Goal: Task Accomplishment & Management: Use online tool/utility

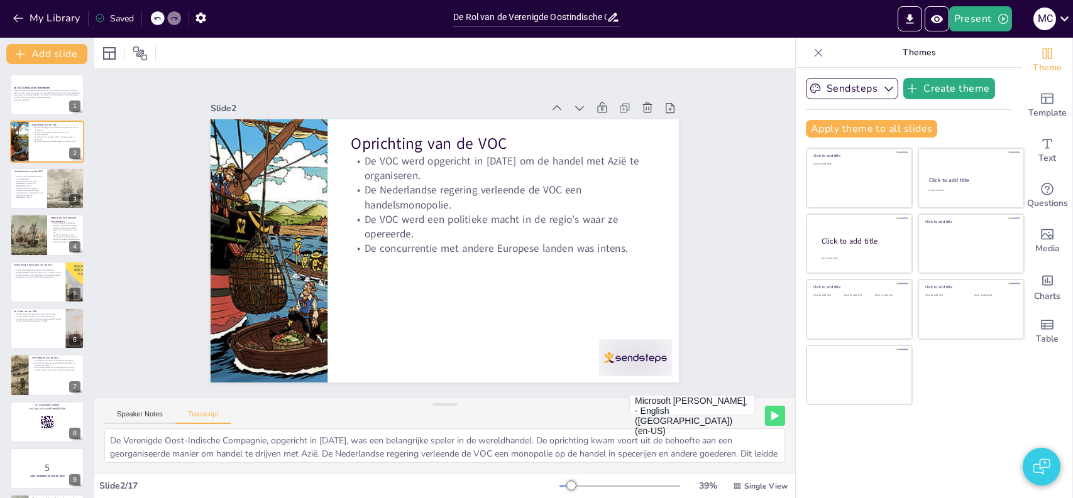
checkbox input "true"
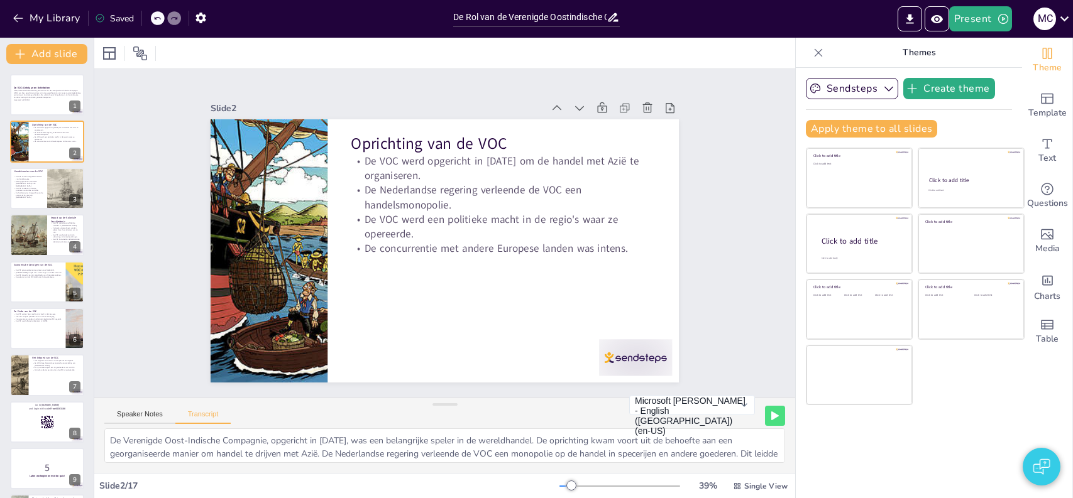
checkbox input "true"
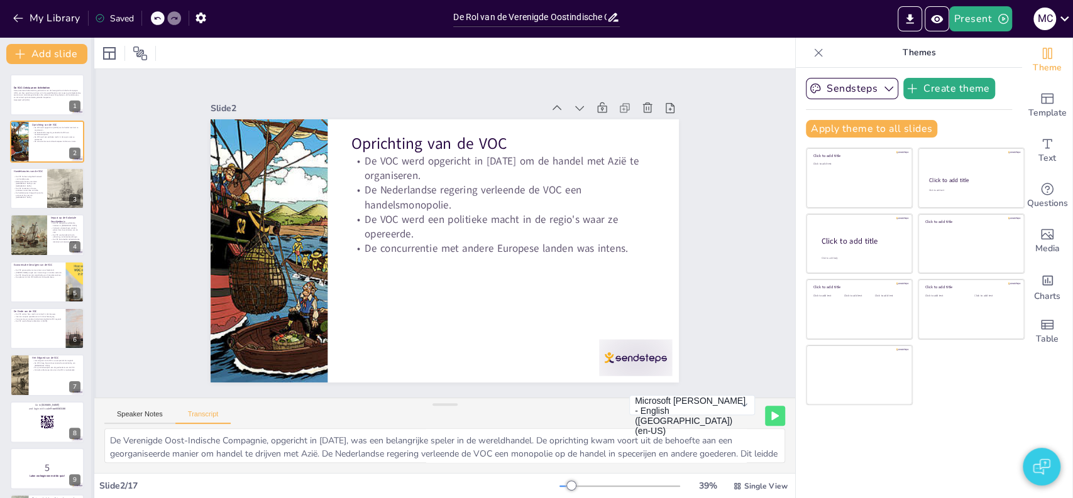
checkbox input "true"
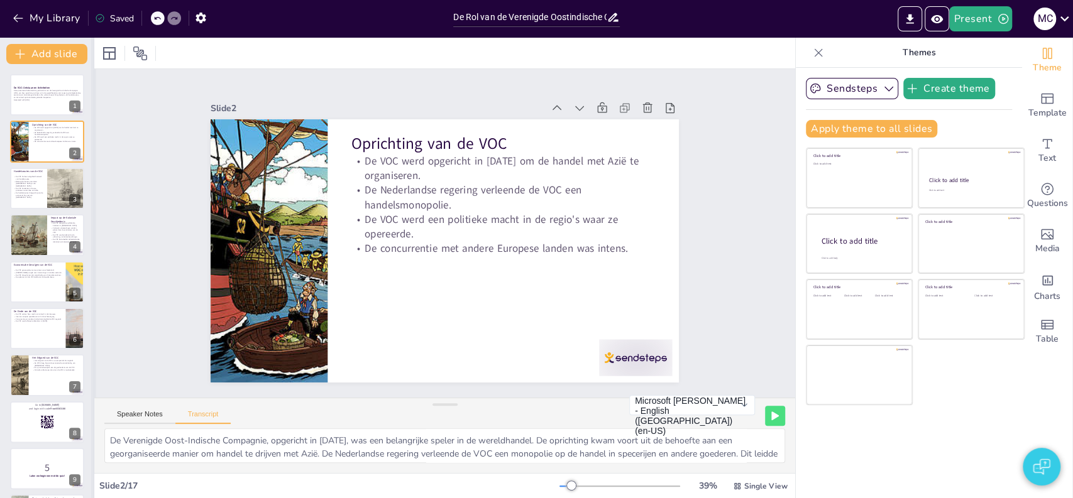
click at [91, 342] on div at bounding box center [93, 268] width 5 height 461
checkbox input "true"
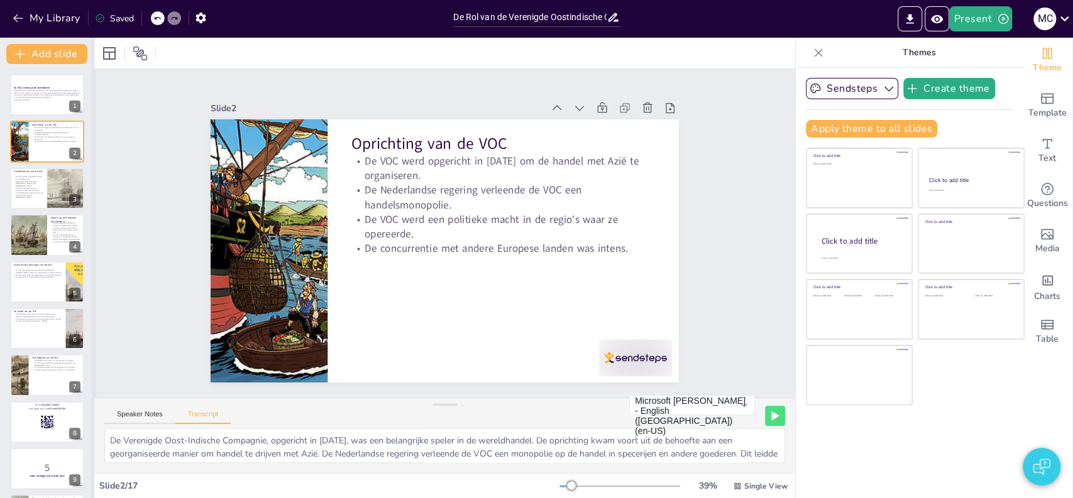
checkbox input "true"
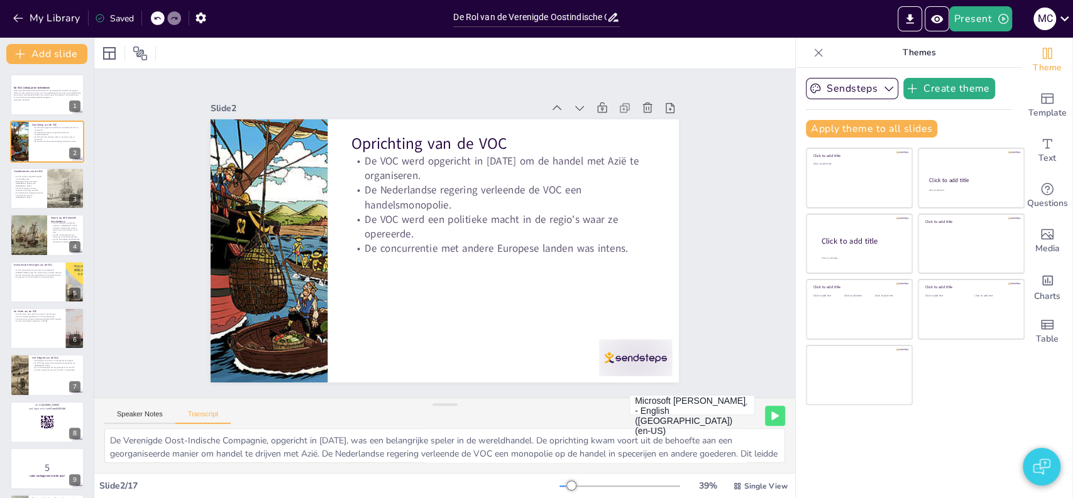
checkbox input "true"
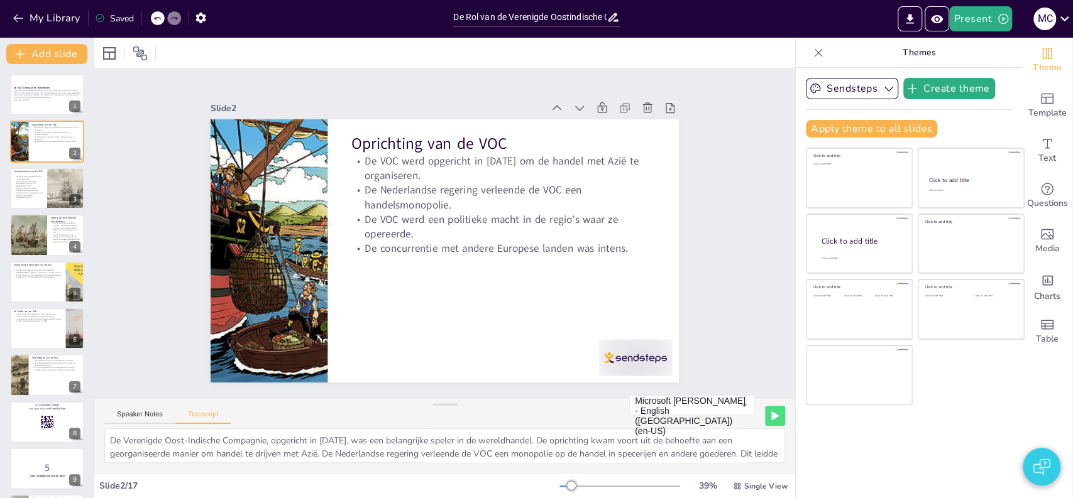
checkbox input "true"
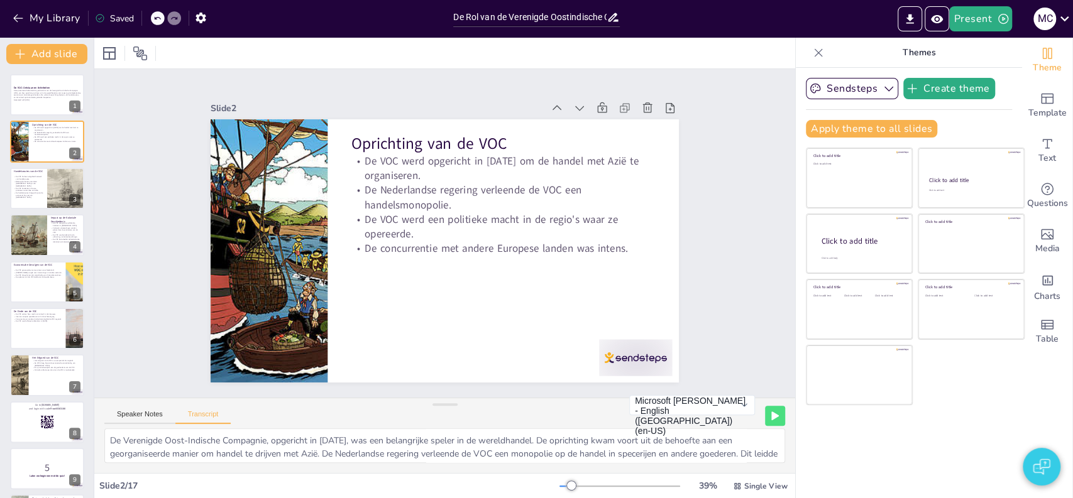
checkbox input "true"
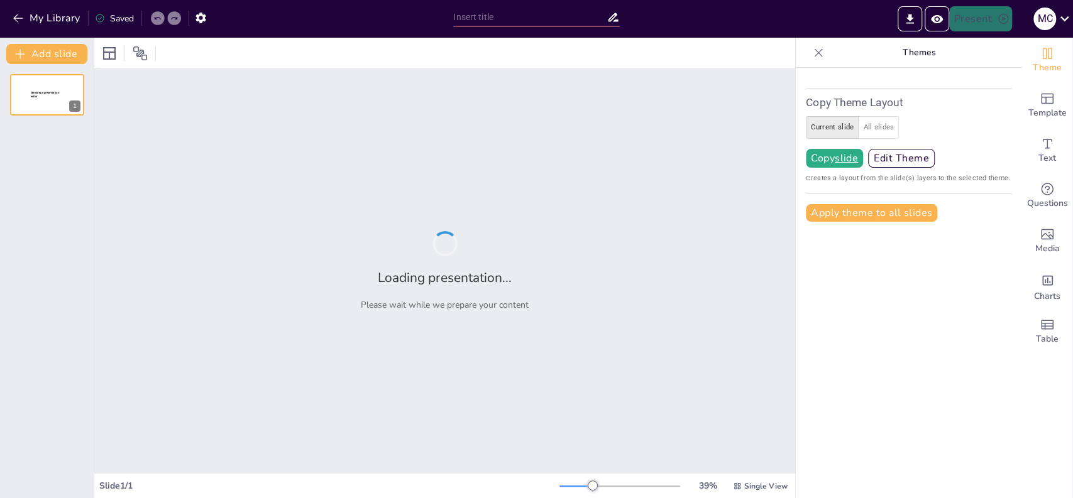
type input "De Rol van de Verenigde Oostindische Compagnie in de Wereldhandel"
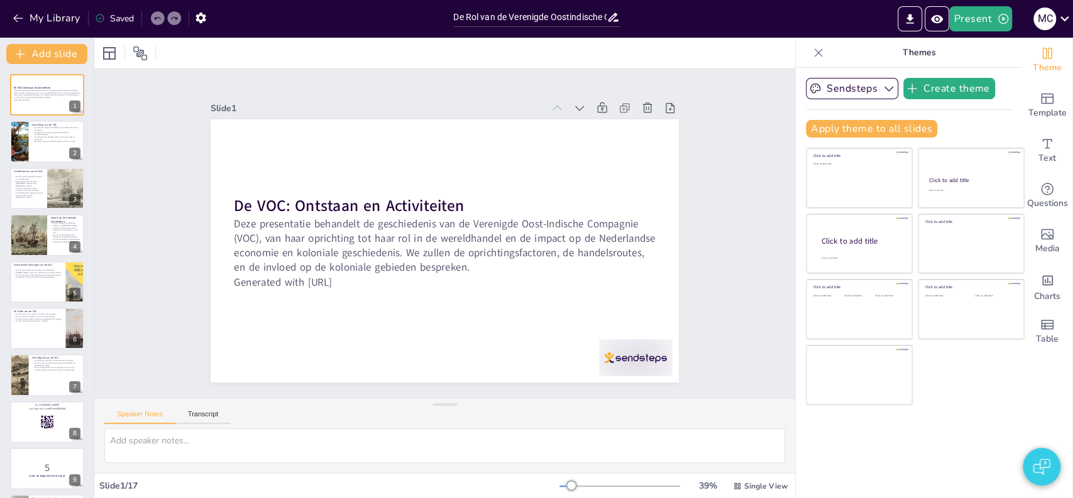
checkbox input "true"
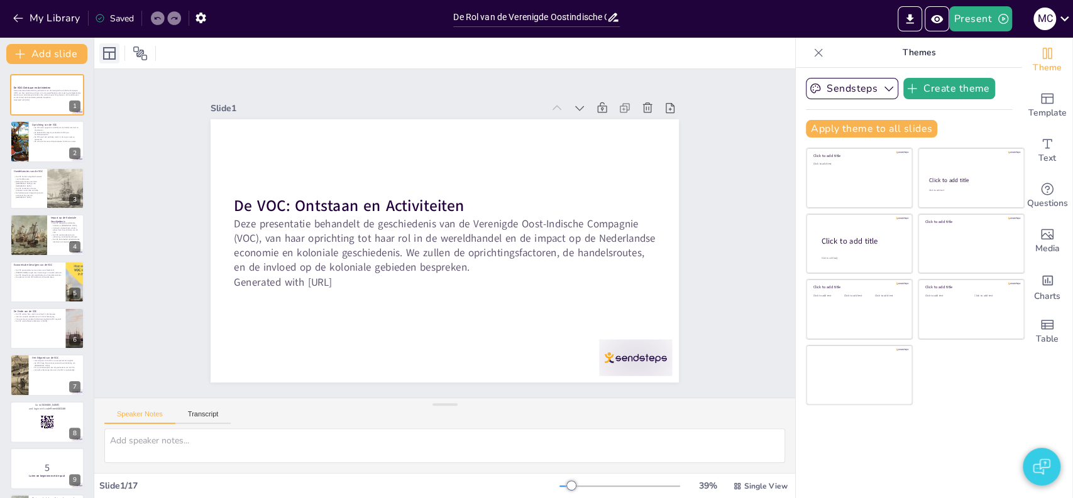
click at [106, 58] on icon at bounding box center [109, 53] width 15 height 15
click at [130, 56] on div at bounding box center [140, 53] width 20 height 20
checkbox input "true"
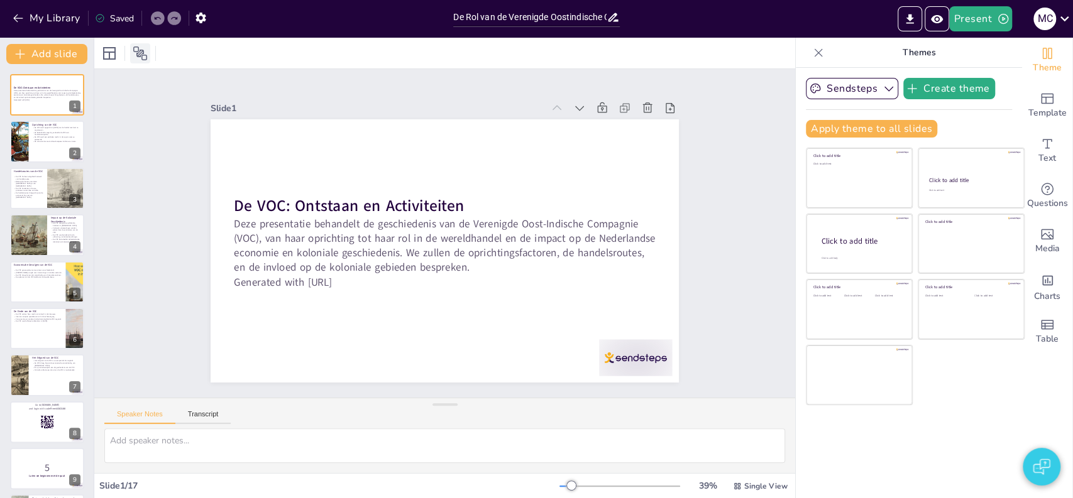
checkbox input "true"
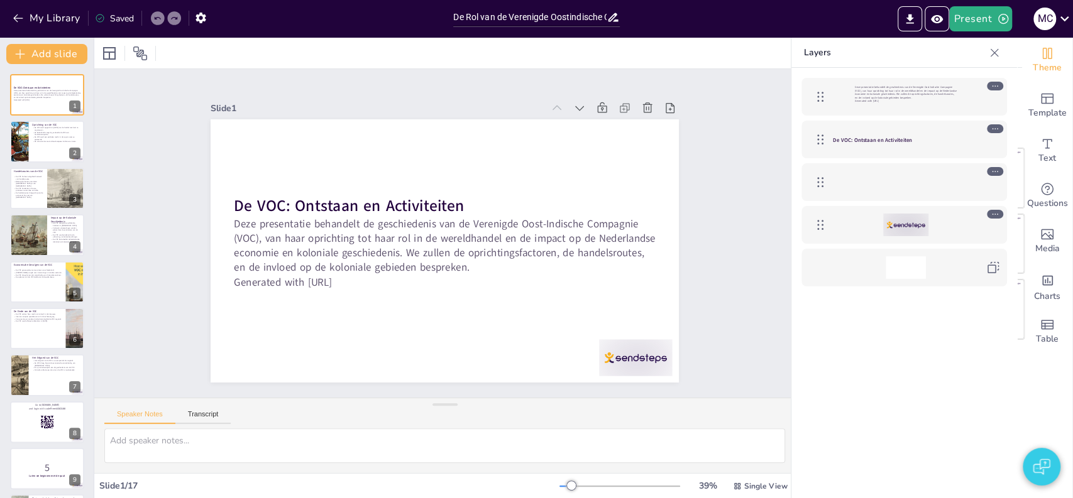
checkbox input "true"
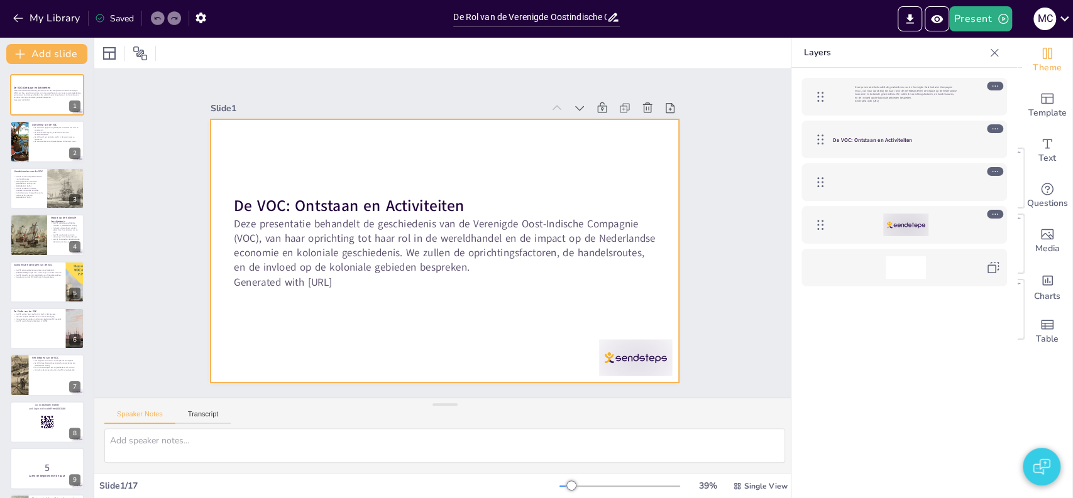
checkbox input "true"
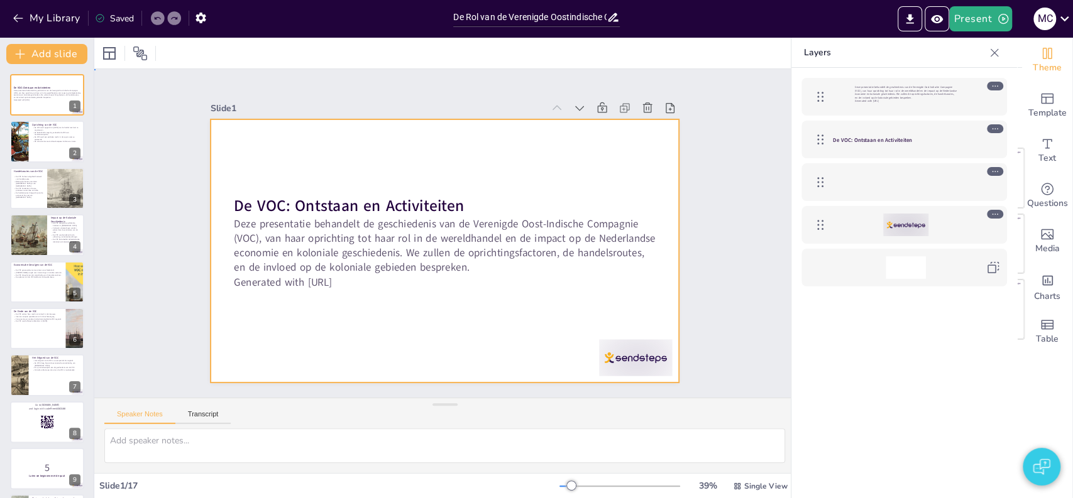
click at [216, 160] on div at bounding box center [431, 222] width 509 height 524
checkbox input "true"
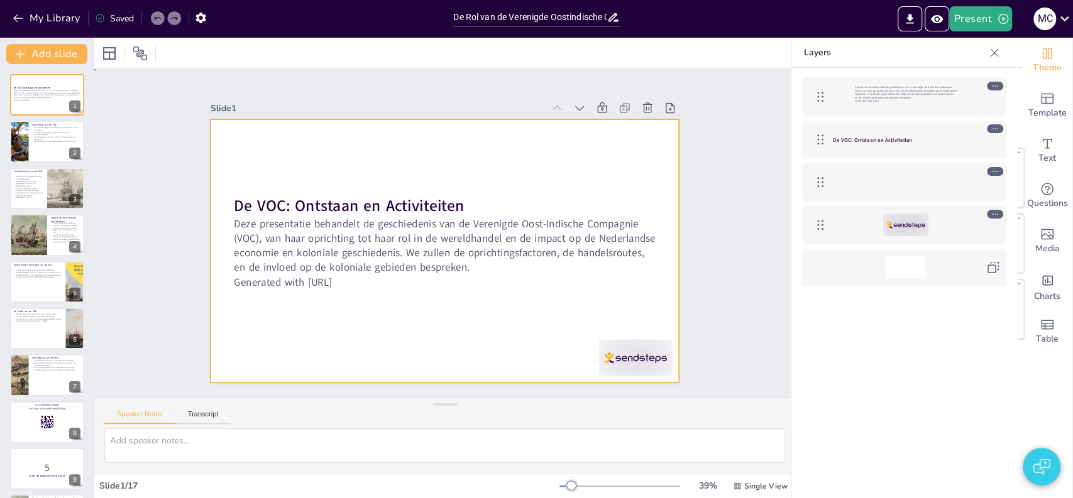
checkbox input "true"
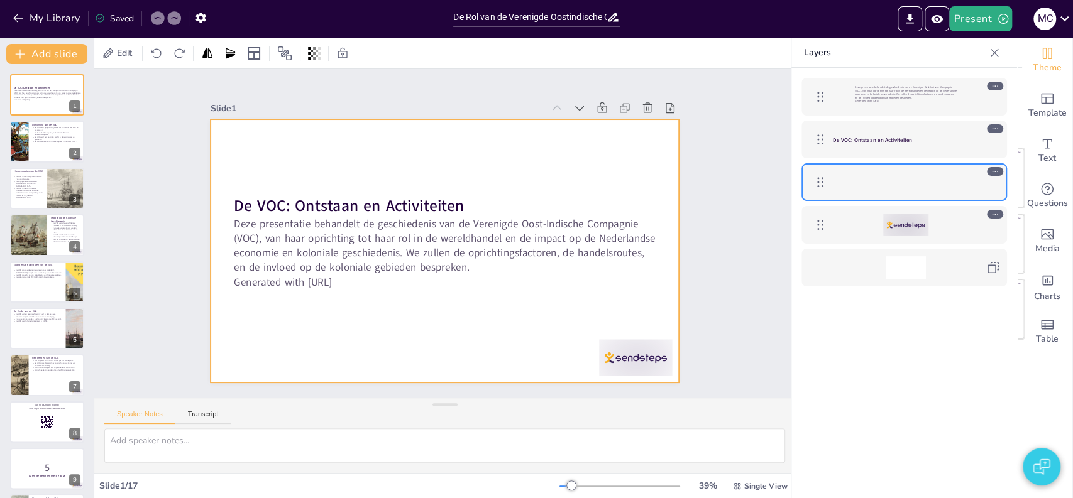
checkbox input "true"
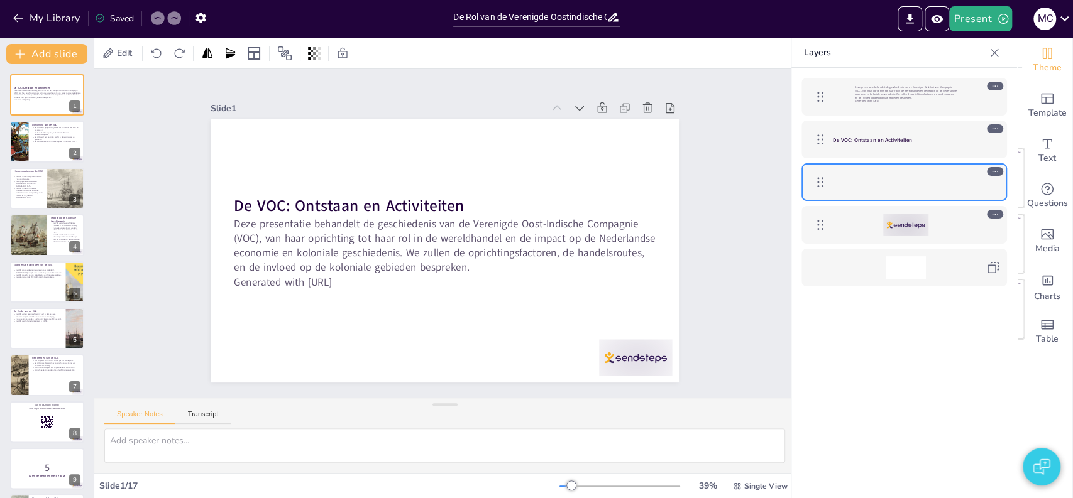
checkbox input "true"
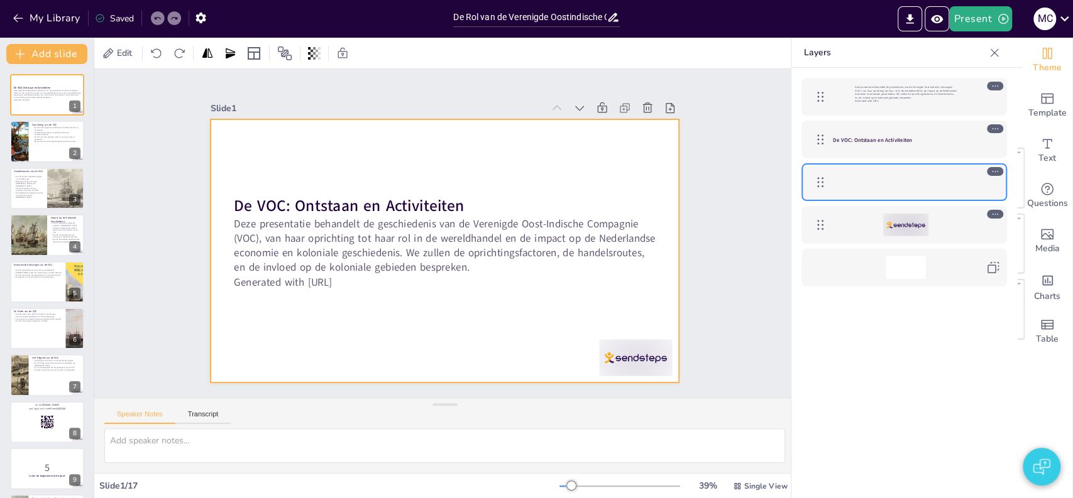
checkbox input "true"
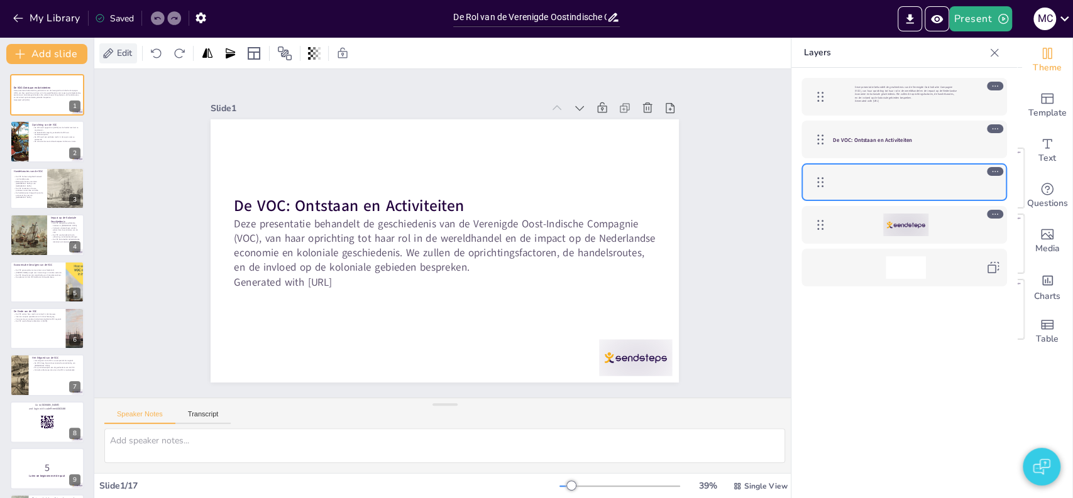
click at [119, 57] on span "Edit" at bounding box center [124, 53] width 20 height 12
checkbox input "true"
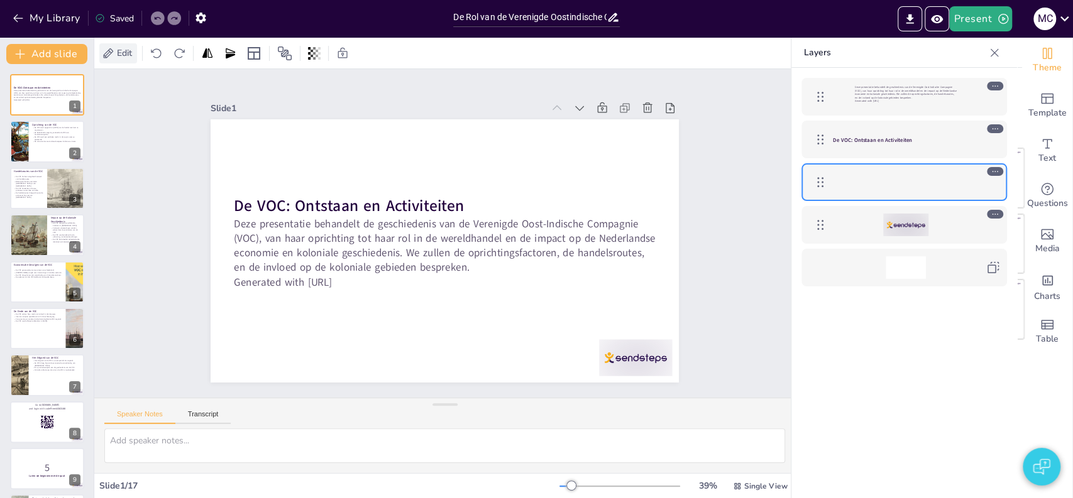
checkbox input "true"
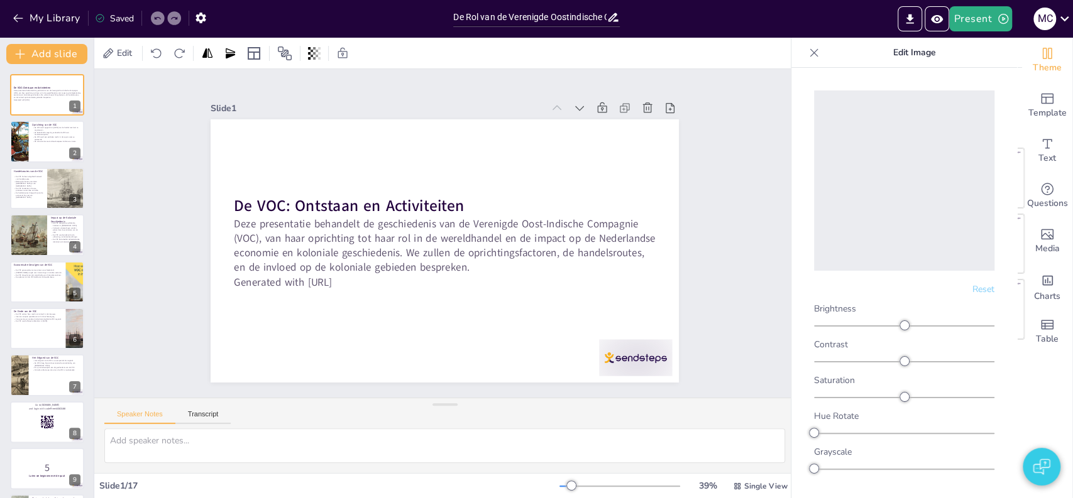
checkbox input "true"
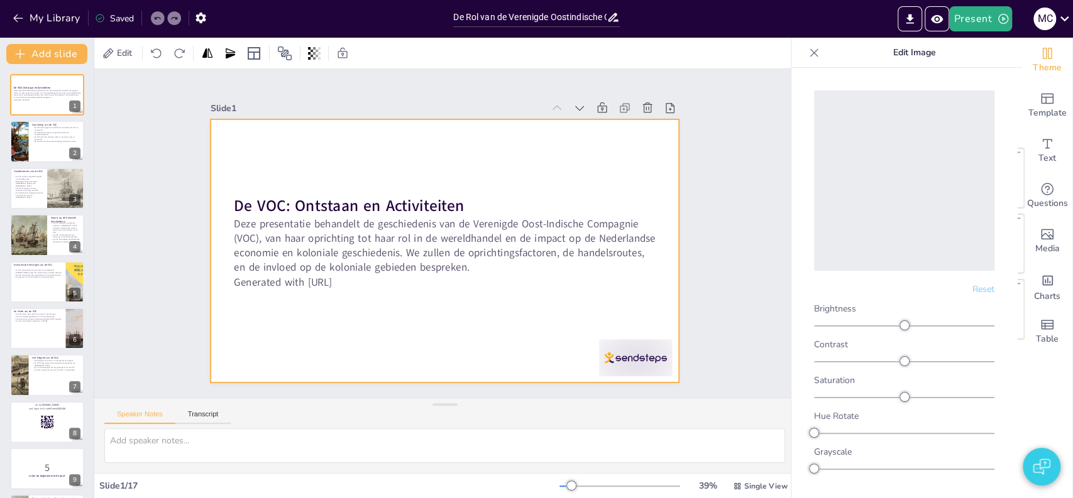
checkbox input "true"
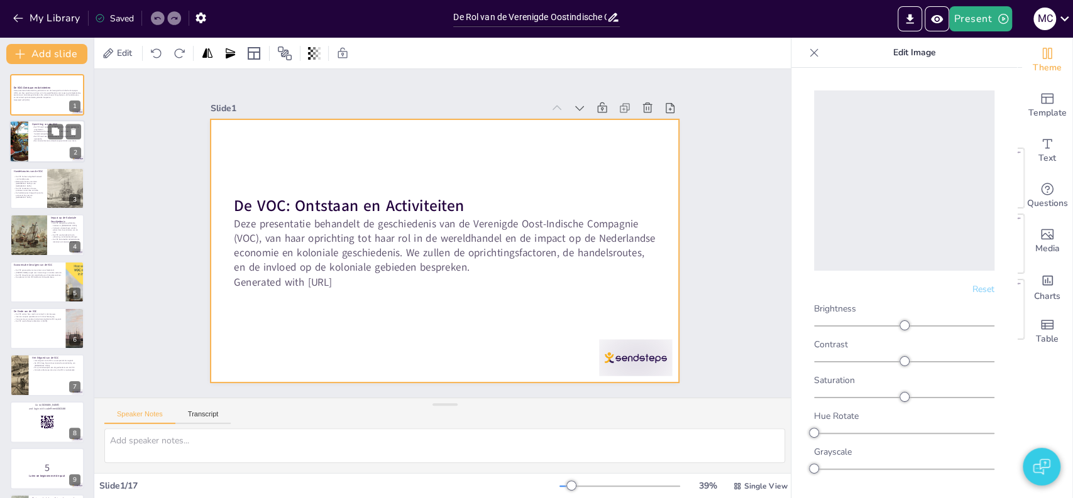
checkbox input "true"
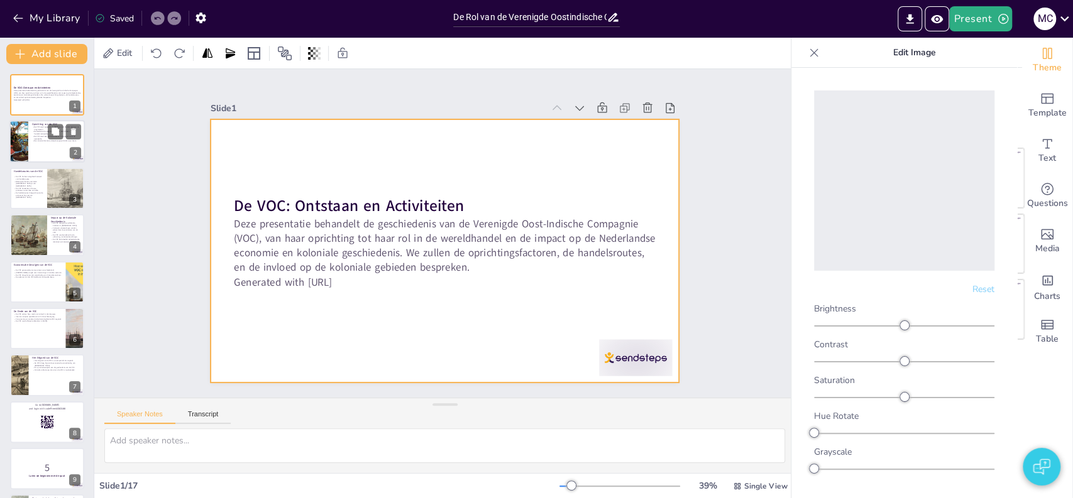
checkbox input "true"
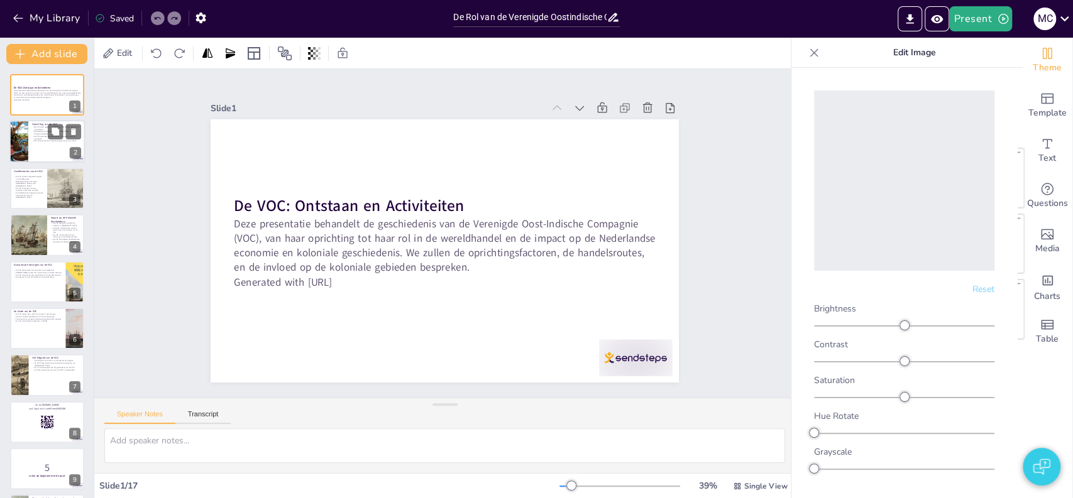
checkbox input "true"
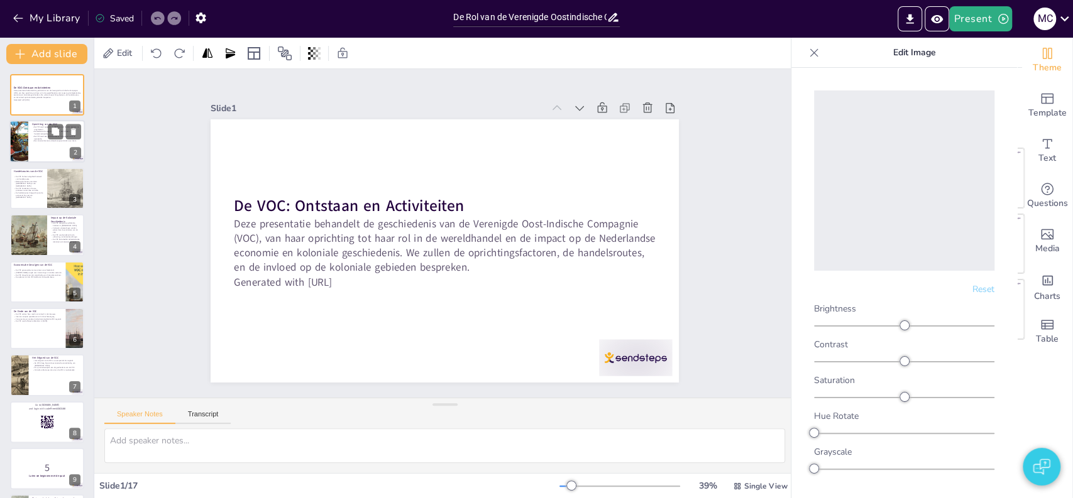
checkbox input "true"
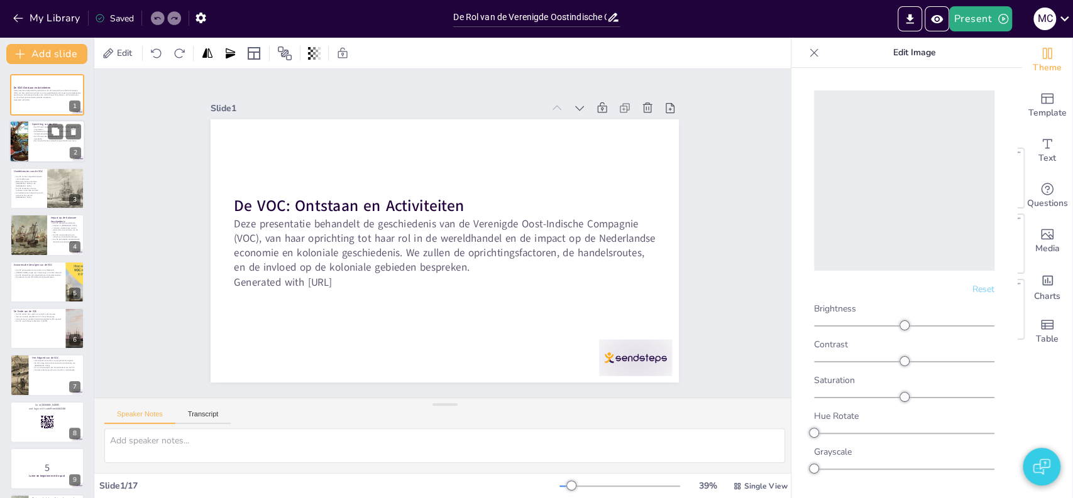
checkbox input "true"
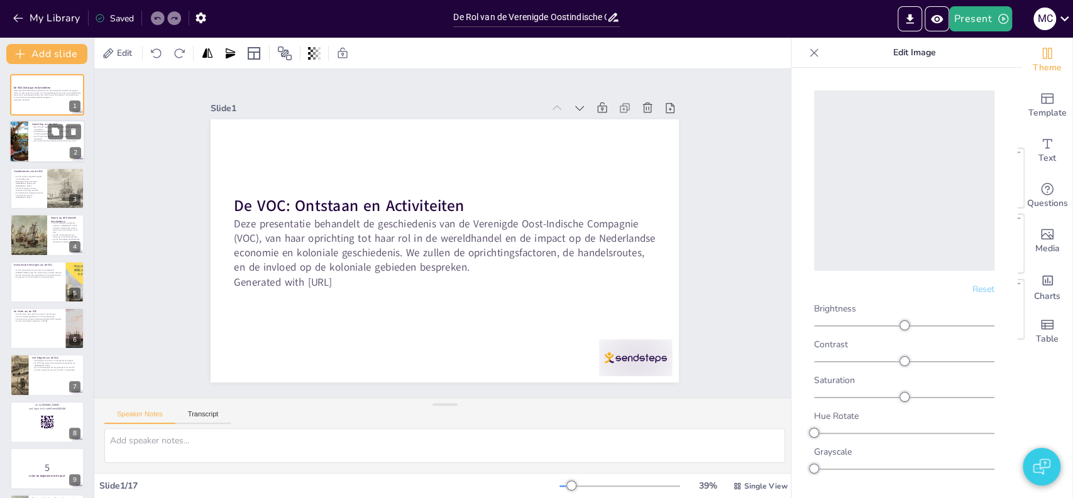
click at [32, 126] on p "De VOC werd opgericht in [DATE] om de handel met Azië te organiseren." at bounding box center [56, 128] width 49 height 4
type textarea "De oprichting van de VOC in 1602 was een cruciale stap in de Nederlandse handel…"
checkbox input "true"
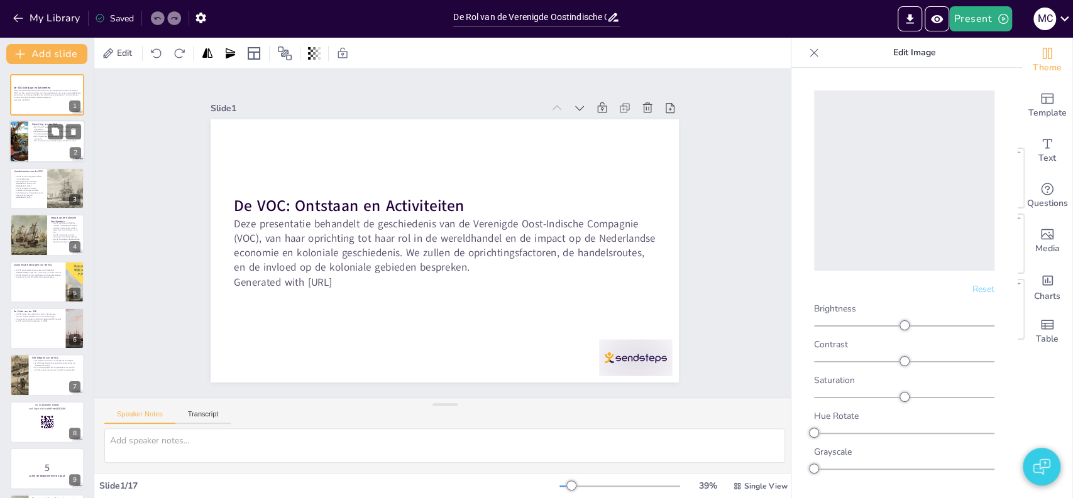
checkbox input "true"
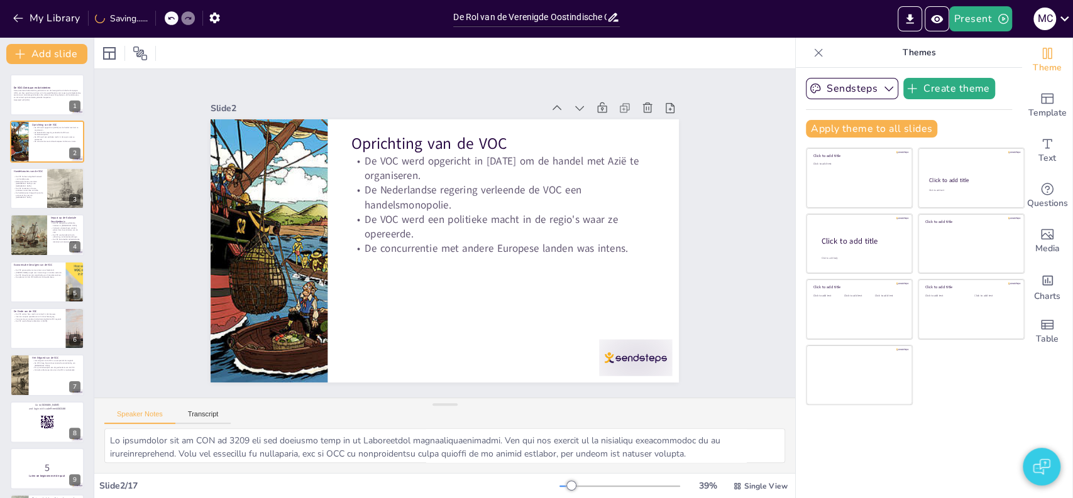
checkbox input "true"
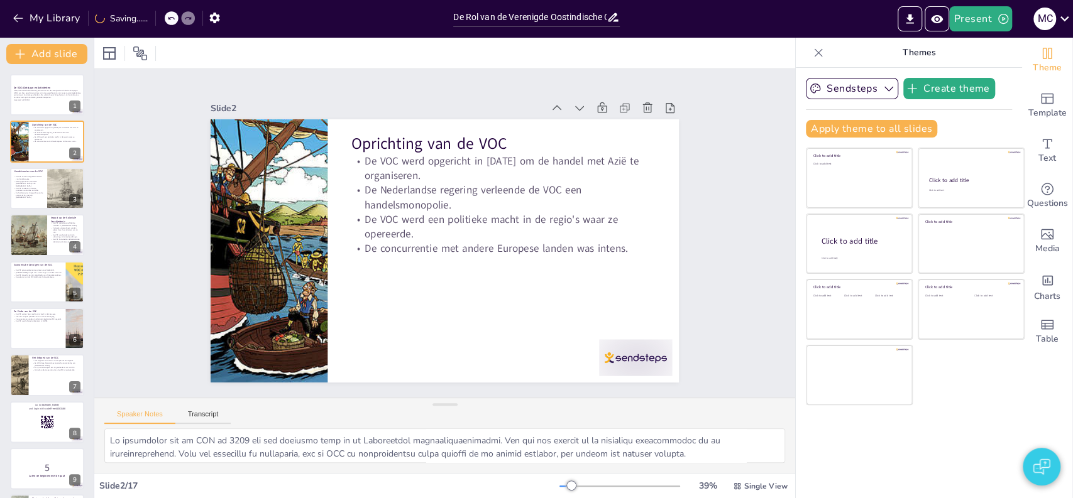
checkbox input "true"
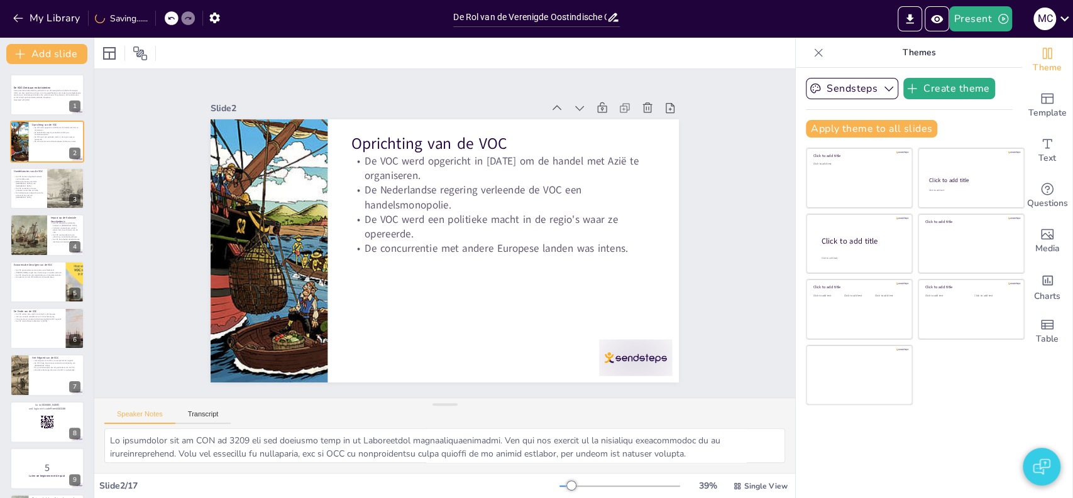
checkbox input "true"
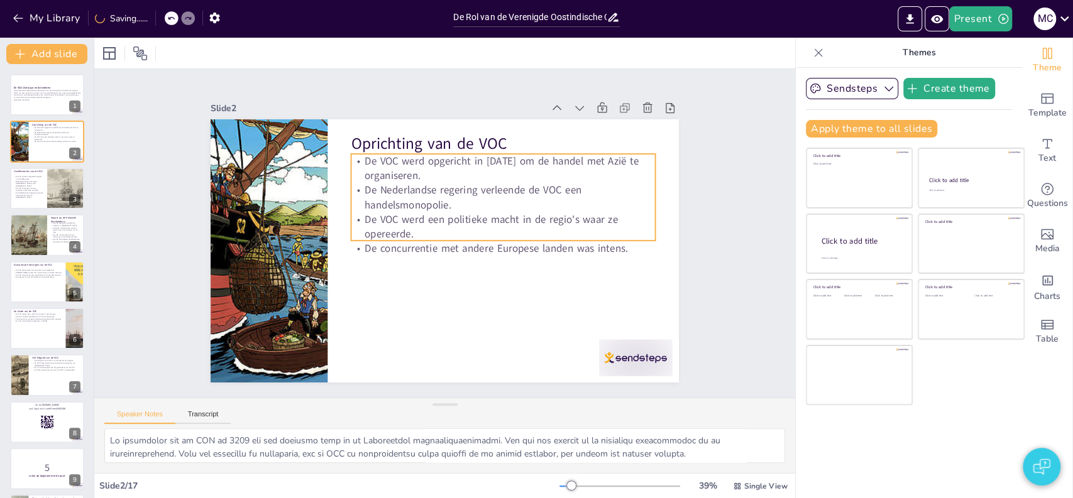
checkbox input "true"
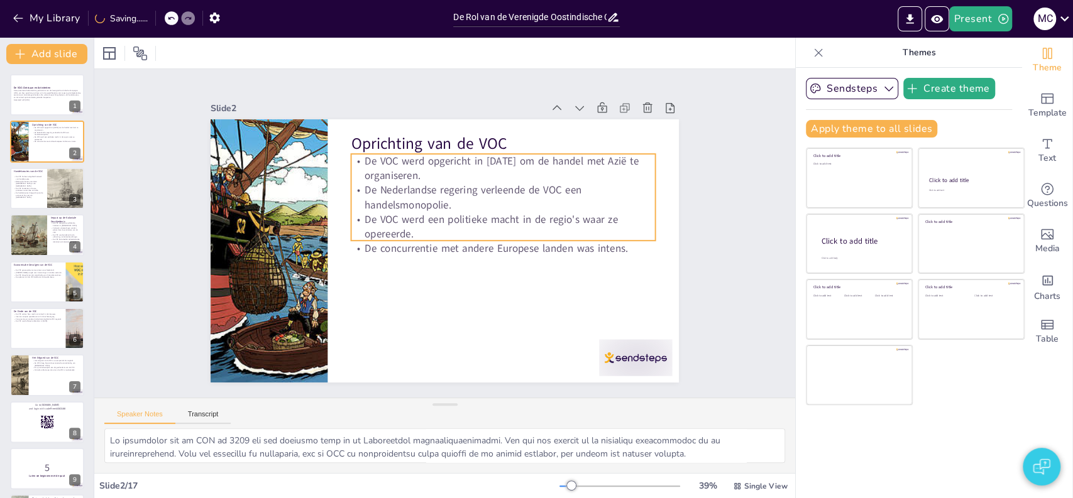
checkbox input "true"
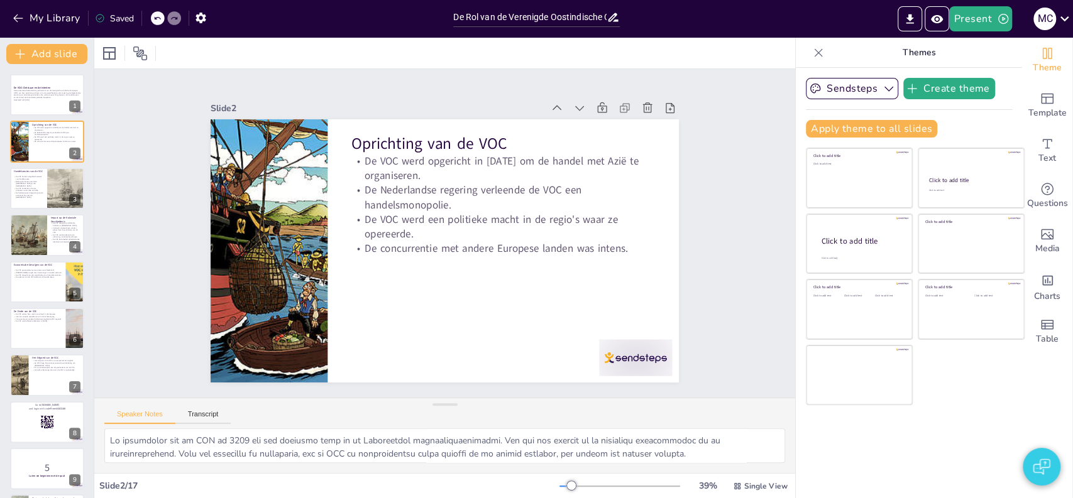
click at [812, 54] on icon at bounding box center [818, 53] width 13 height 13
checkbox input "true"
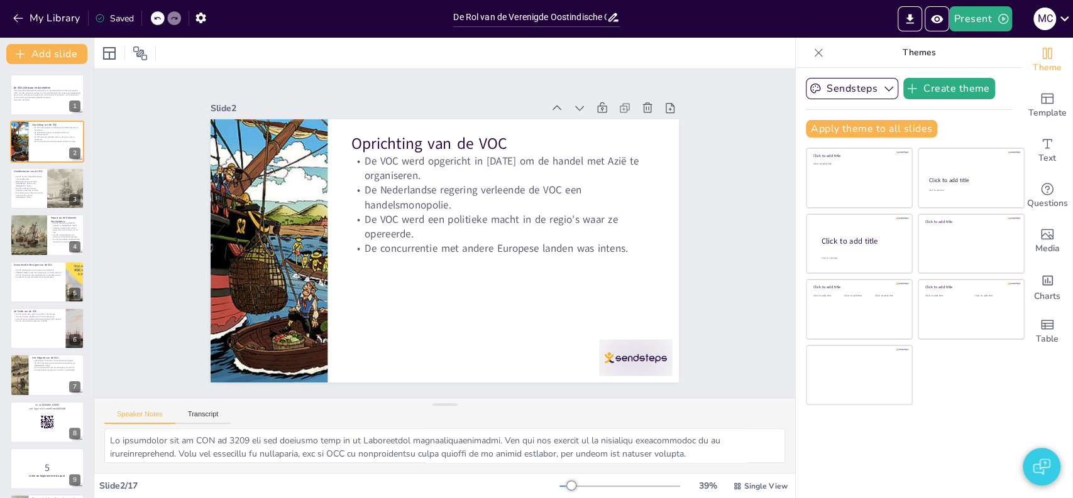
checkbox input "true"
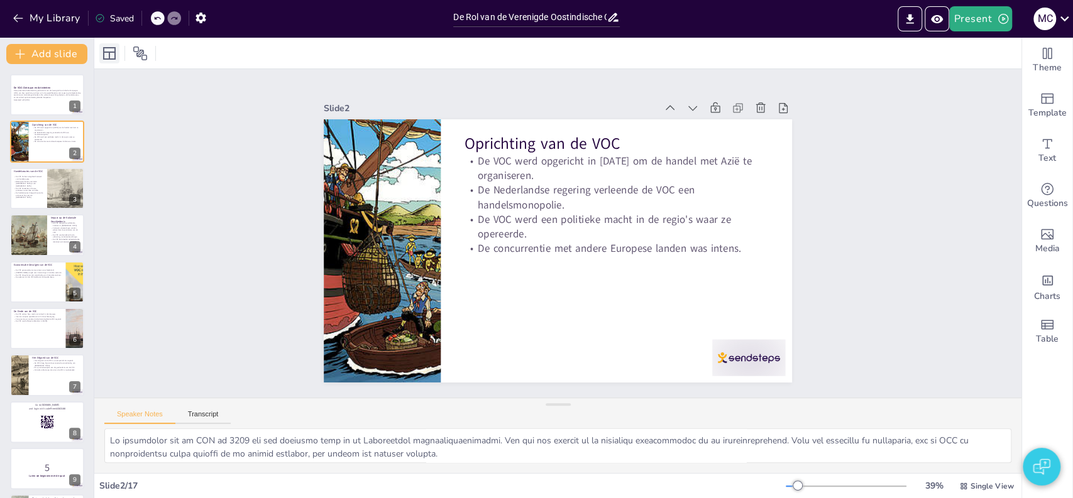
click at [109, 60] on icon at bounding box center [109, 53] width 15 height 15
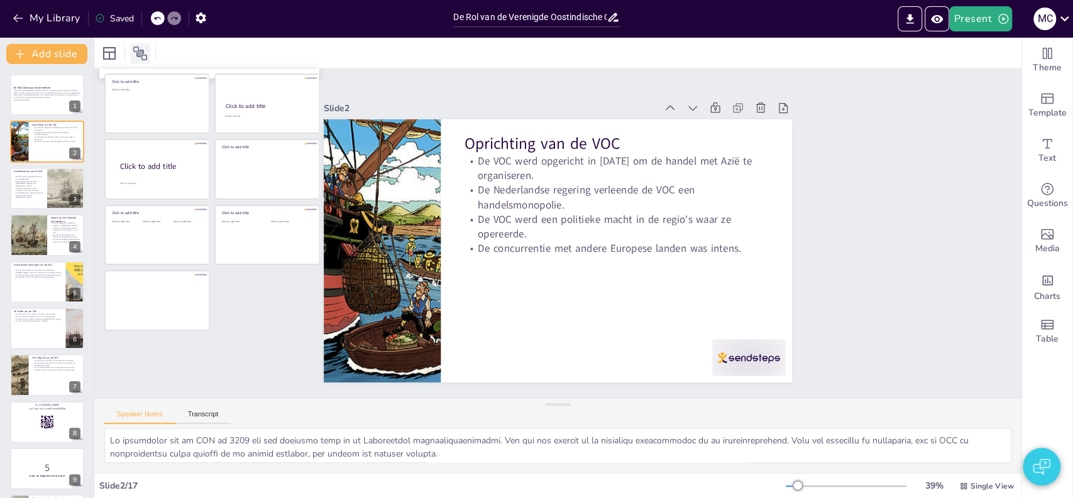
click at [141, 56] on icon at bounding box center [140, 53] width 15 height 15
checkbox input "true"
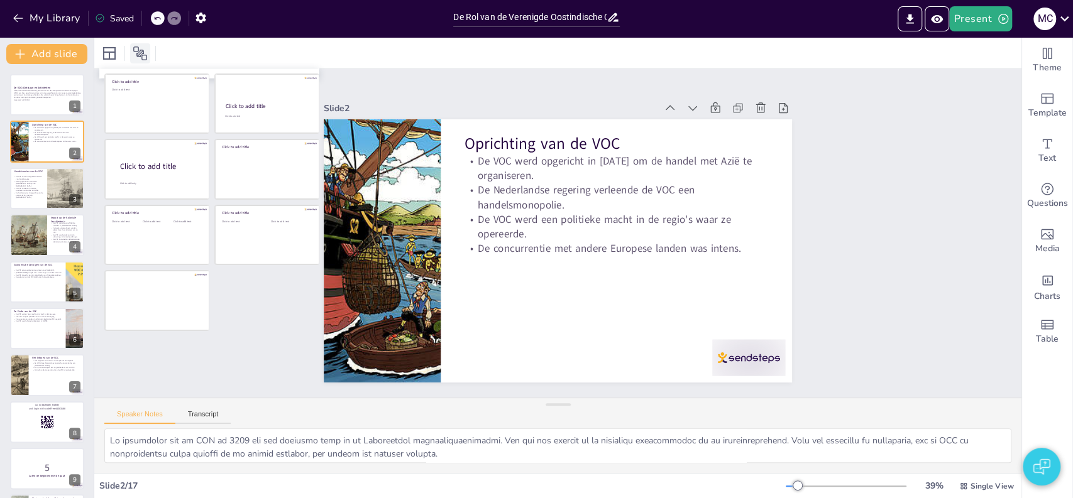
checkbox input "true"
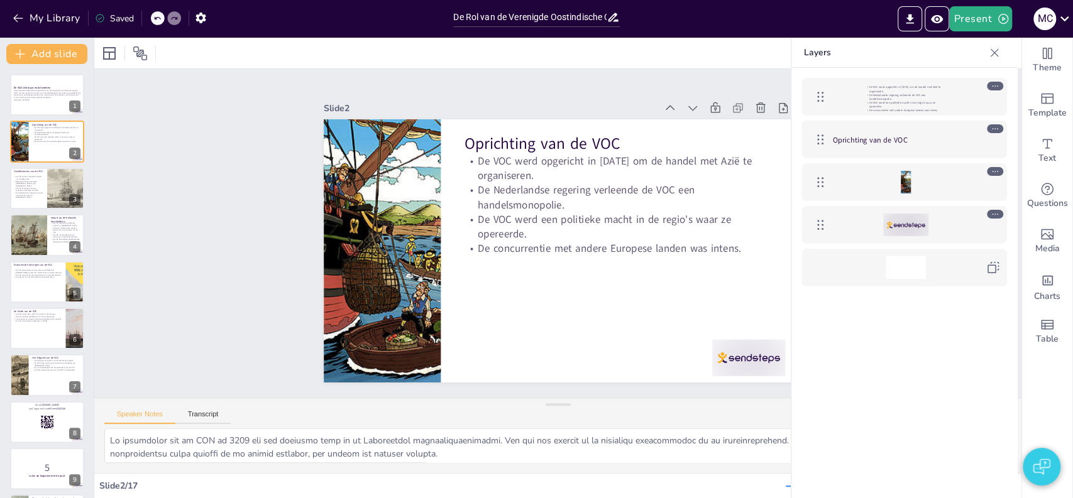
checkbox input "true"
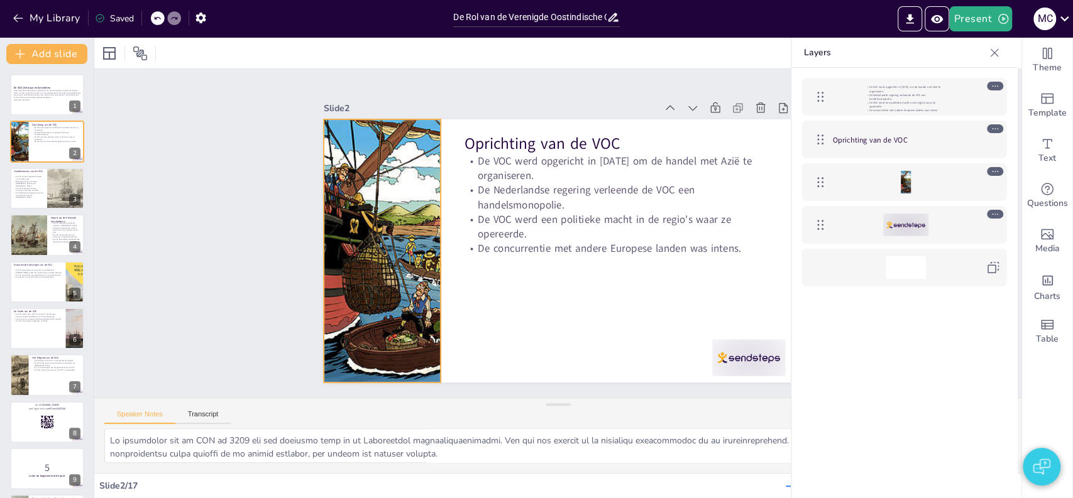
checkbox input "true"
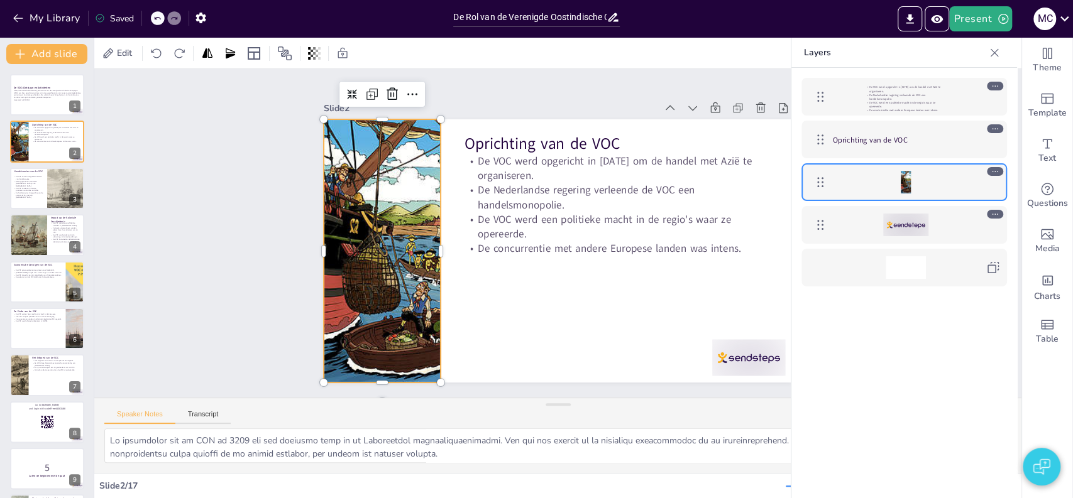
click at [554, 230] on div at bounding box center [720, 163] width 332 height 332
checkbox input "true"
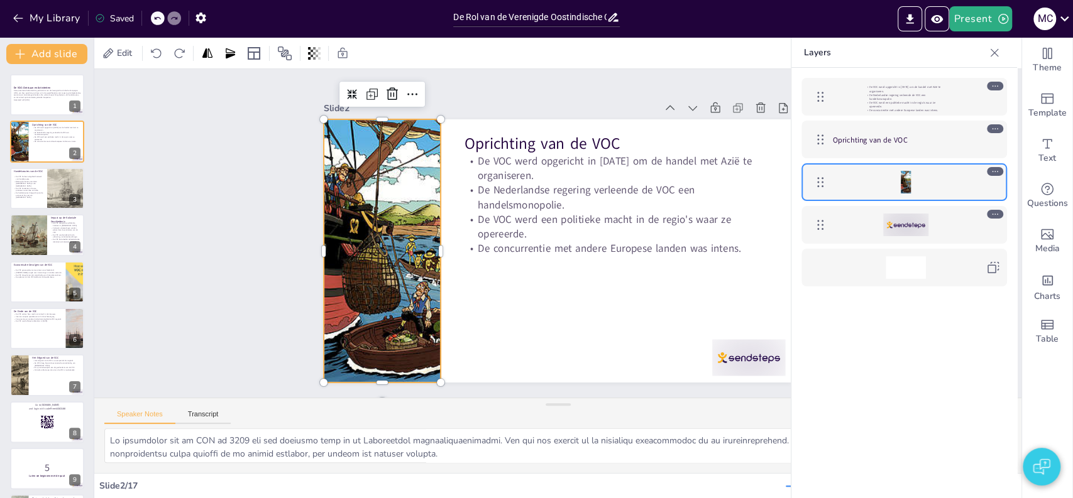
checkbox input "true"
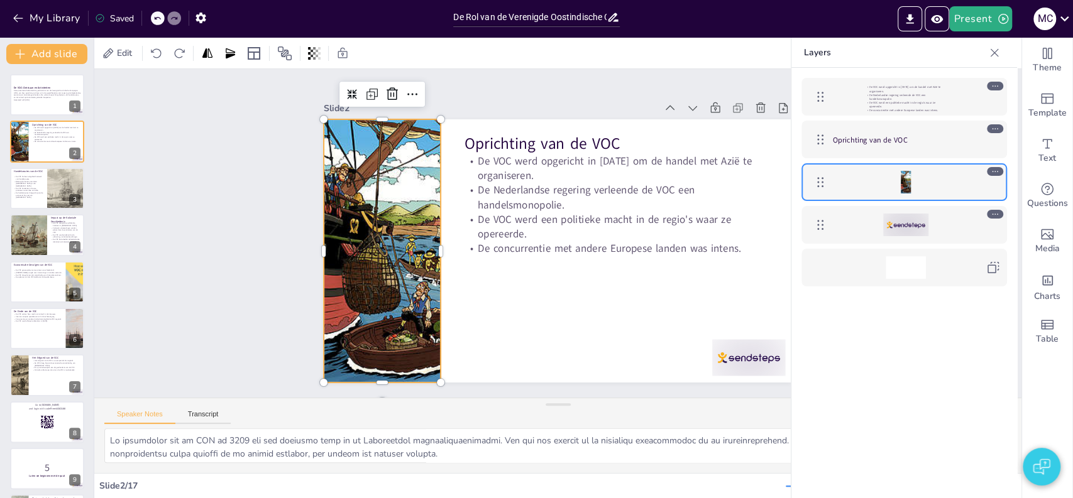
checkbox input "true"
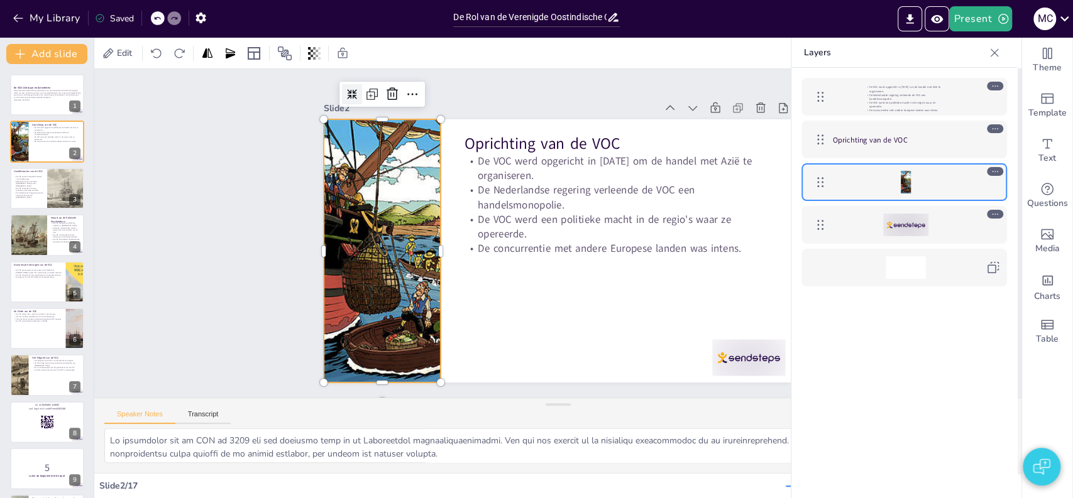
checkbox input "true"
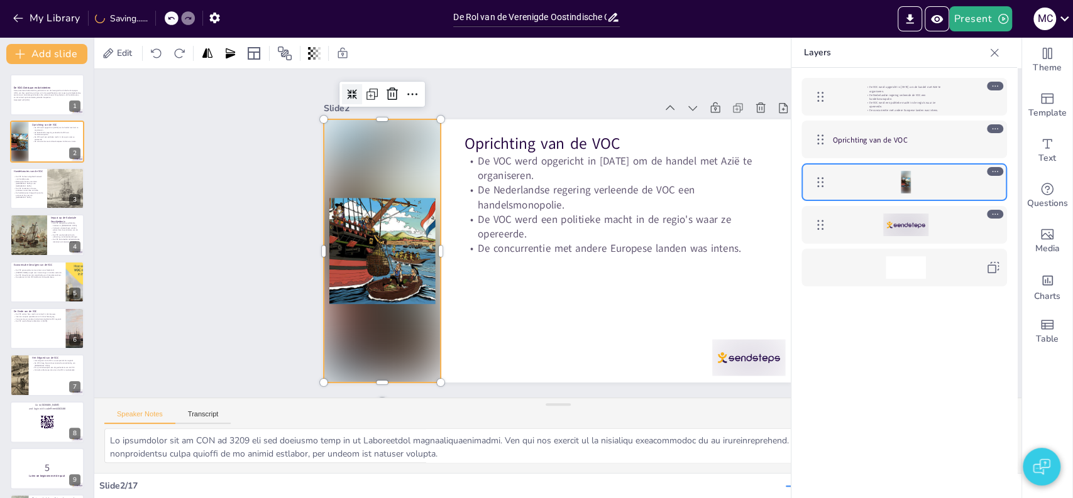
click at [453, 452] on div at bounding box center [465, 464] width 24 height 24
checkbox input "true"
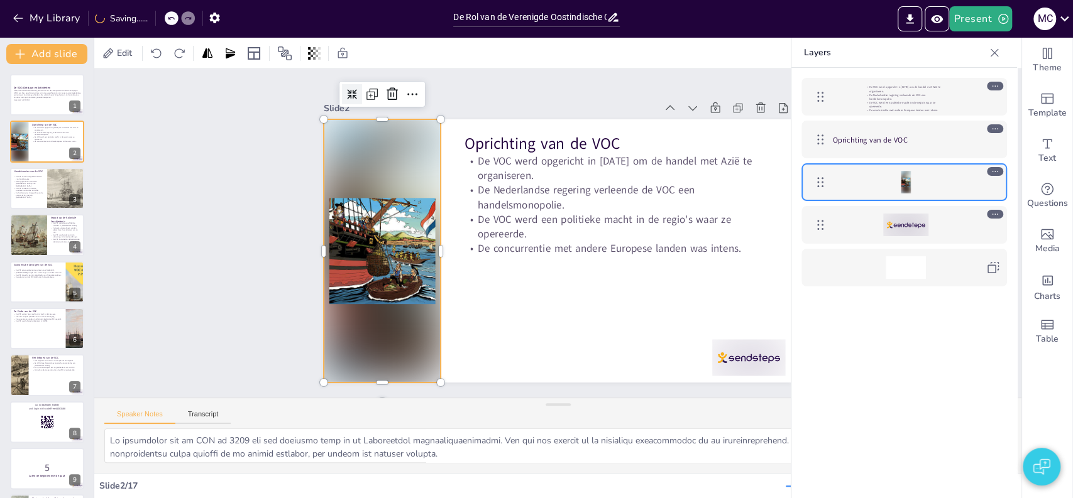
checkbox input "true"
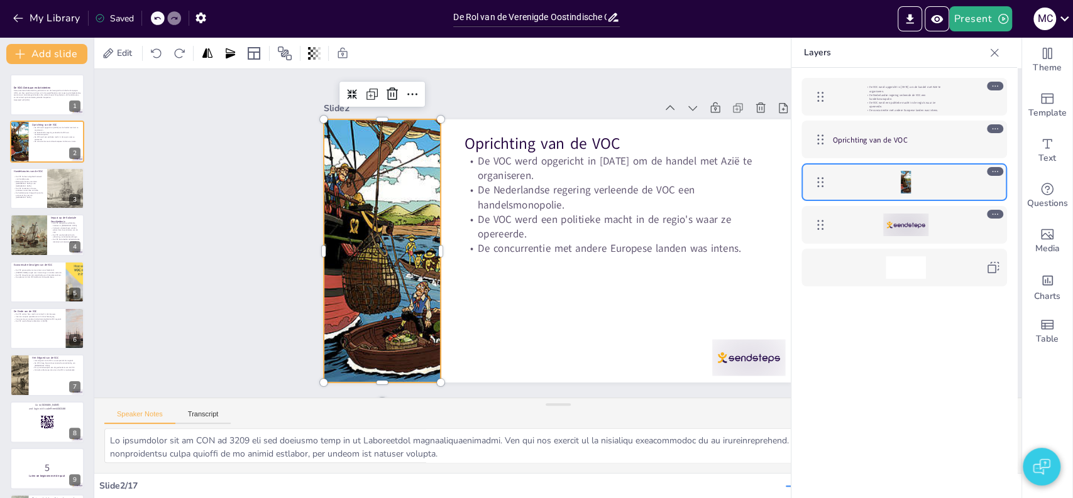
checkbox input "true"
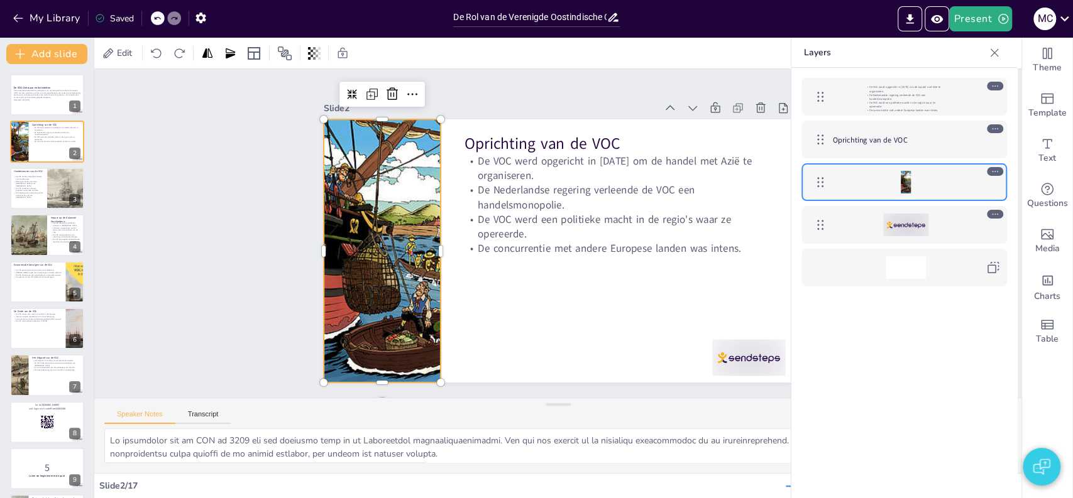
checkbox input "true"
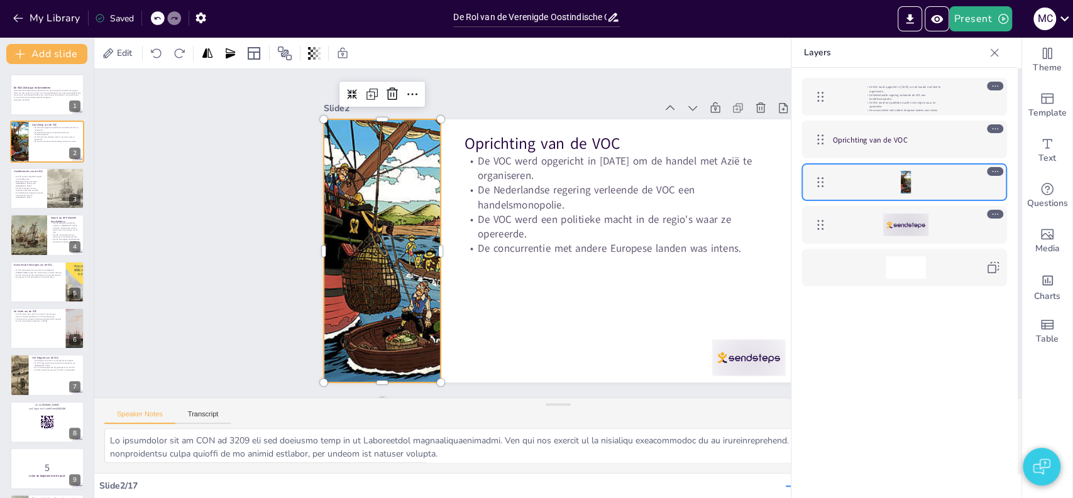
checkbox input "true"
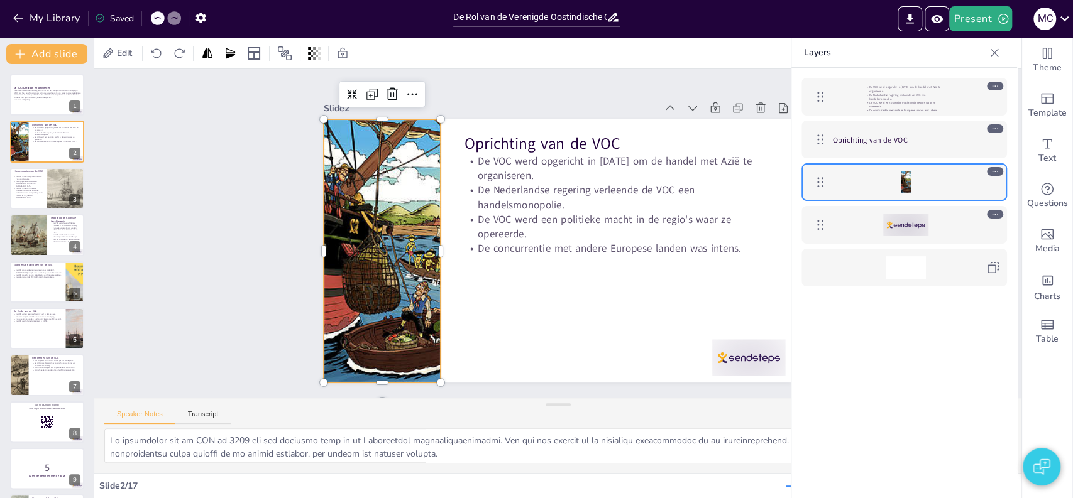
checkbox input "true"
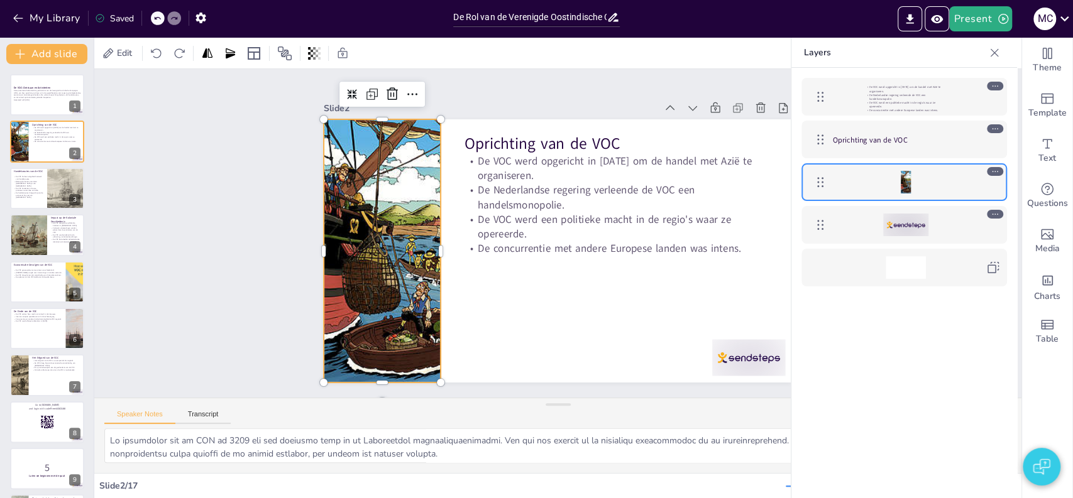
checkbox input "true"
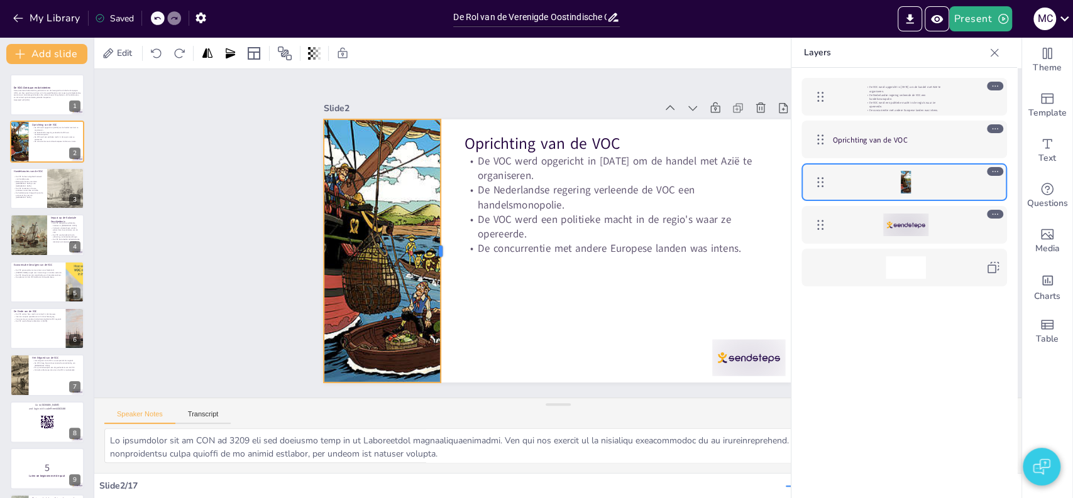
checkbox input "true"
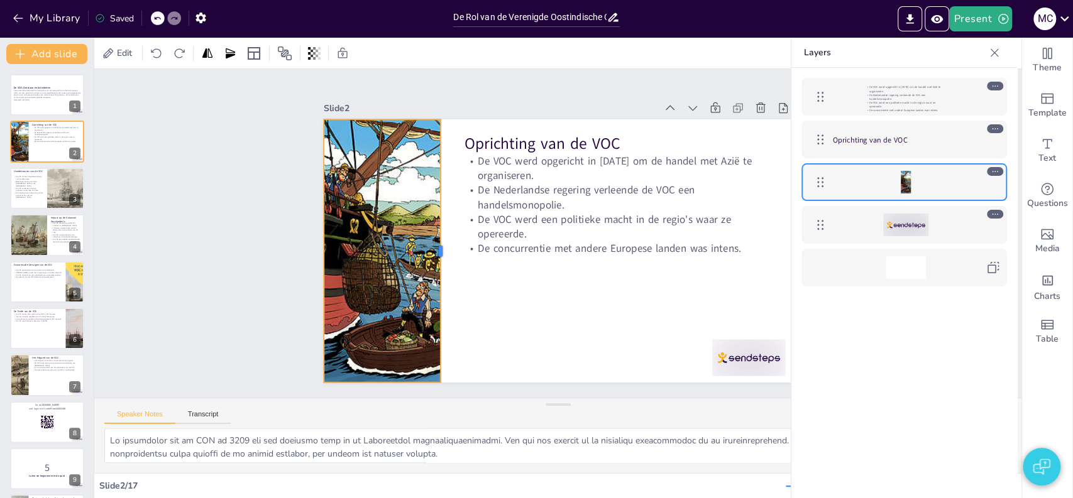
checkbox input "true"
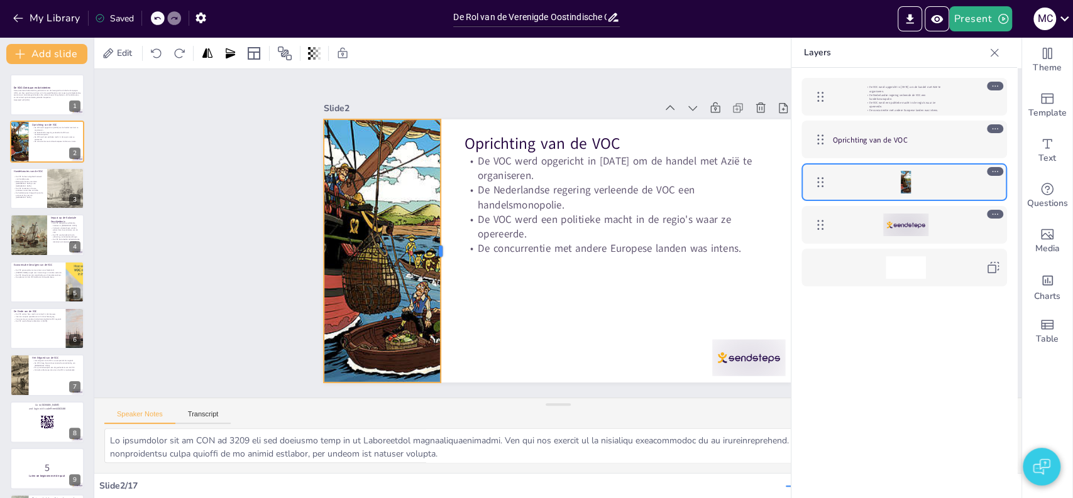
checkbox input "true"
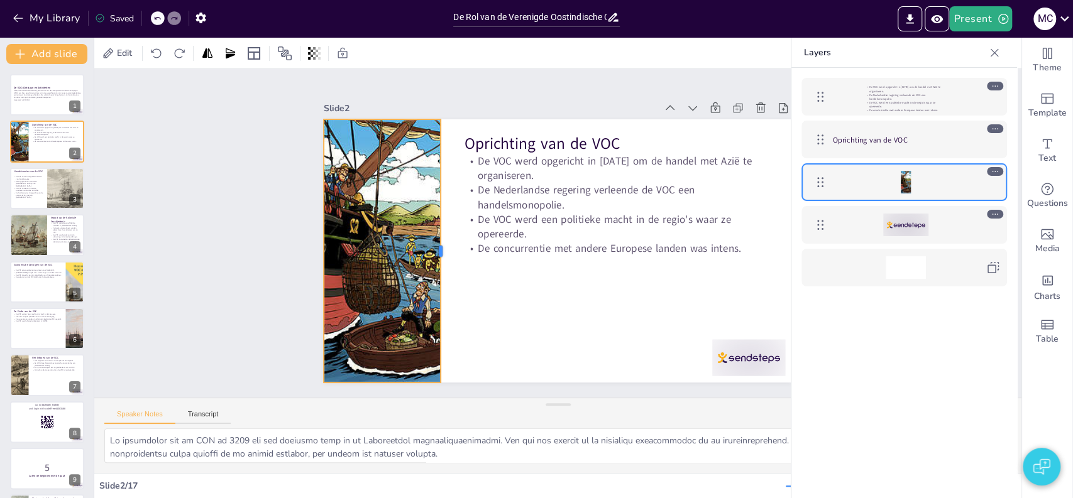
checkbox input "true"
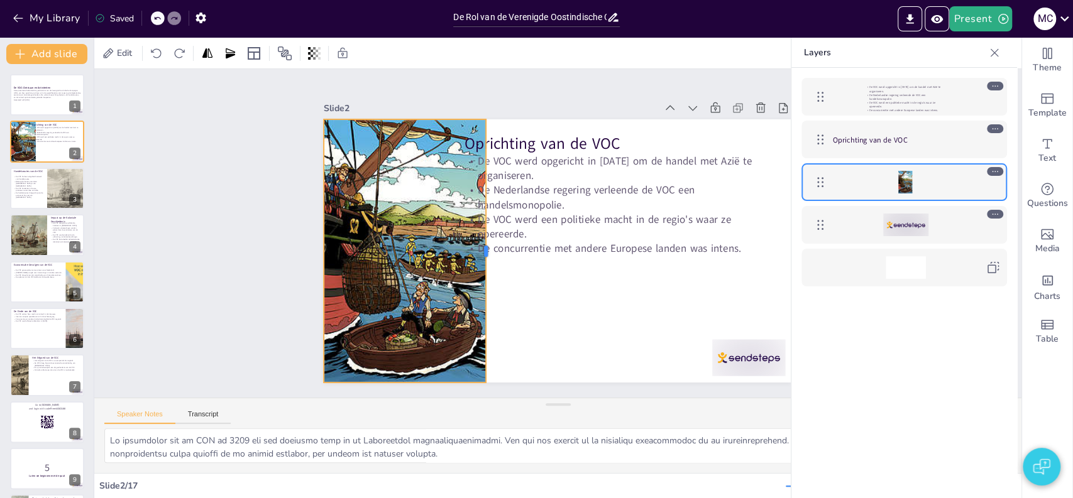
checkbox input "true"
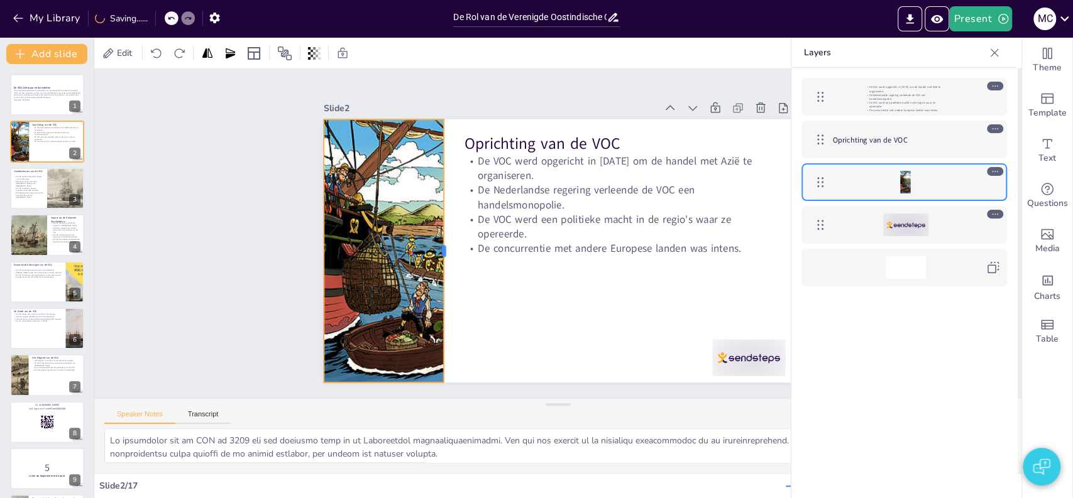
click at [436, 218] on div at bounding box center [487, 148] width 233 height 140
click at [375, 254] on div at bounding box center [360, 268] width 28 height 28
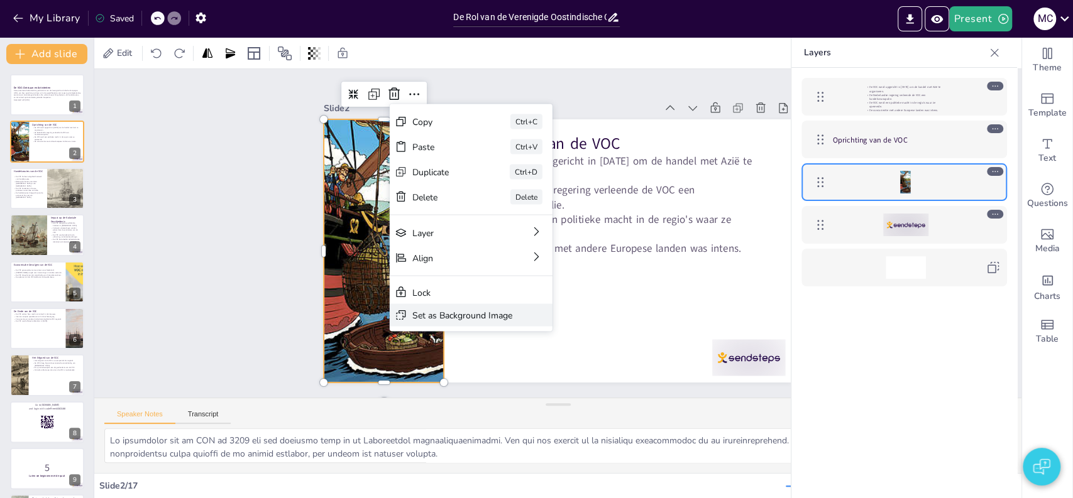
click at [440, 145] on div "Set as Background Image" at bounding box center [470, 111] width 88 height 69
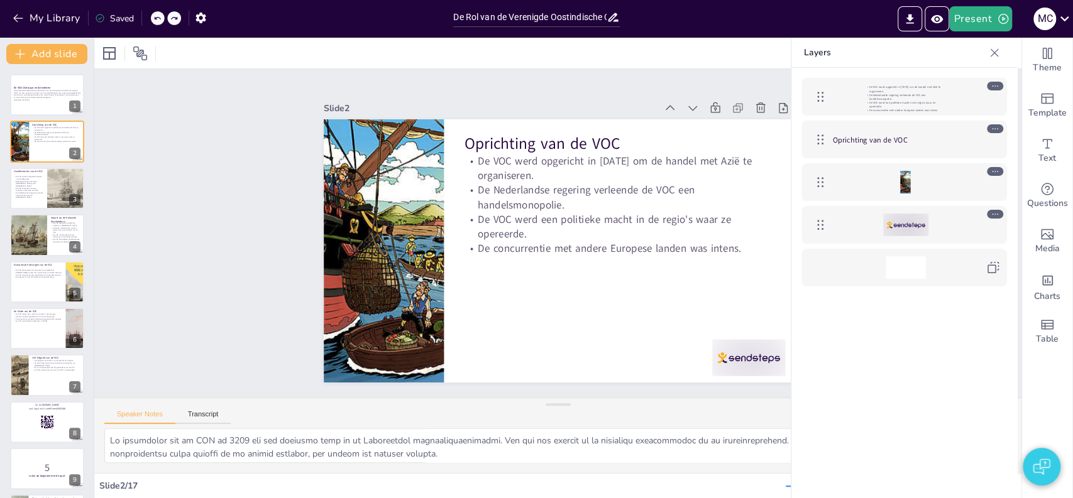
click at [918, 275] on div at bounding box center [906, 267] width 40 height 23
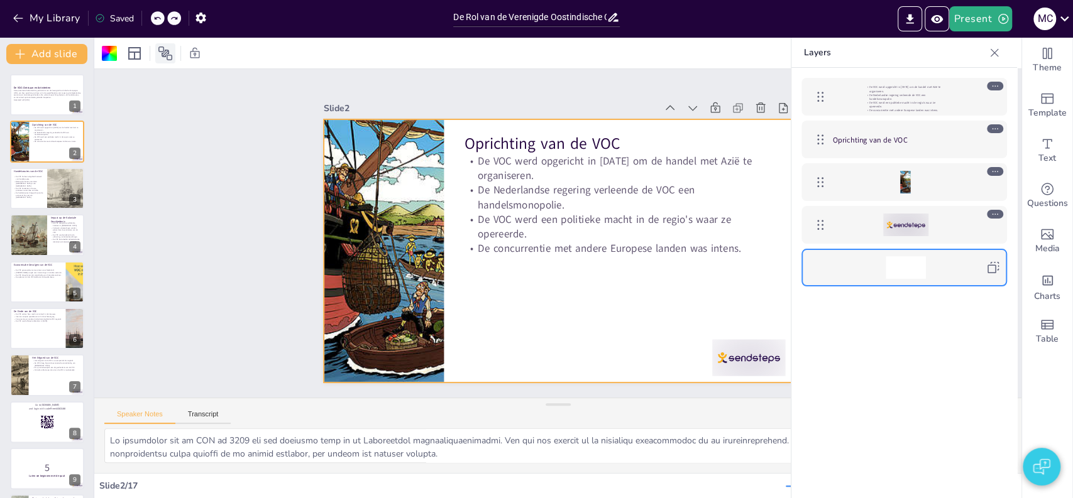
click at [165, 59] on icon at bounding box center [165, 53] width 15 height 15
click at [30, 304] on div "De VOC: Ontstaan en Activiteiten Deze presentatie behandelt de geschiedenis van…" at bounding box center [47, 468] width 94 height 789
click at [70, 282] on div at bounding box center [75, 282] width 81 height 43
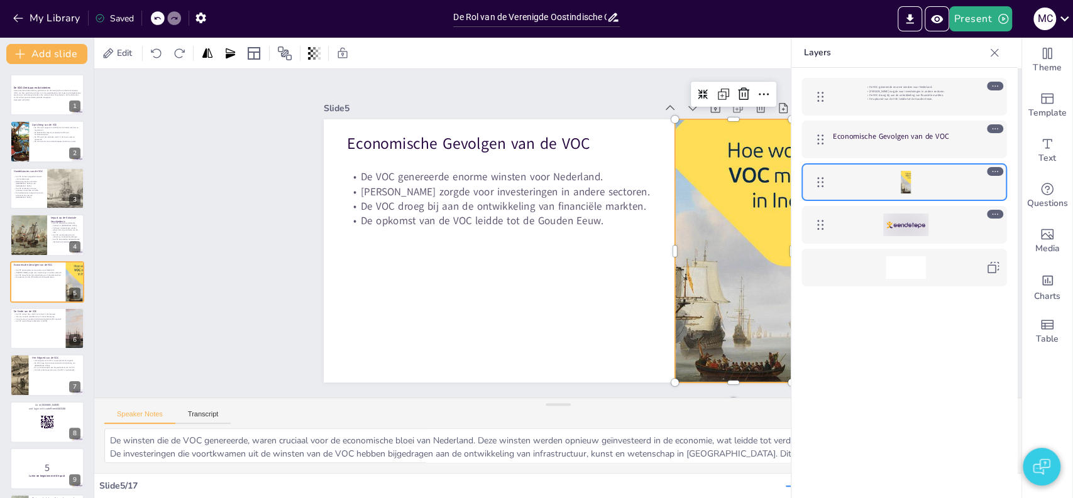
click at [708, 244] on div at bounding box center [469, 81] width 508 height 561
click at [994, 175] on div at bounding box center [917, 182] width 168 height 23
click at [994, 171] on icon at bounding box center [995, 171] width 9 height 9
click at [989, 172] on div at bounding box center [995, 171] width 16 height 9
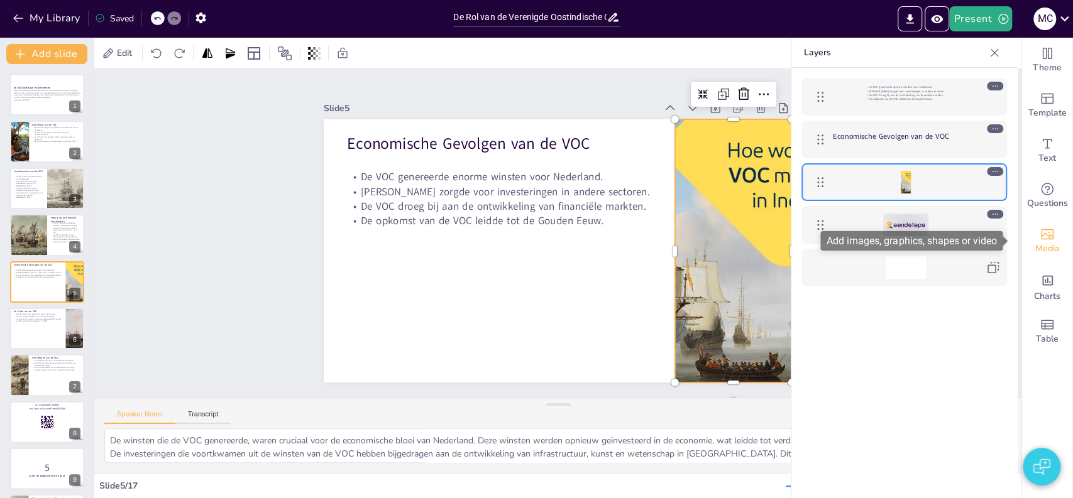
click at [1040, 234] on icon "Add images, graphics, shapes or video" at bounding box center [1047, 234] width 15 height 15
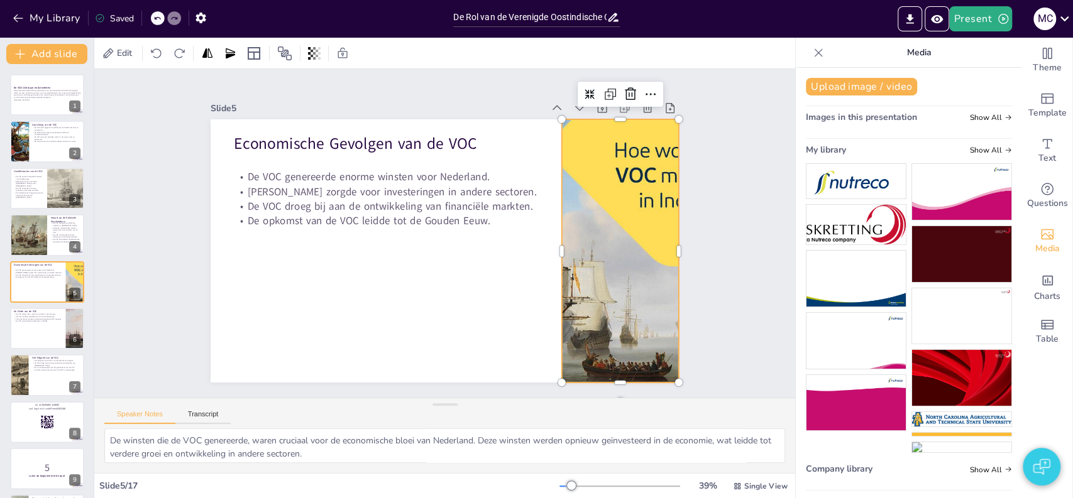
click at [836, 118] on span "Images in this presentation" at bounding box center [861, 117] width 111 height 12
click at [975, 115] on span "Show All" at bounding box center [991, 117] width 42 height 9
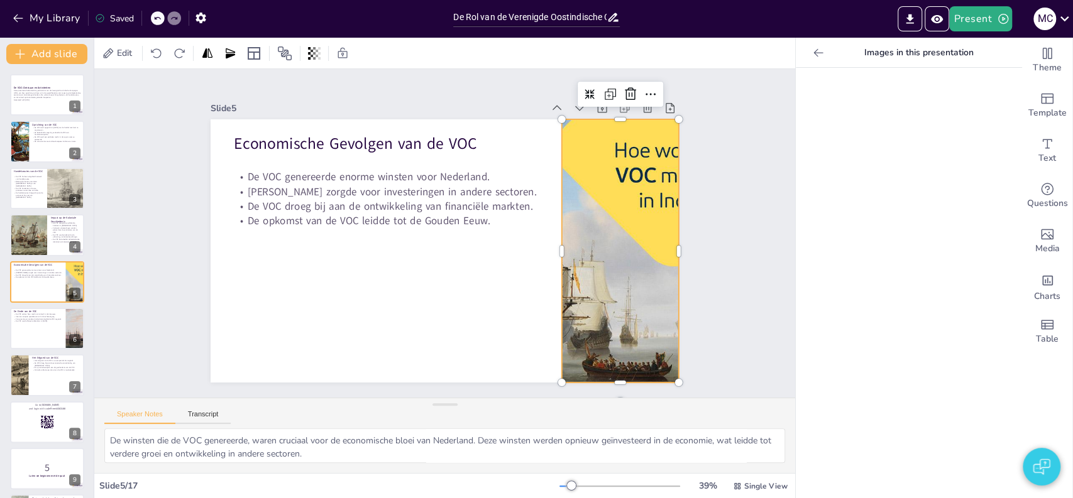
click at [821, 205] on div at bounding box center [909, 283] width 226 height 431
click at [645, 205] on div "Slide 1 De VOC: Ontstaan en Activiteiten Deze presentatie behandelt de geschied…" at bounding box center [444, 234] width 400 height 732
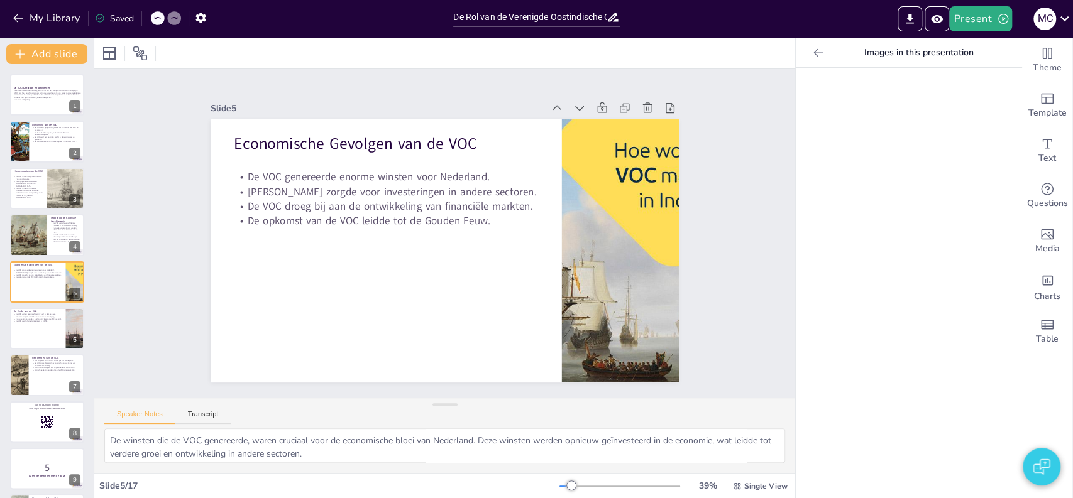
click at [867, 178] on div at bounding box center [909, 283] width 226 height 431
click at [813, 56] on icon at bounding box center [817, 52] width 9 height 8
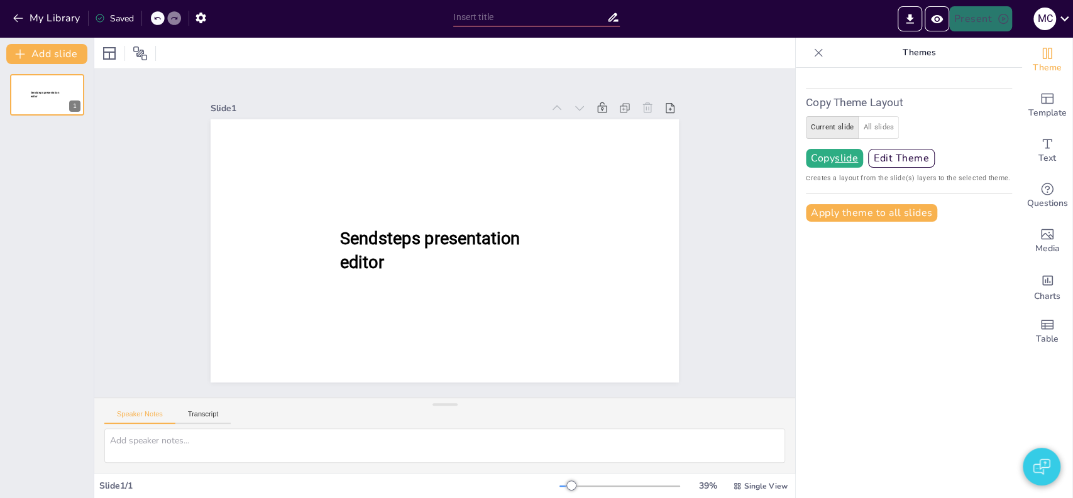
type input "De Rol van de Verenigde Oostindische Compagnie in de Wereldhandel"
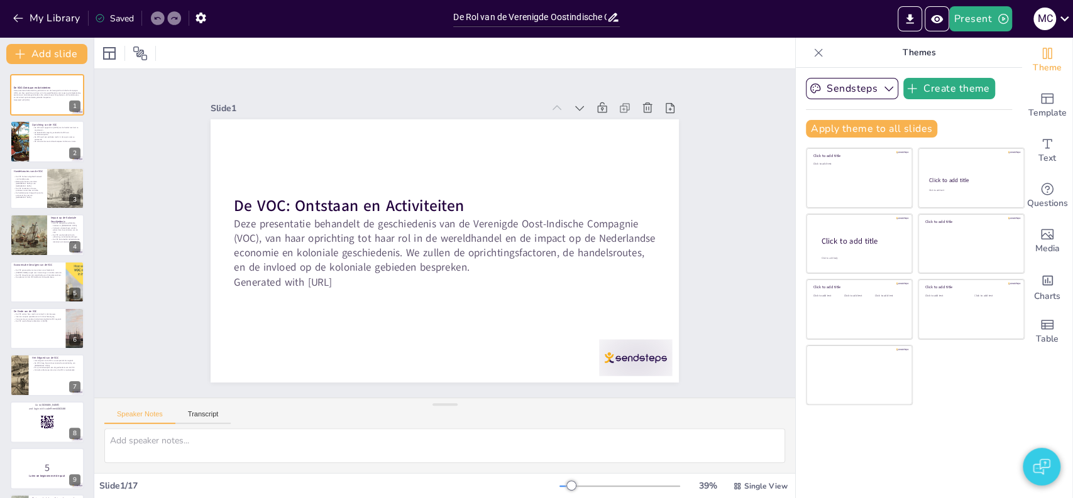
checkbox input "true"
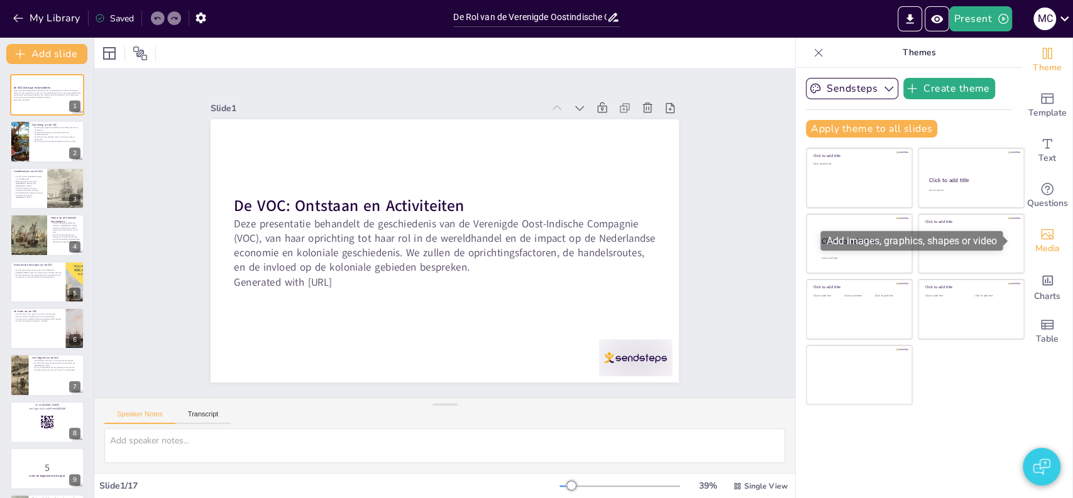
click at [1043, 231] on icon "Add images, graphics, shapes or video" at bounding box center [1047, 234] width 15 height 15
checkbox input "true"
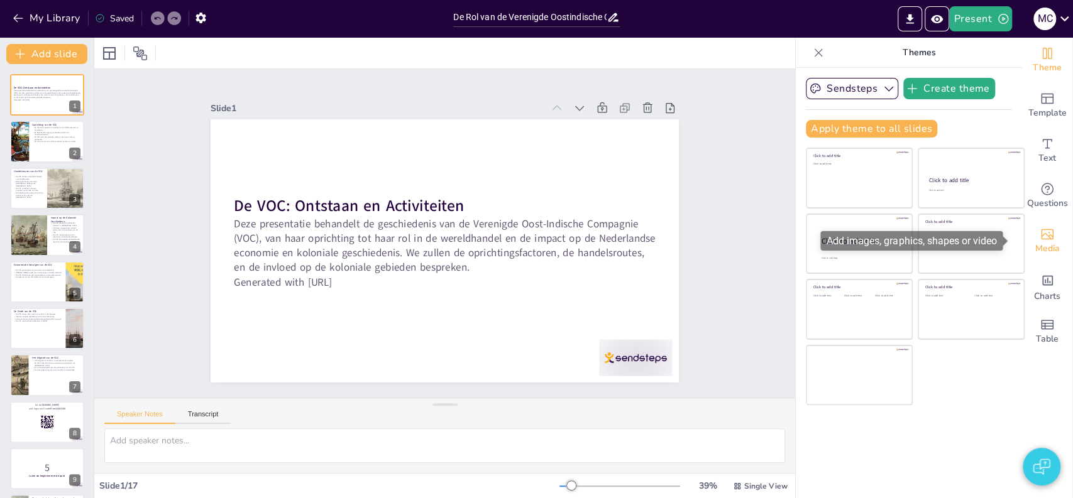
checkbox input "true"
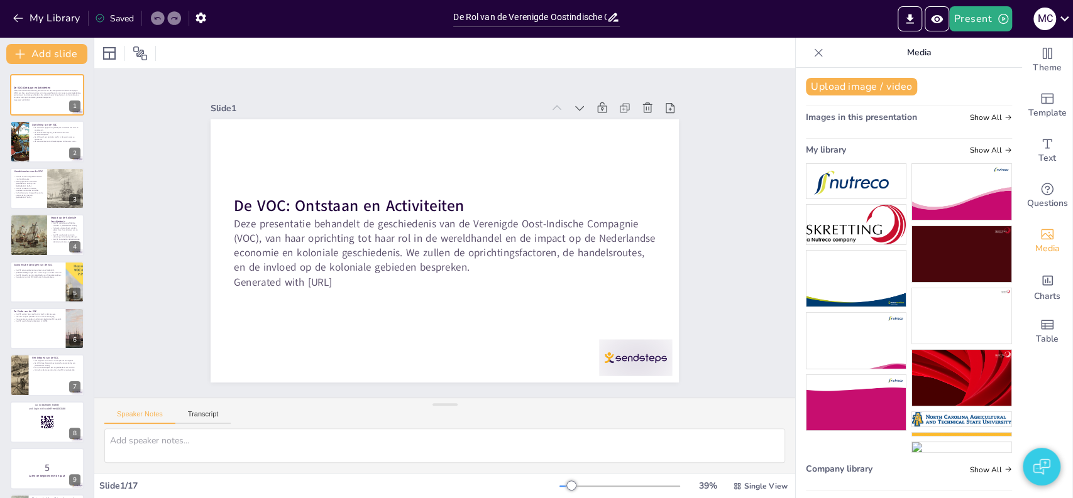
click at [880, 119] on span "Images in this presentation" at bounding box center [861, 117] width 111 height 12
click at [970, 119] on span "Show All" at bounding box center [991, 117] width 42 height 9
checkbox input "true"
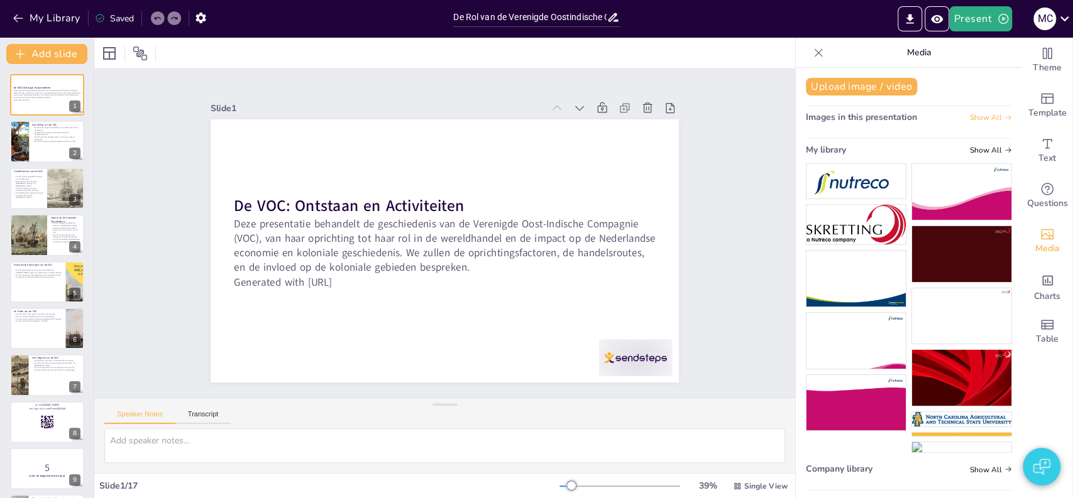
checkbox input "true"
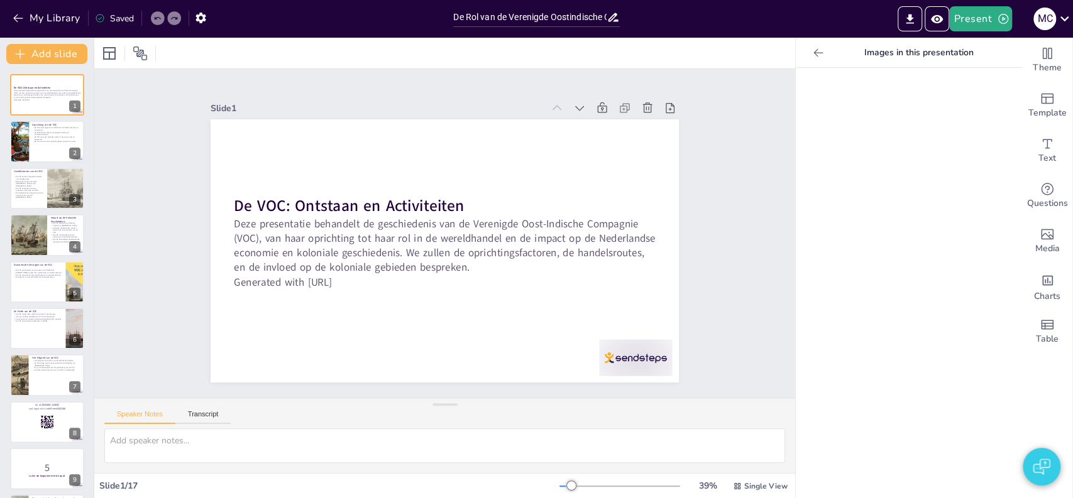
checkbox input "true"
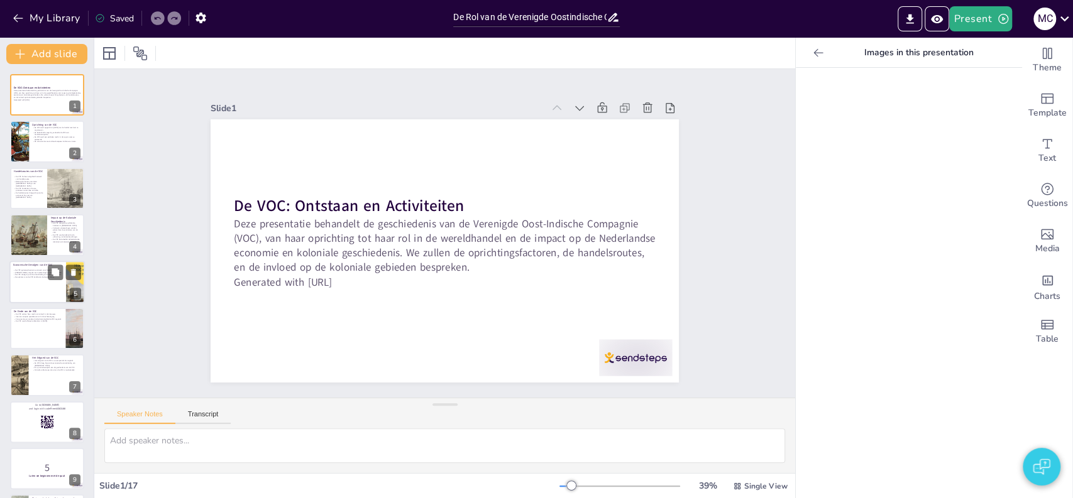
checkbox input "true"
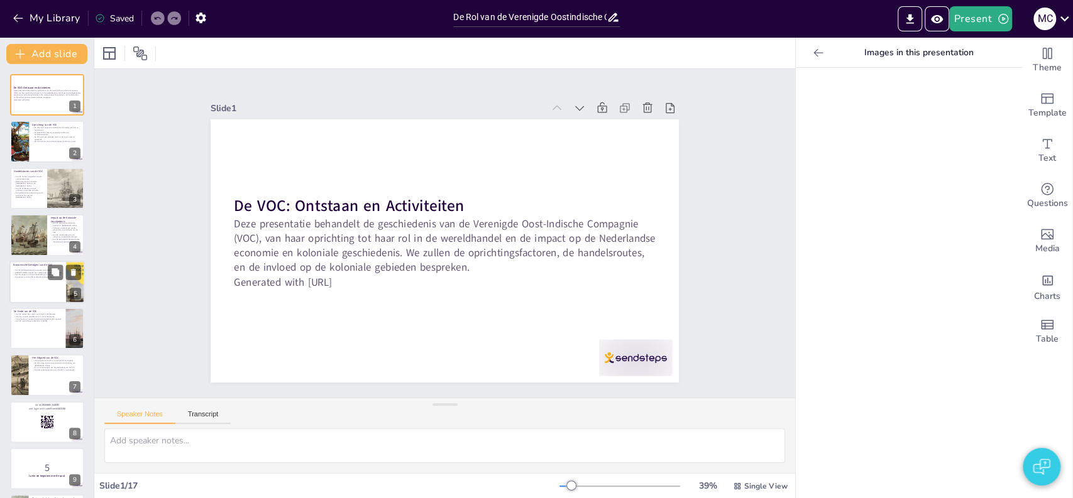
checkbox input "true"
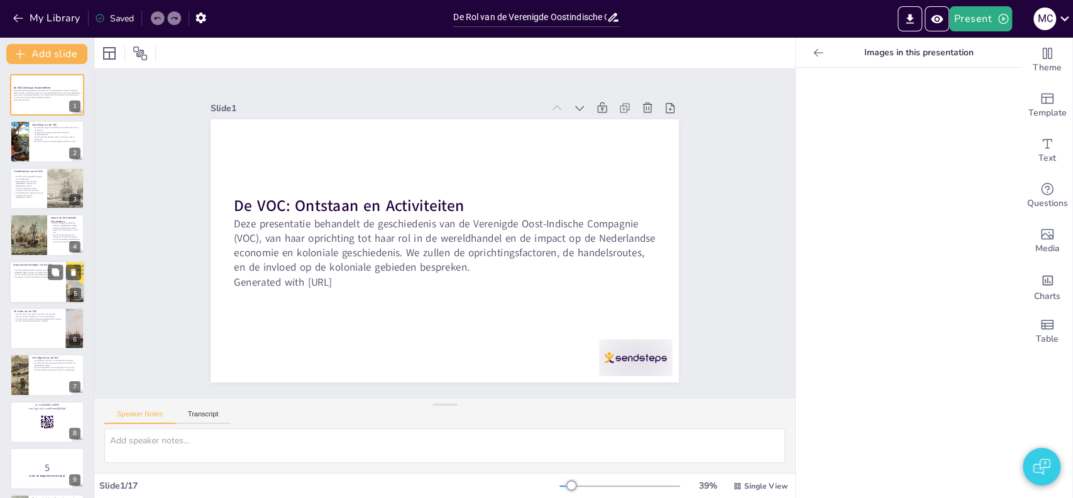
checkbox input "true"
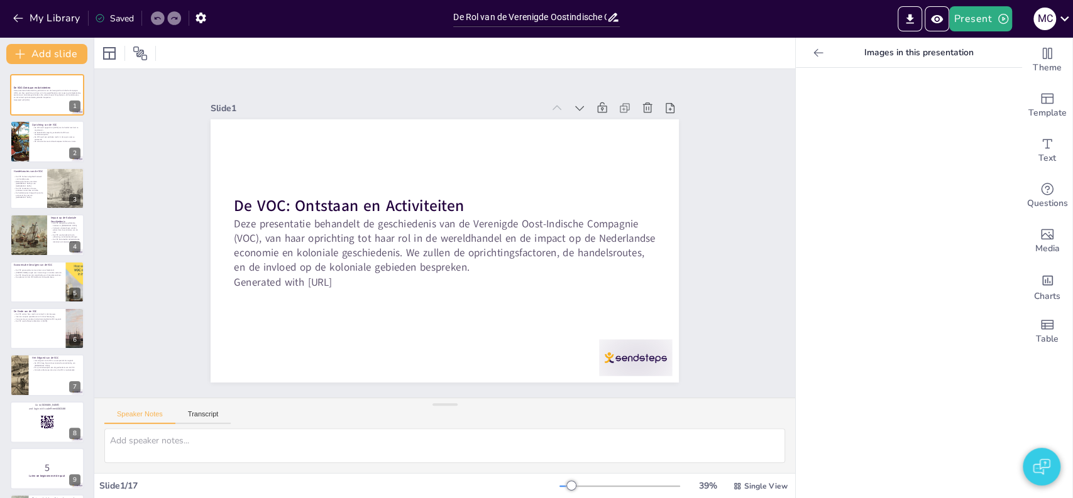
checkbox input "true"
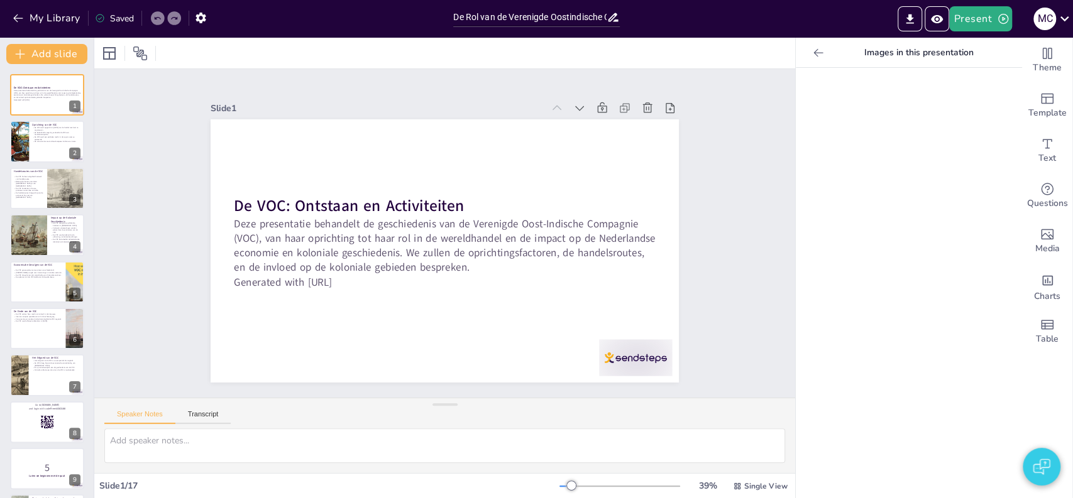
checkbox input "true"
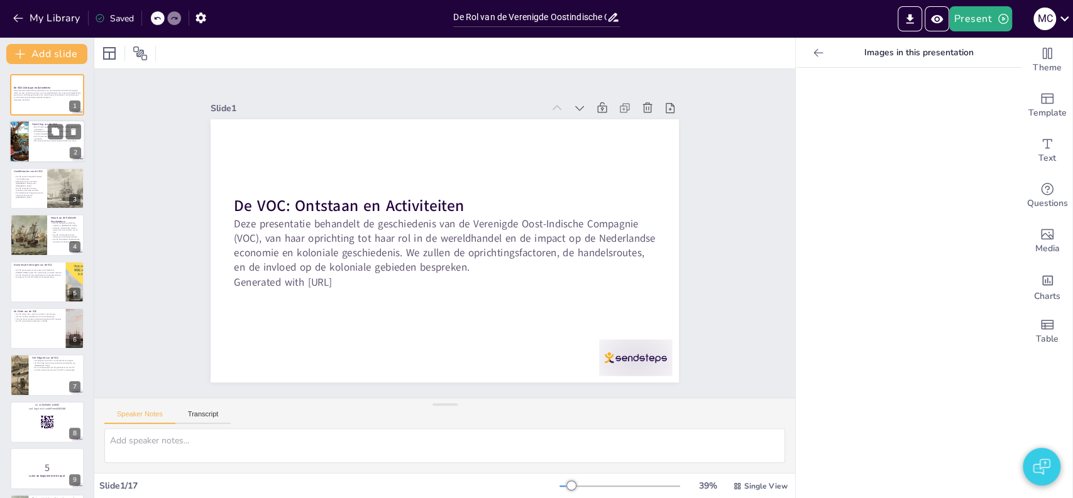
checkbox input "true"
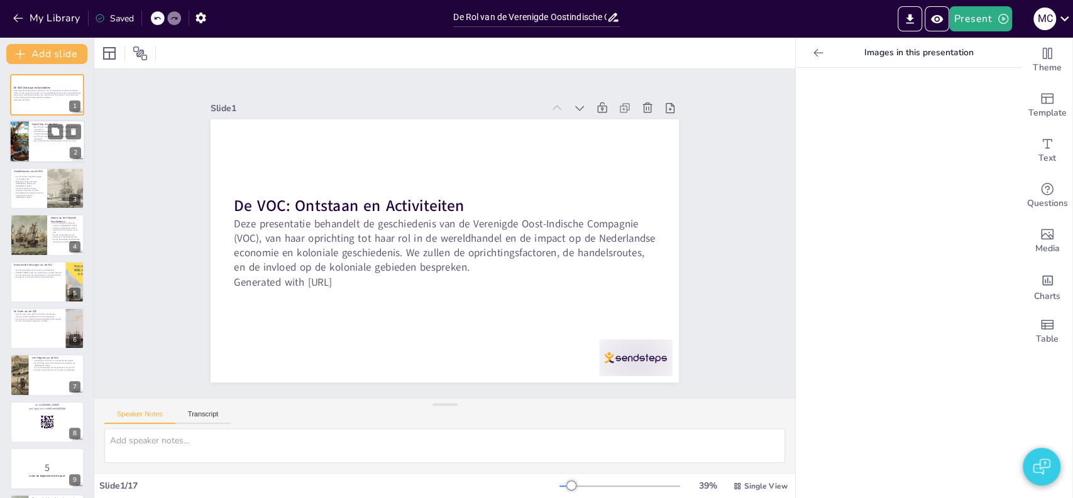
checkbox input "true"
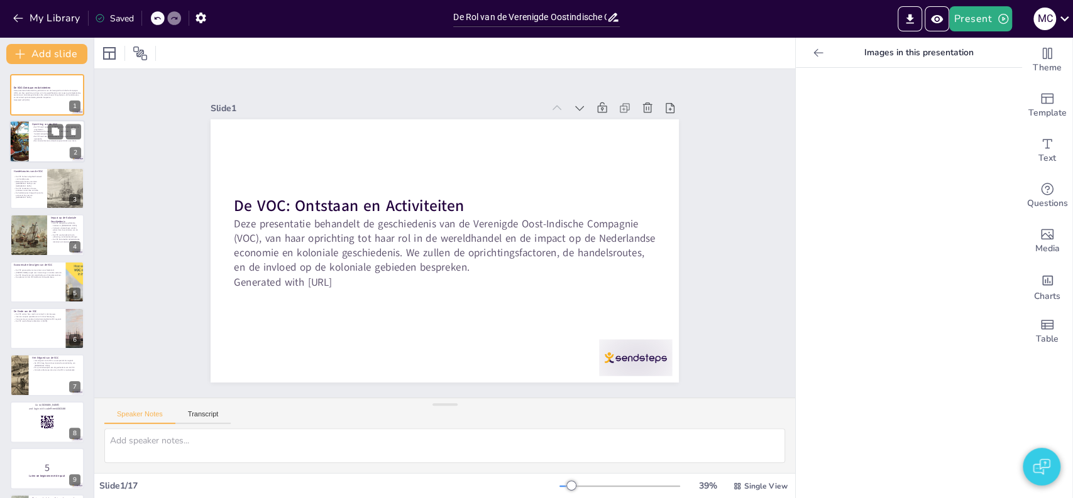
checkbox input "true"
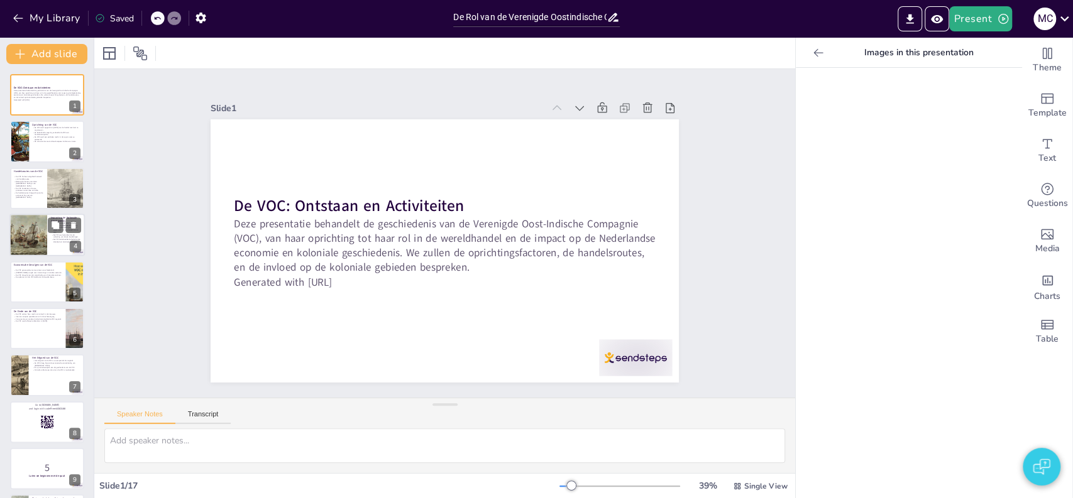
checkbox input "true"
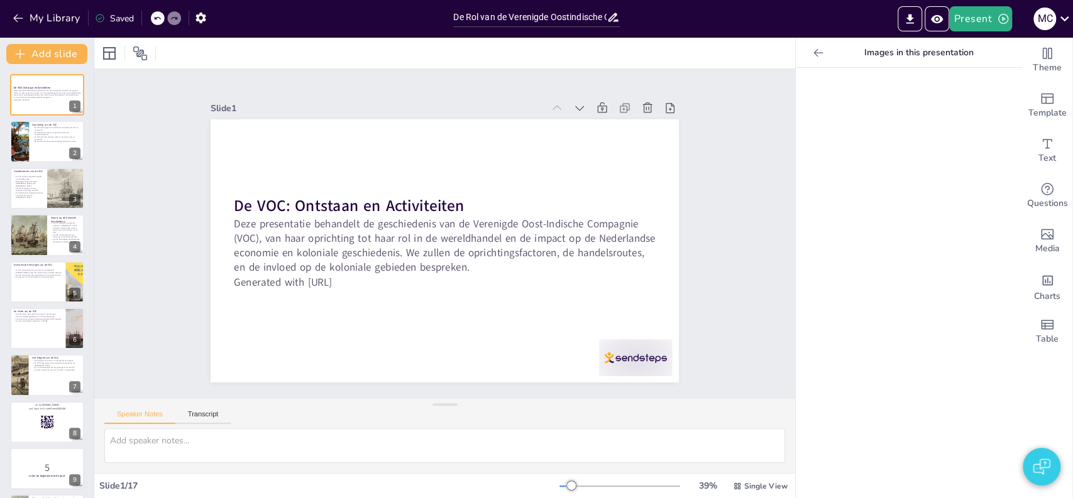
checkbox input "true"
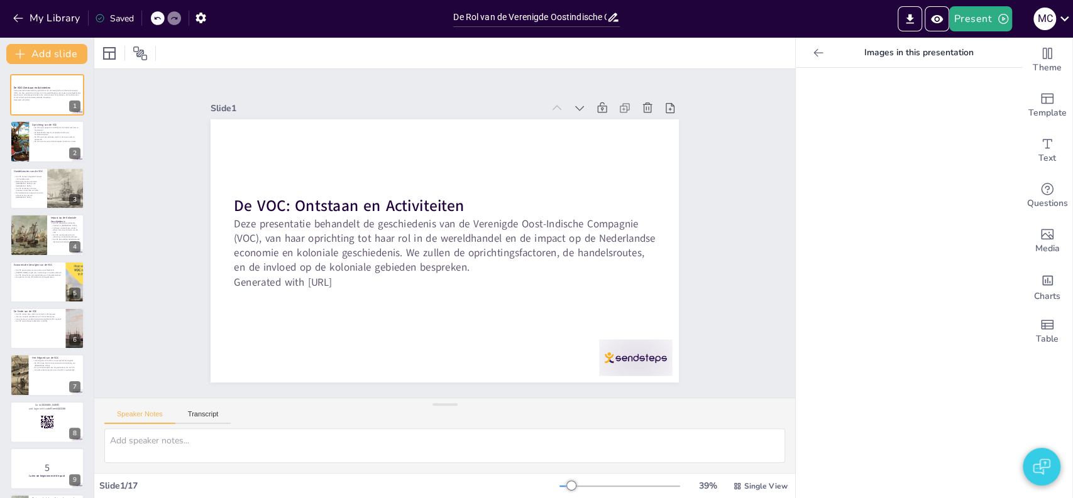
checkbox input "true"
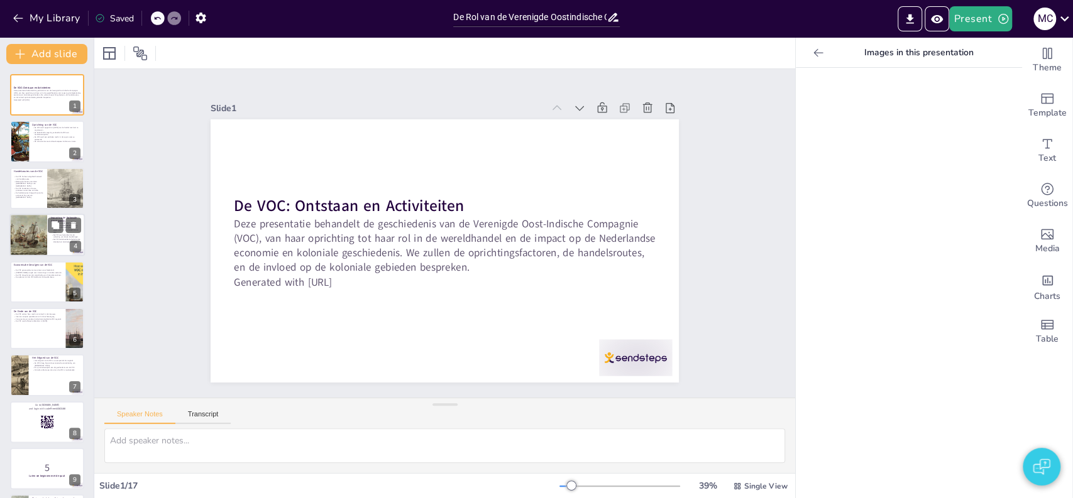
checkbox input "true"
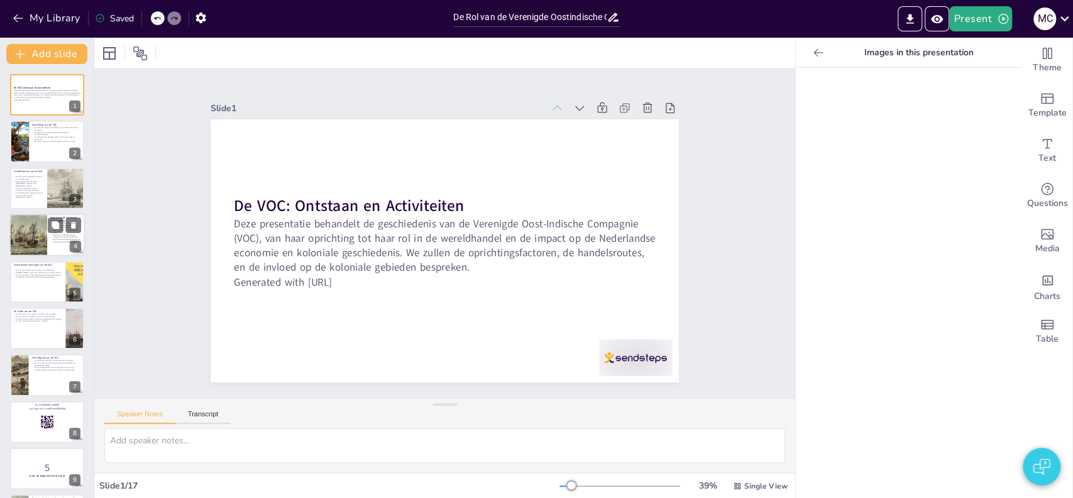
click at [32, 224] on div at bounding box center [28, 235] width 87 height 43
type textarea "De vestiging van kolonies door de VOC was een belangrijk onderdeel van hun stra…"
checkbox input "true"
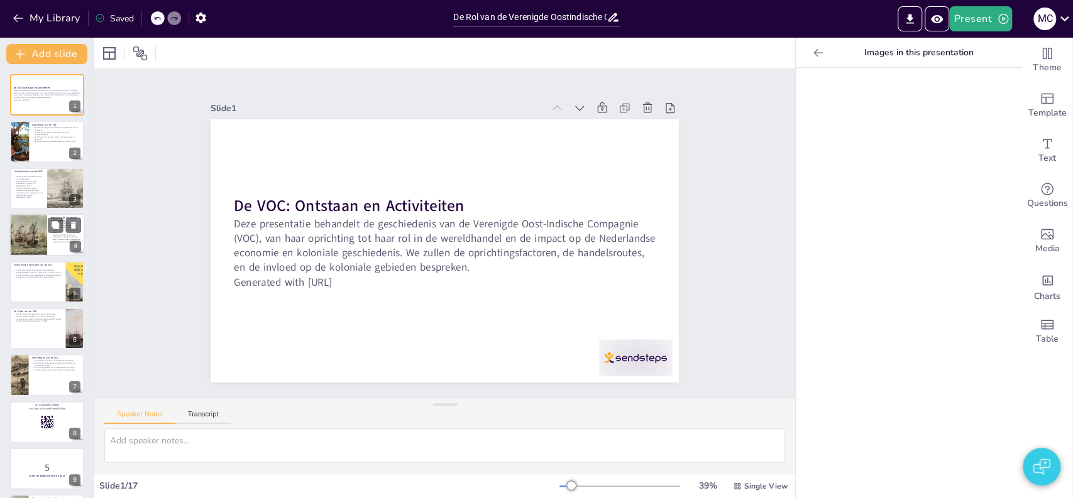
checkbox input "true"
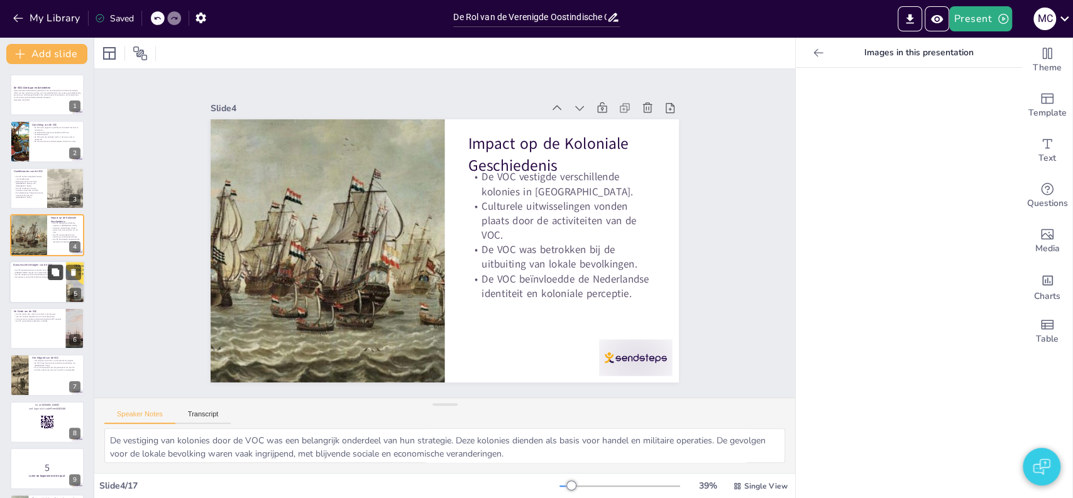
checkbox input "true"
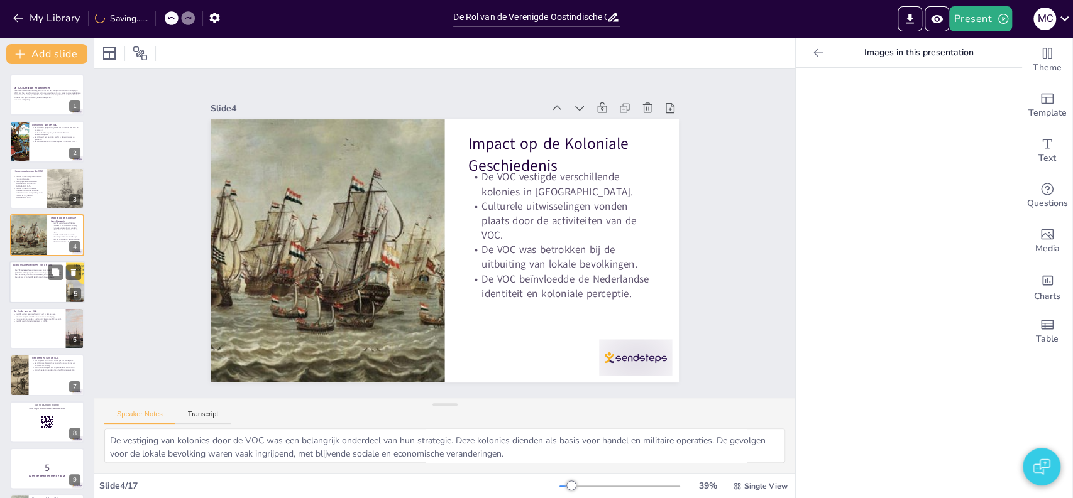
checkbox input "true"
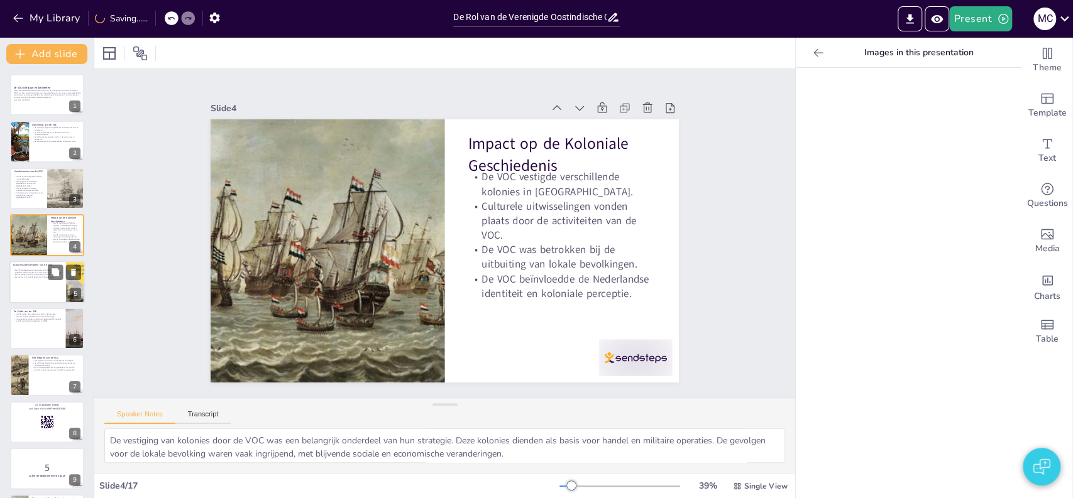
click at [51, 282] on div "De VOC genereerde enorme winsten voor Nederland. De handel zorgde voor invester…" at bounding box center [37, 276] width 49 height 14
type textarea "De winsten die de VOC genereerde, waren cruciaal voor de economische bloei van …"
checkbox input "true"
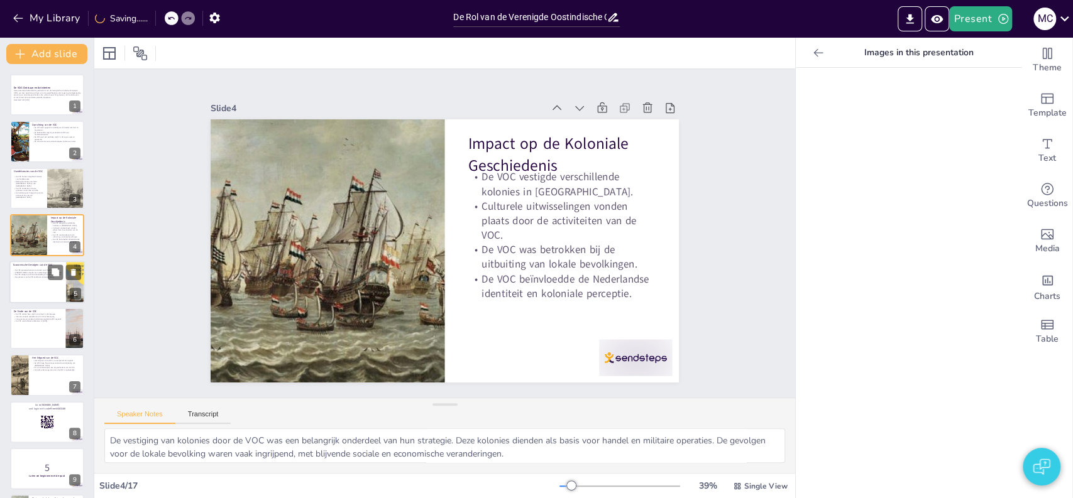
checkbox input "true"
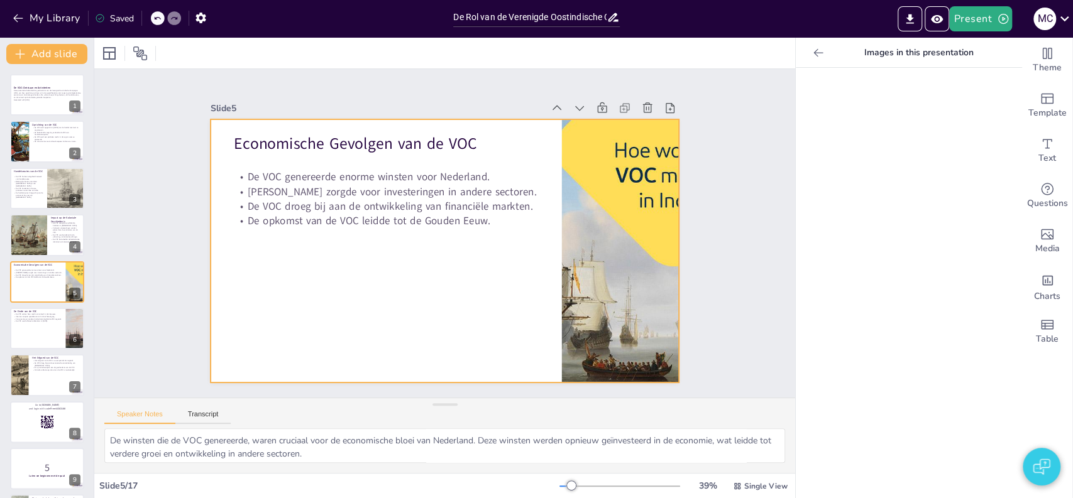
checkbox input "true"
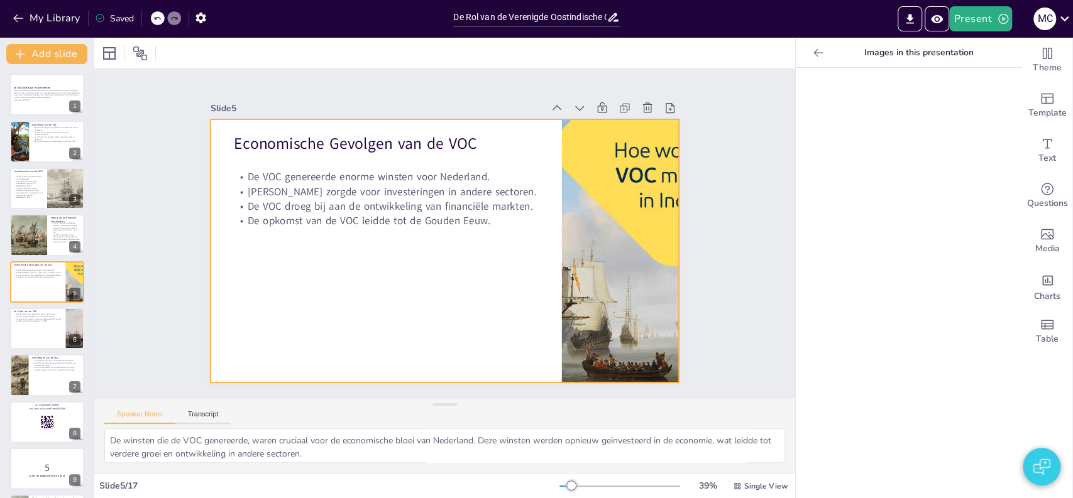
checkbox input "true"
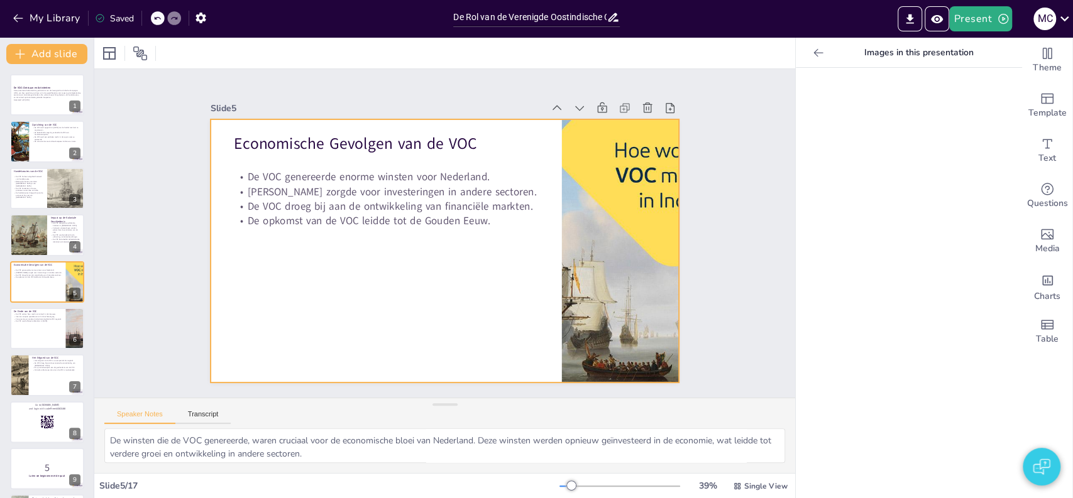
checkbox input "true"
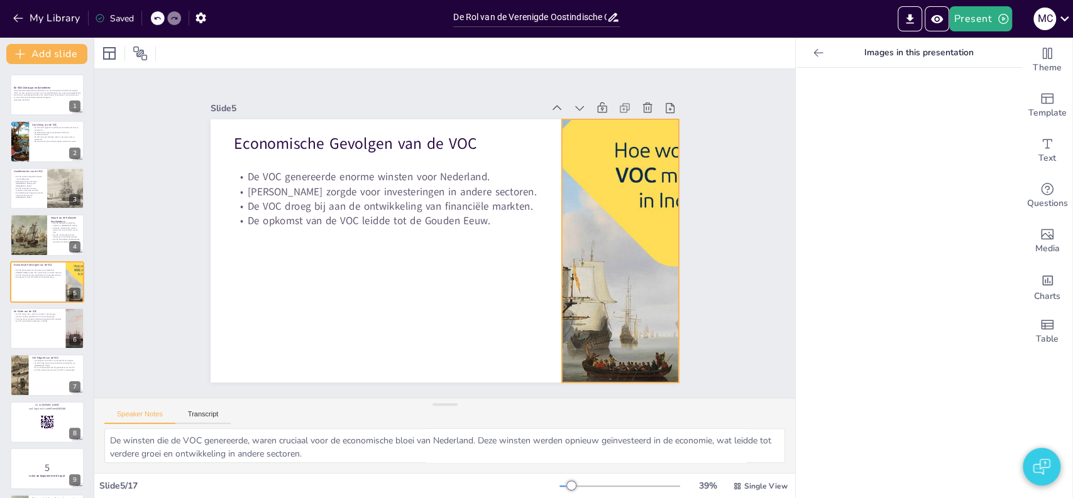
checkbox input "true"
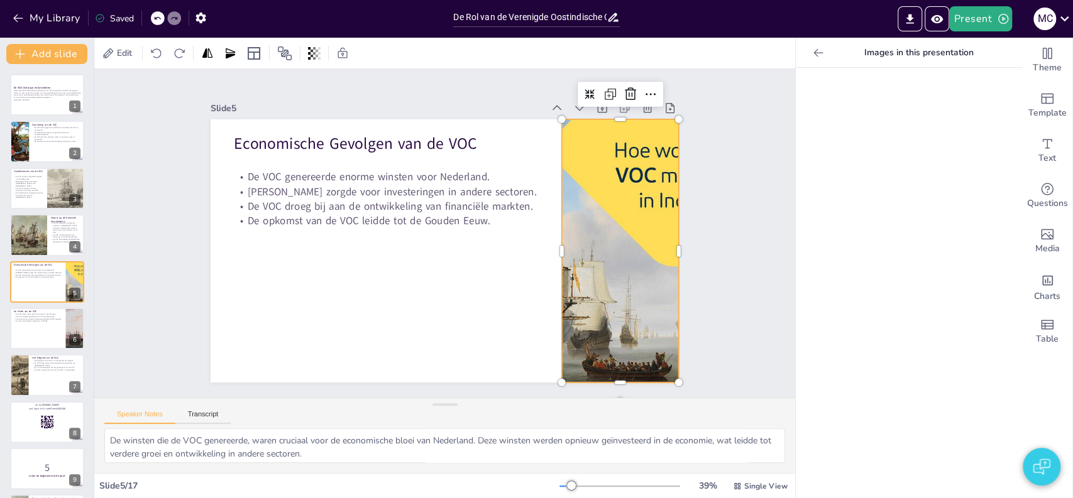
click at [601, 285] on div at bounding box center [621, 250] width 502 height 263
checkbox input "true"
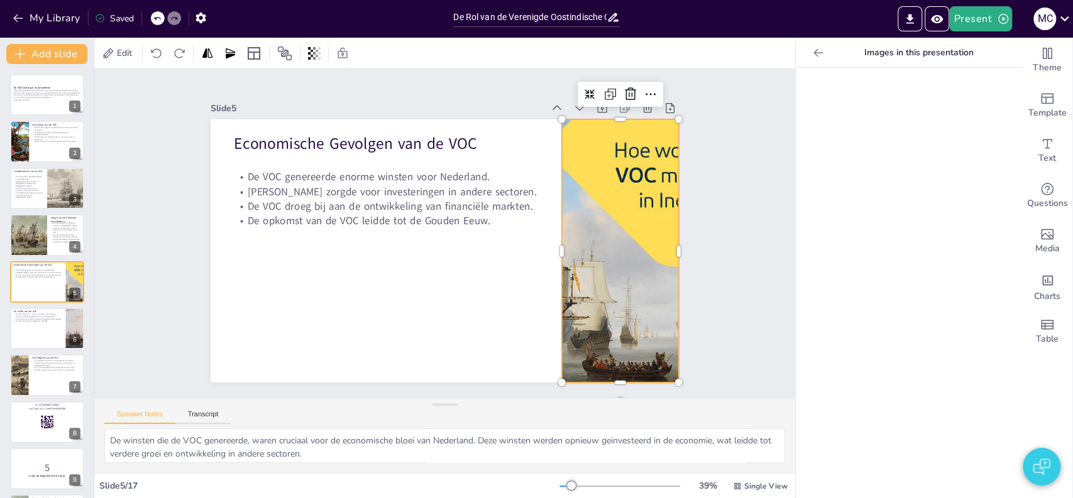
checkbox input "true"
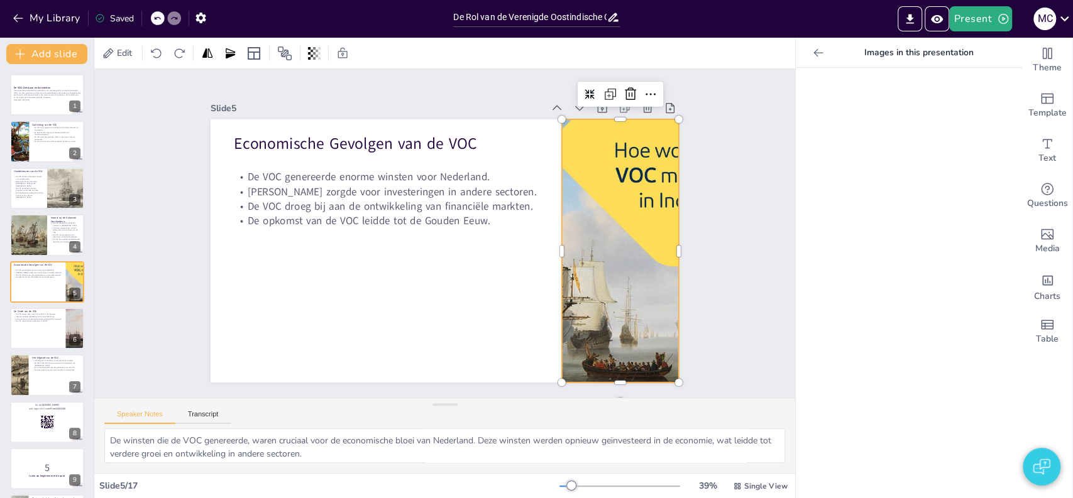
checkbox input "true"
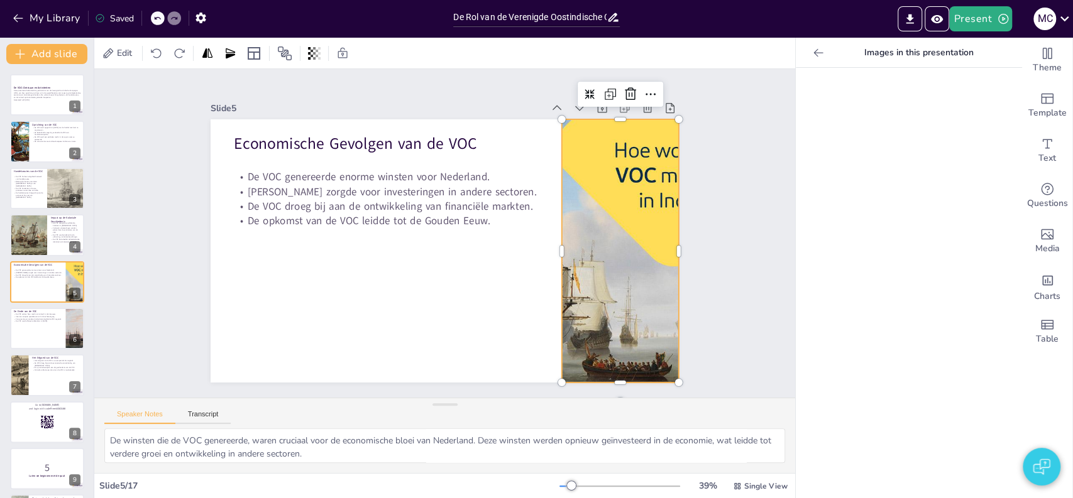
checkbox input "true"
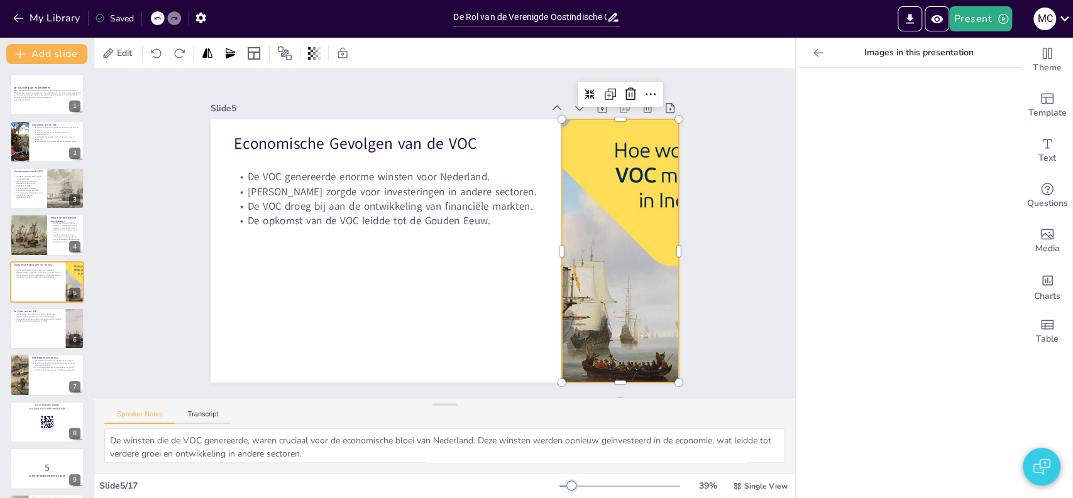
checkbox input "true"
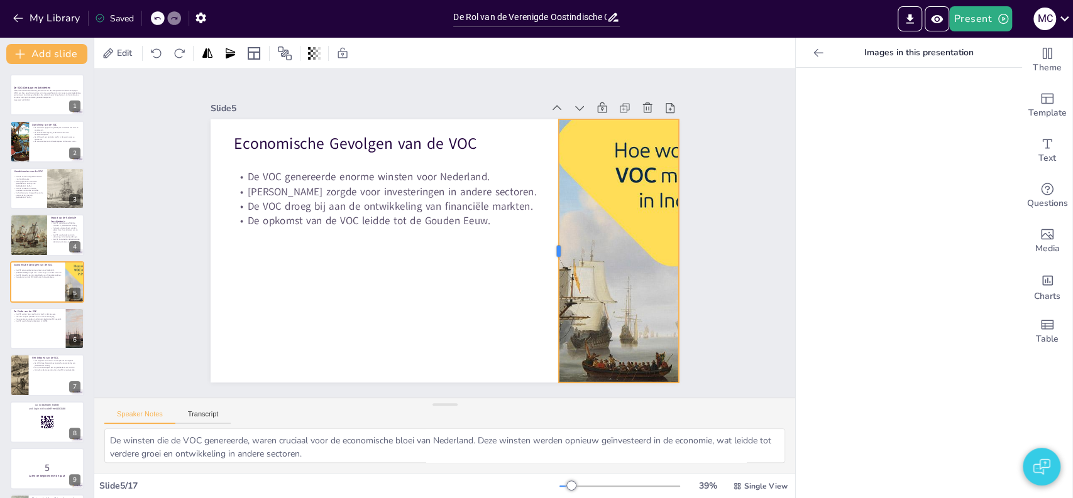
checkbox input "true"
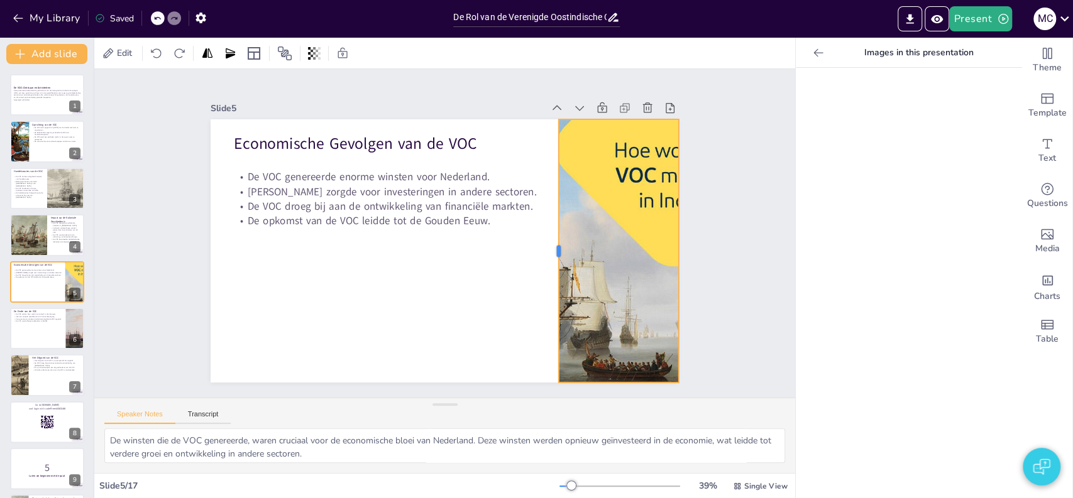
checkbox input "true"
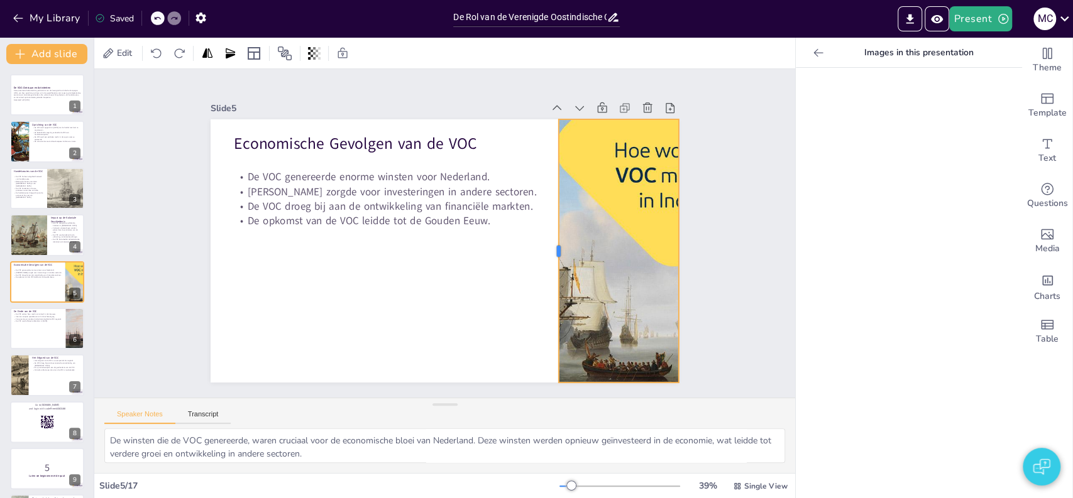
checkbox input "true"
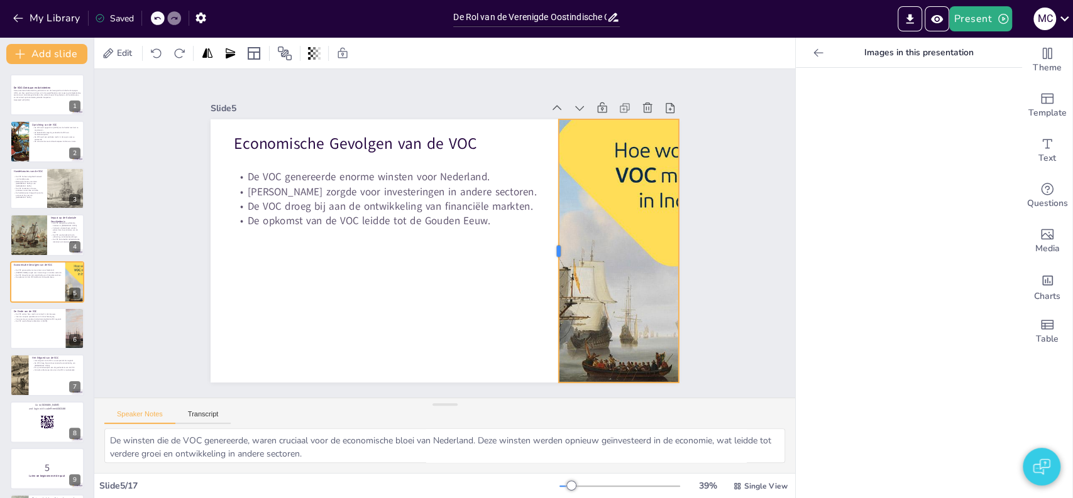
checkbox input "true"
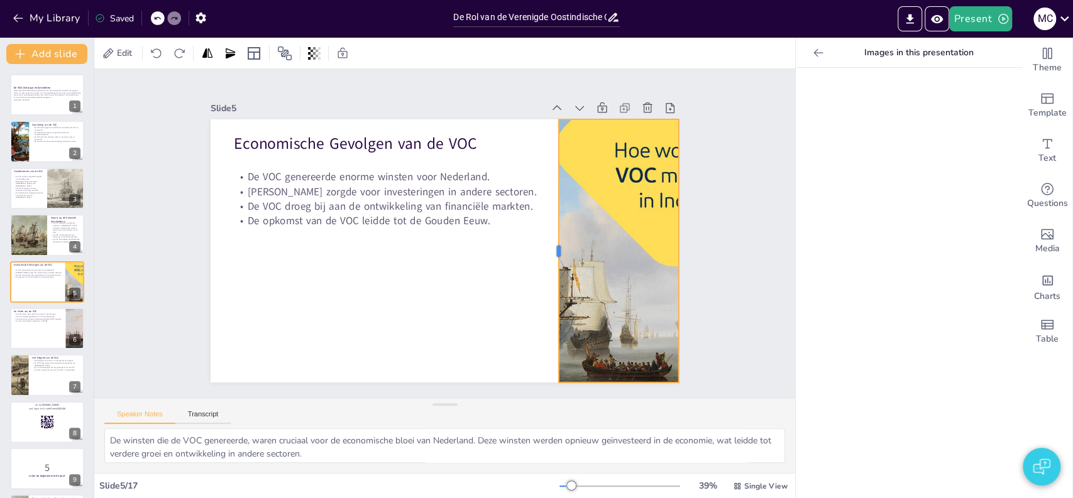
checkbox input "true"
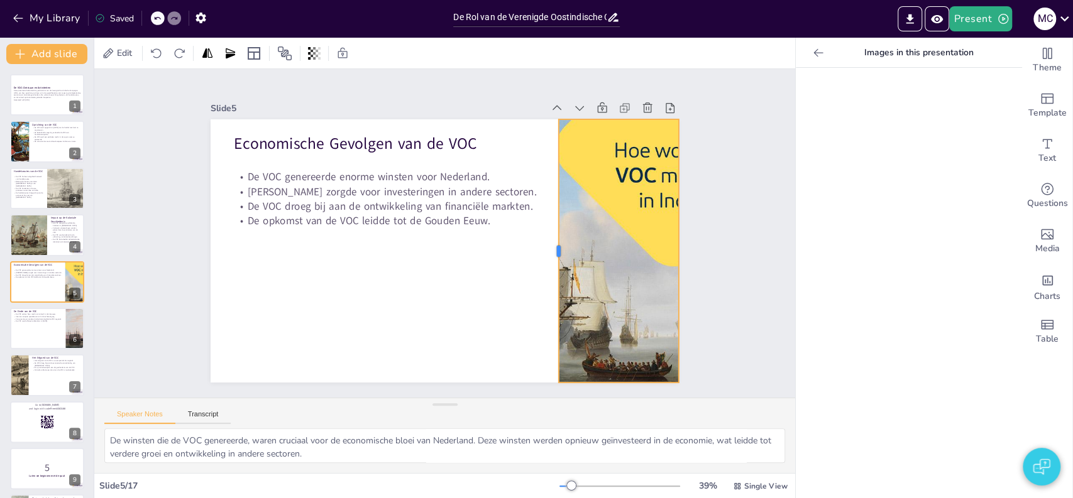
checkbox input "true"
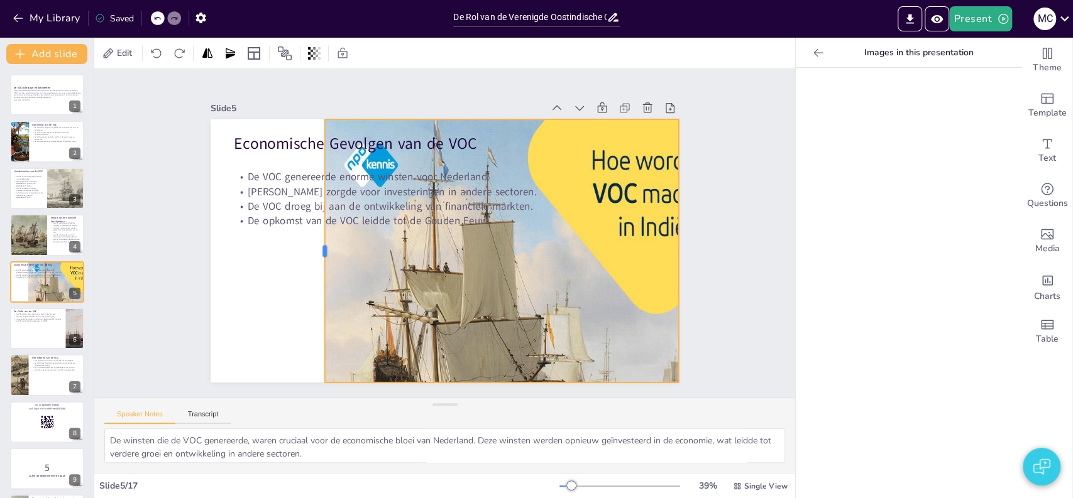
checkbox input "true"
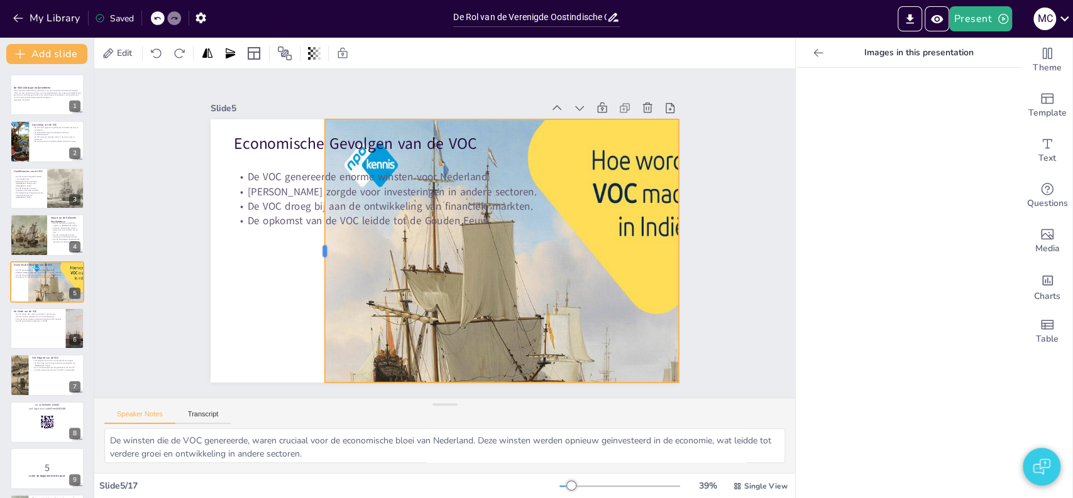
checkbox input "true"
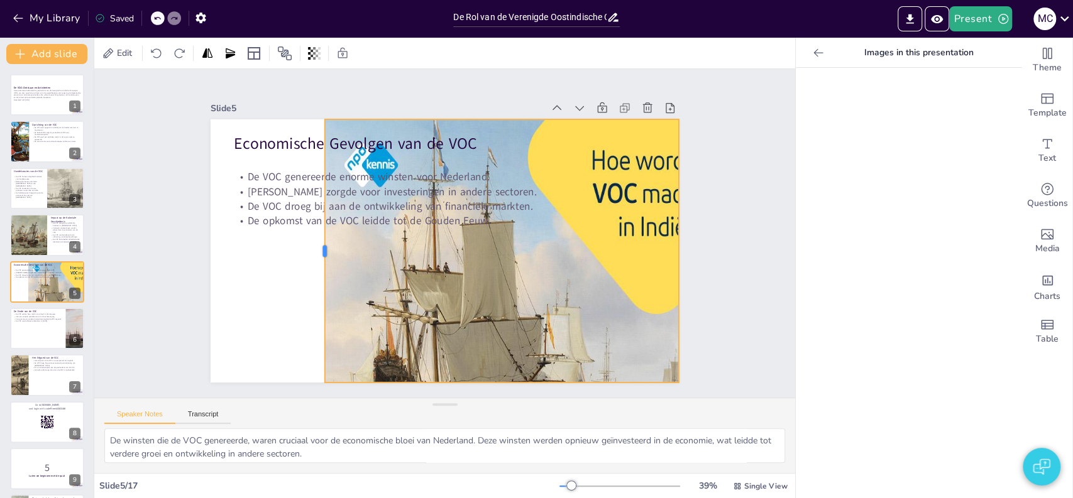
checkbox input "true"
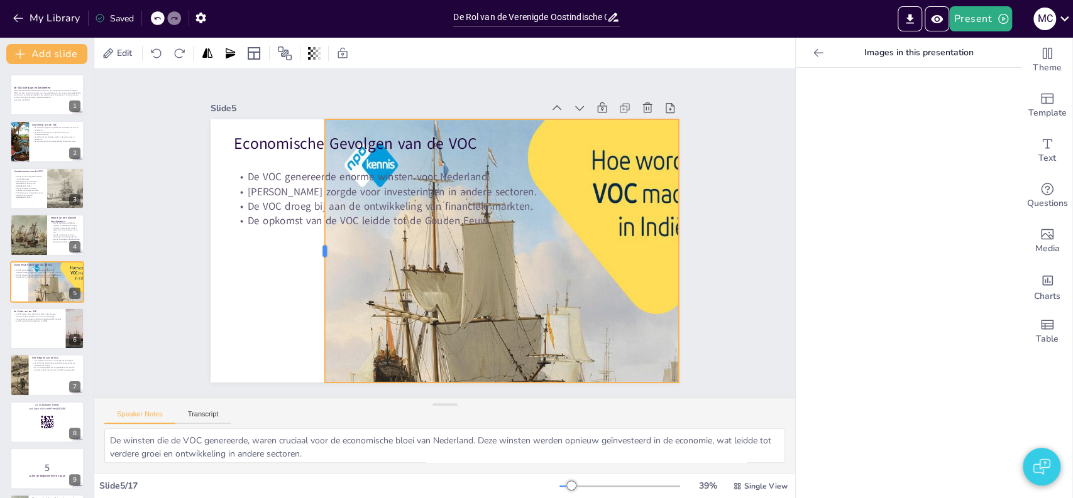
checkbox input "true"
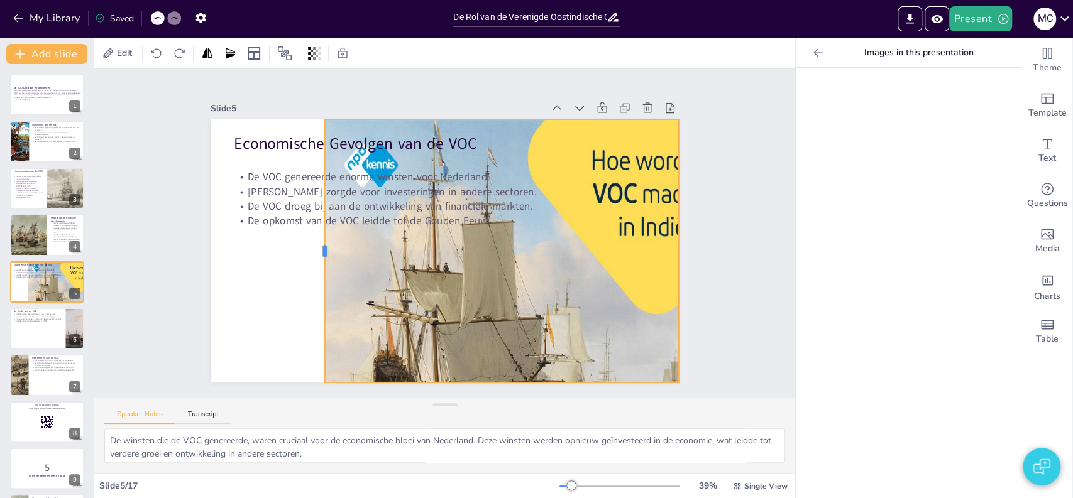
checkbox input "true"
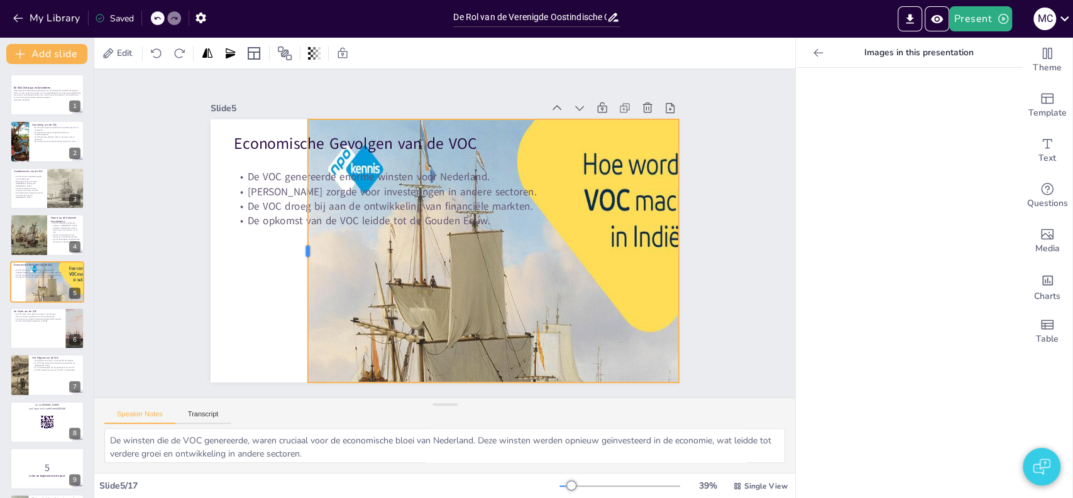
checkbox input "true"
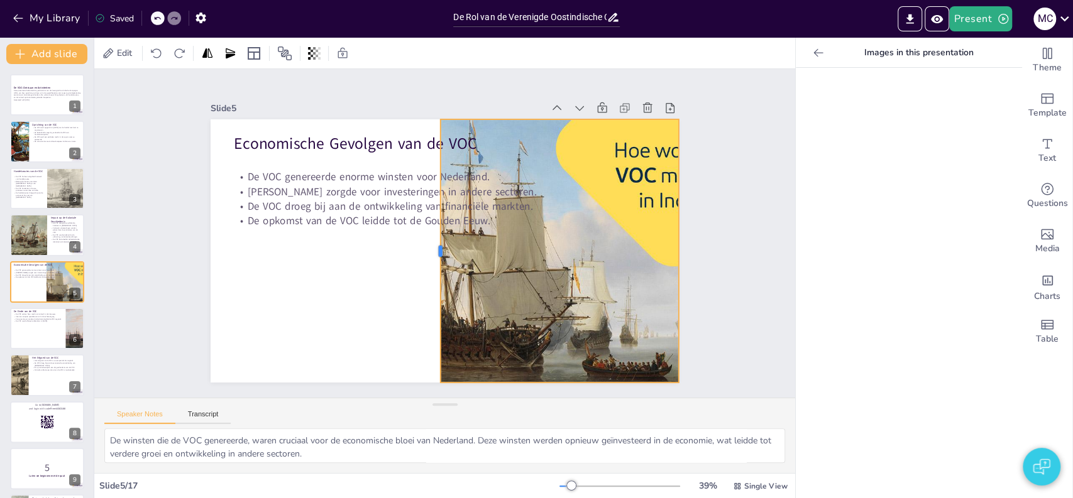
drag, startPoint x: 550, startPoint y: 240, endPoint x: 429, endPoint y: 288, distance: 130.6
click at [431, 288] on div at bounding box center [436, 250] width 10 height 263
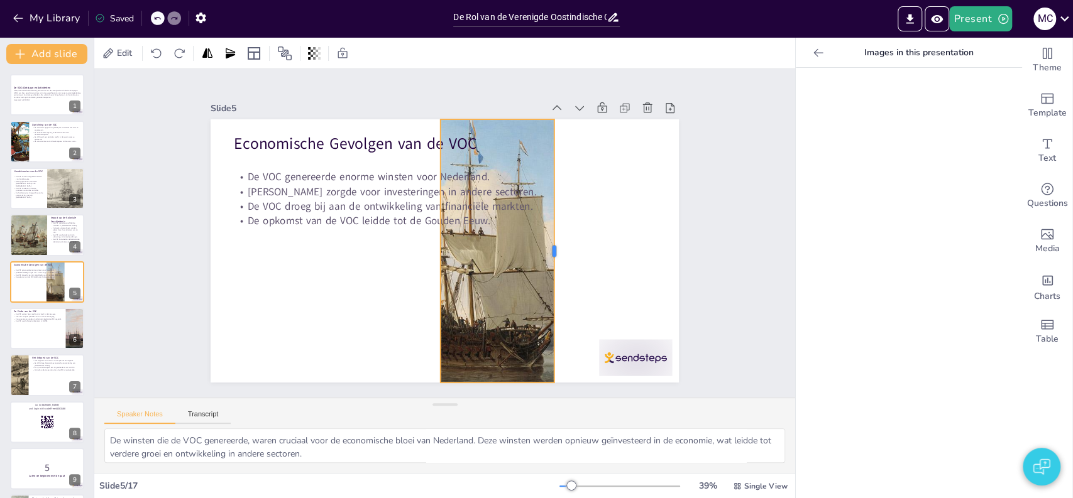
drag, startPoint x: 668, startPoint y: 246, endPoint x: 544, endPoint y: 259, distance: 125.1
click at [554, 259] on div at bounding box center [559, 250] width 10 height 263
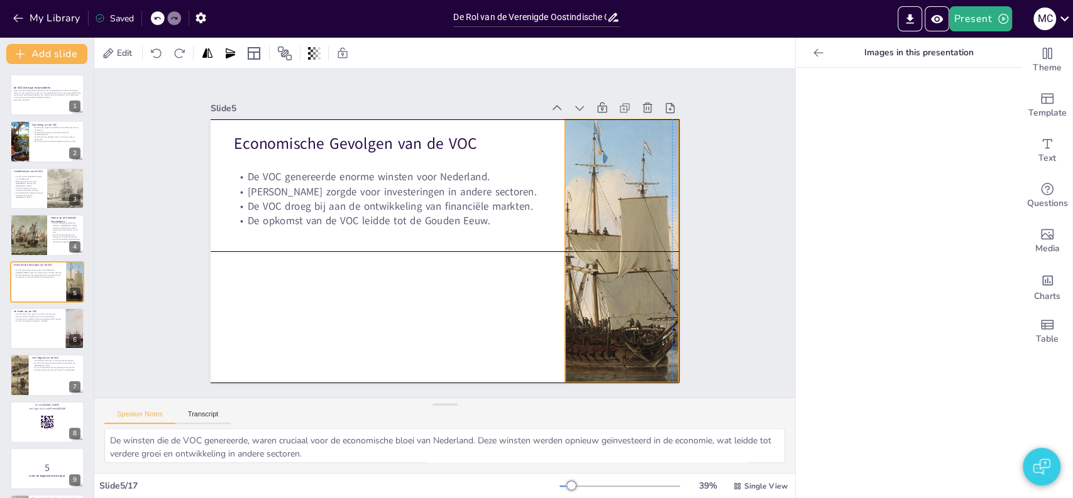
drag, startPoint x: 520, startPoint y: 270, endPoint x: 642, endPoint y: 270, distance: 122.6
click at [642, 270] on div at bounding box center [745, 250] width 502 height 263
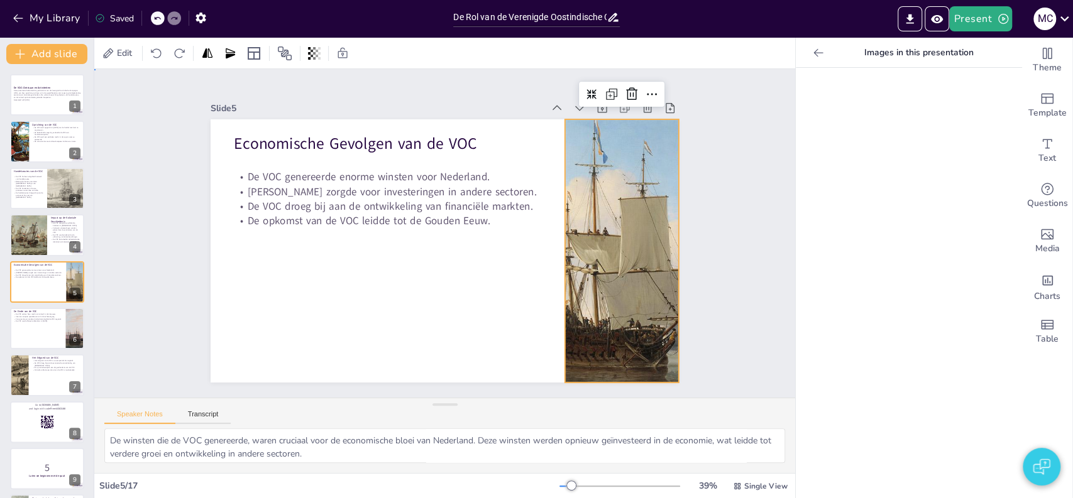
click at [728, 308] on div "Slide 1 De VOC: Ontstaan en Activiteiten Deze presentatie behandelt de geschied…" at bounding box center [444, 233] width 701 height 329
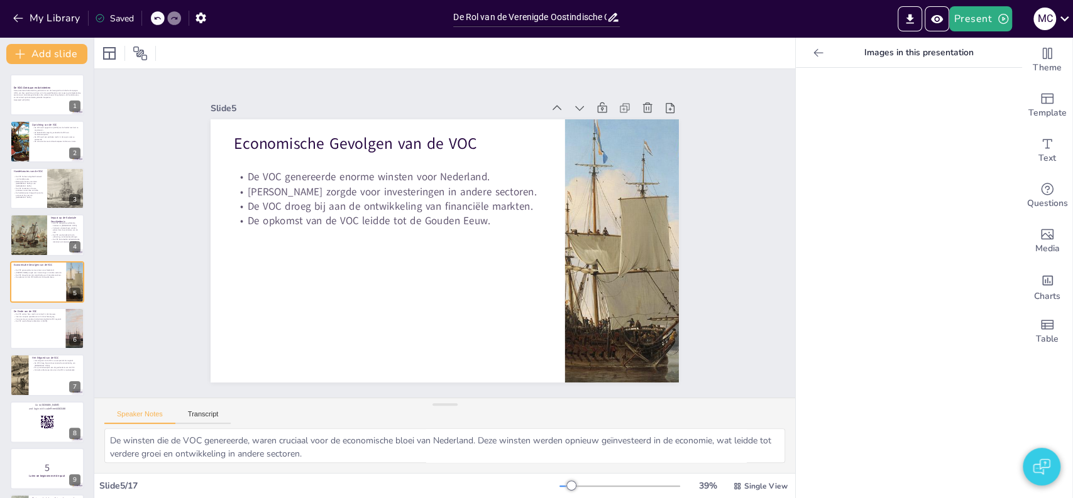
click at [812, 53] on icon at bounding box center [818, 53] width 13 height 13
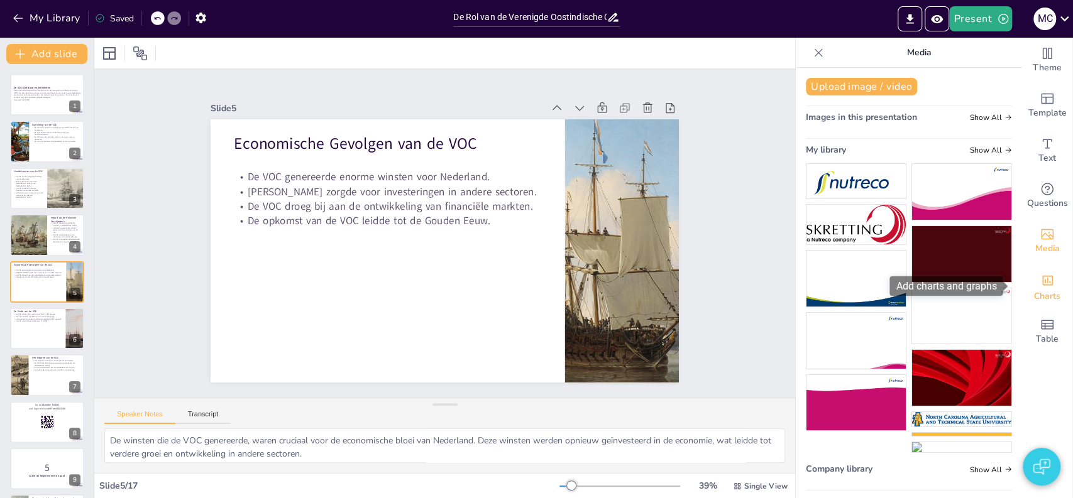
click at [1034, 291] on span "Charts" at bounding box center [1047, 297] width 26 height 14
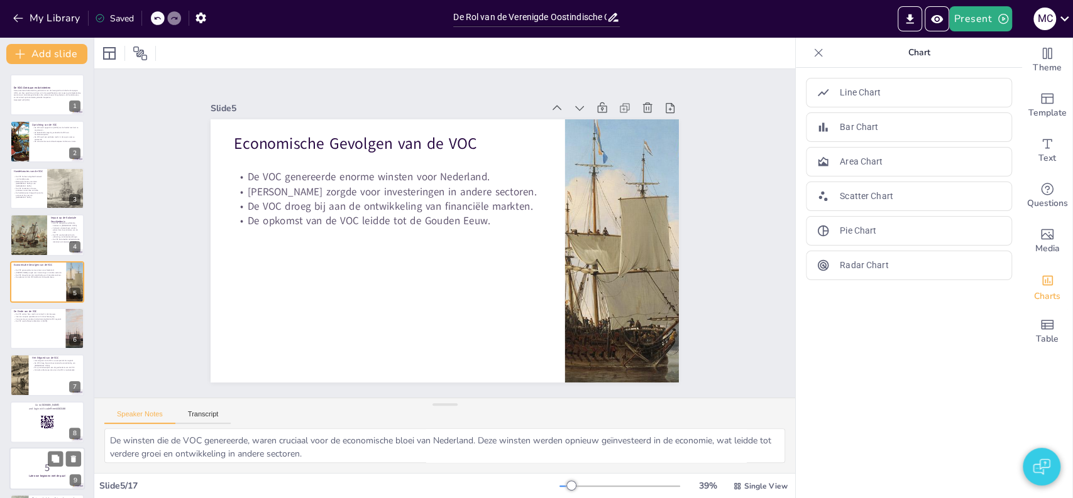
click at [33, 483] on div at bounding box center [46, 468] width 75 height 43
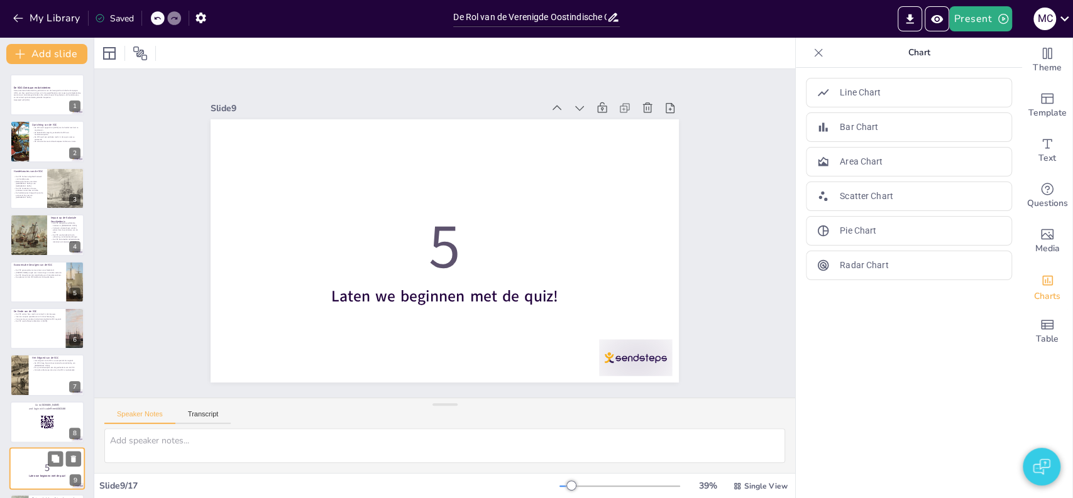
scroll to position [187, 0]
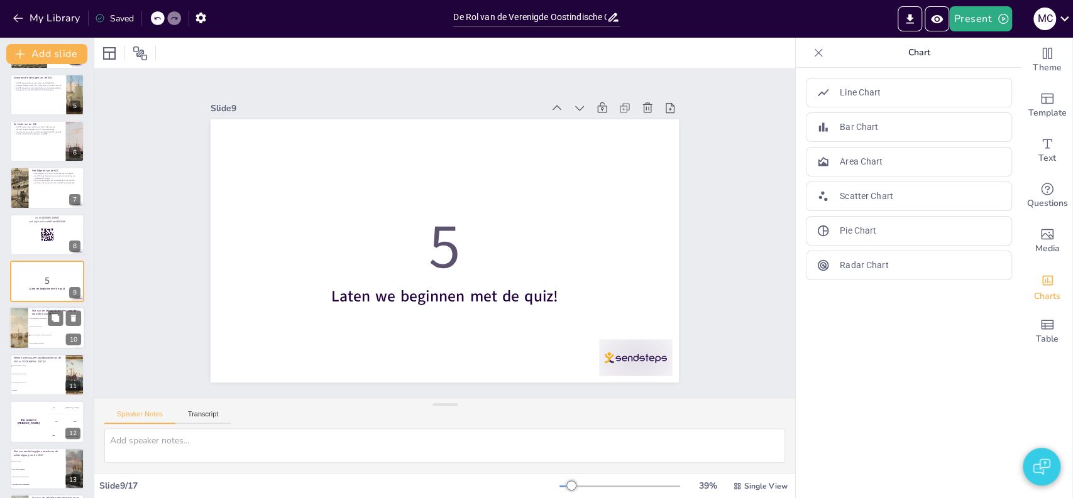
click at [45, 339] on li "Om de handel met Azië te organiseren" at bounding box center [56, 336] width 57 height 8
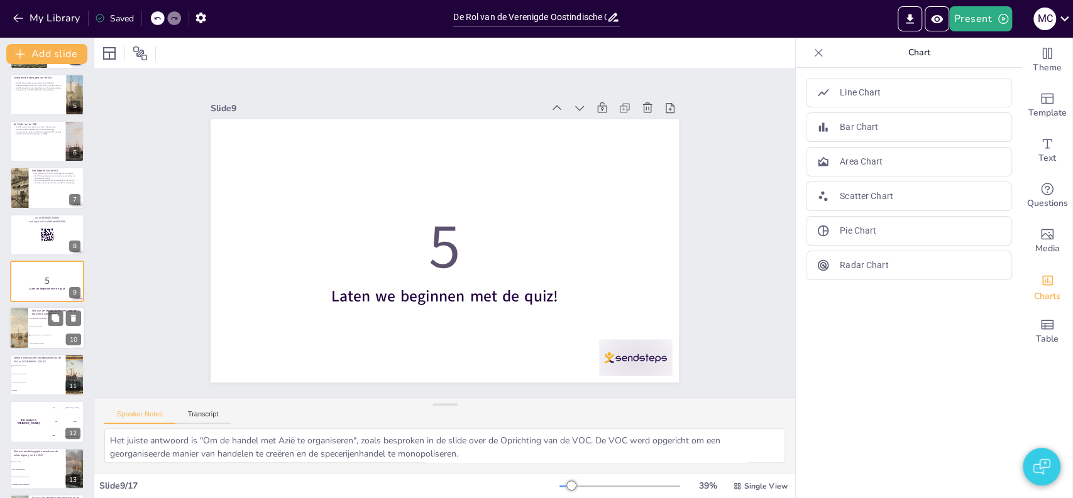
scroll to position [234, 0]
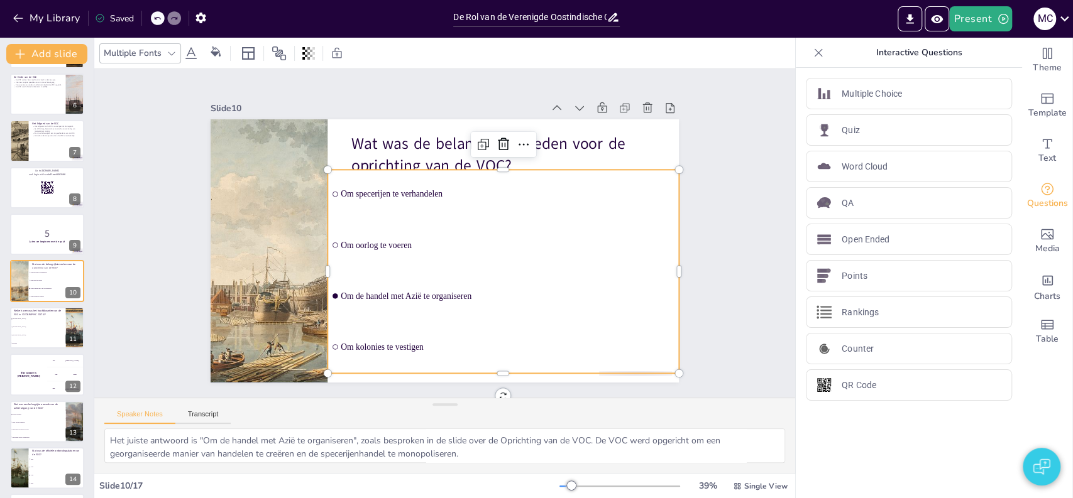
click at [431, 243] on span "Om oorlog te voeren" at bounding box center [508, 245] width 334 height 10
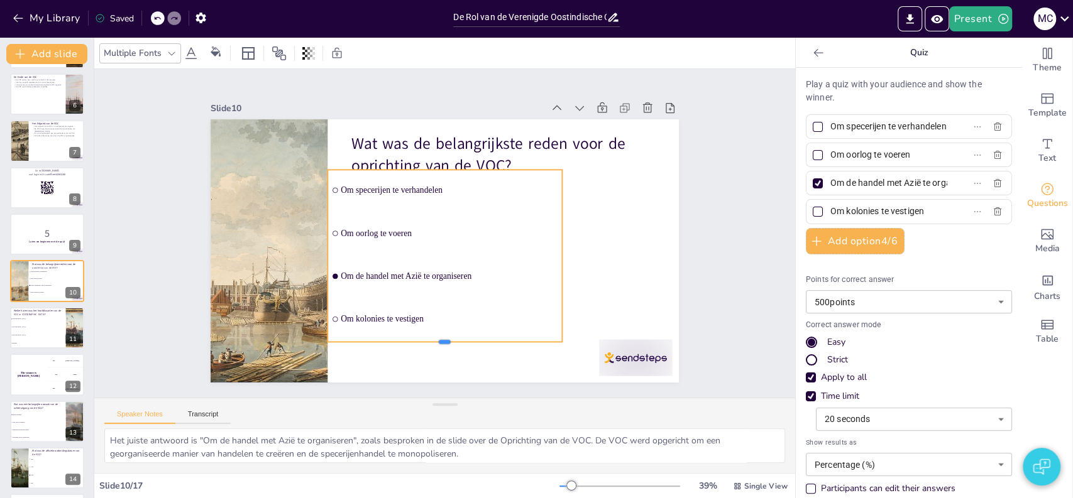
drag, startPoint x: 436, startPoint y: 246, endPoint x: 437, endPoint y: 340, distance: 93.6
click at [437, 342] on div at bounding box center [444, 347] width 234 height 10
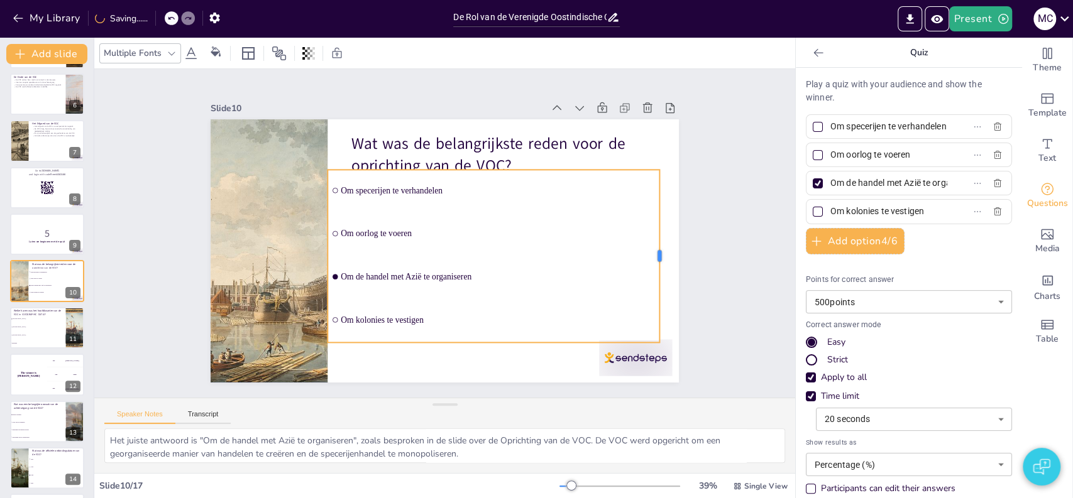
drag, startPoint x: 551, startPoint y: 248, endPoint x: 649, endPoint y: 266, distance: 99.0
click at [659, 266] on div at bounding box center [664, 256] width 10 height 173
click at [696, 272] on div "Slide 1 De VOC: Ontstaan en Activiteiten Deze presentatie behandelt de geschied…" at bounding box center [444, 233] width 539 height 299
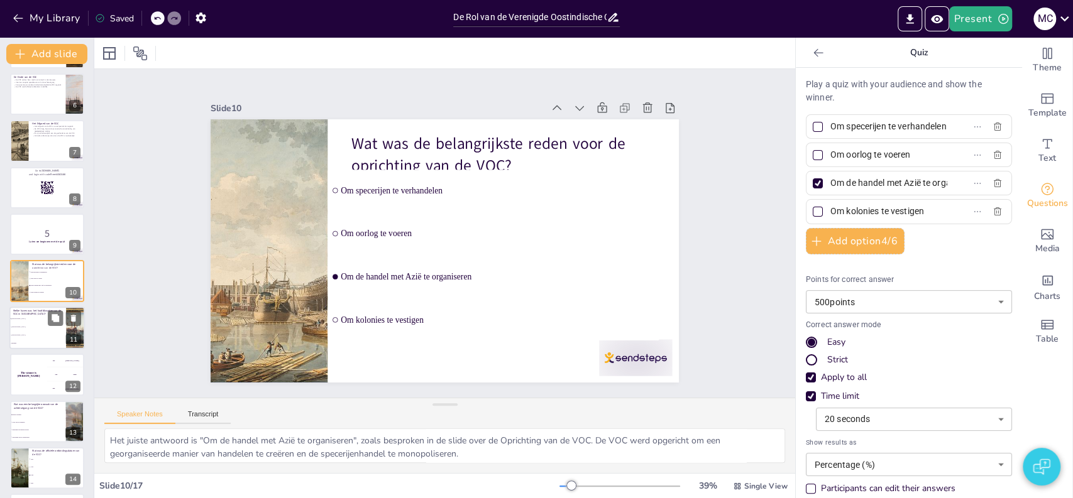
click at [25, 336] on li "[GEOGRAPHIC_DATA]" at bounding box center [37, 335] width 57 height 8
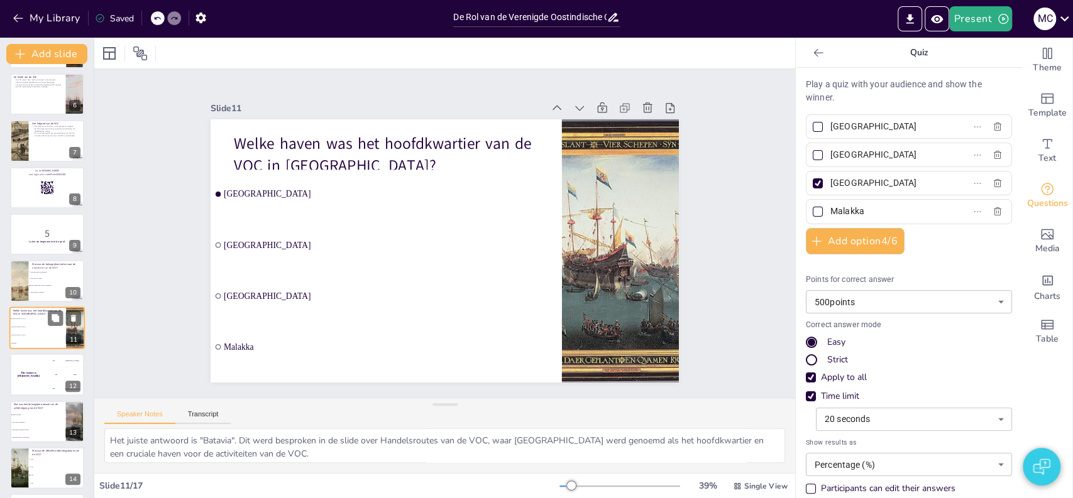
scroll to position [281, 0]
